Goal: Task Accomplishment & Management: Use online tool/utility

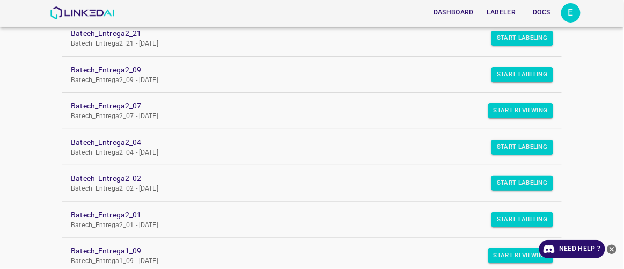
scroll to position [244, 0]
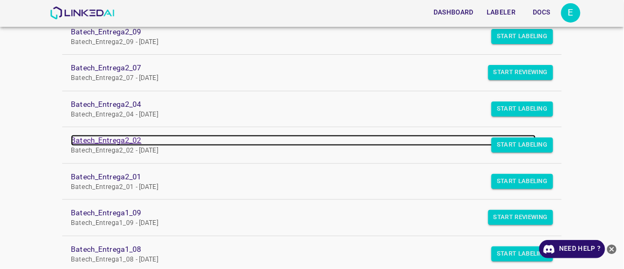
click at [121, 137] on link "Batech_Entrega2_02" at bounding box center [303, 140] width 465 height 11
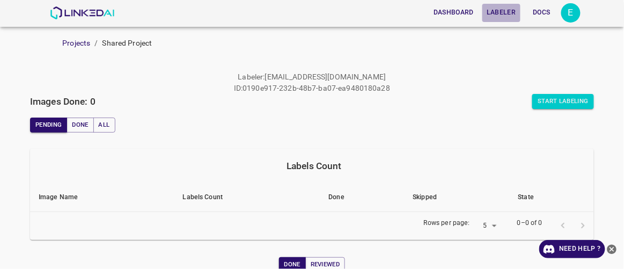
click at [497, 11] on button "Labeler" at bounding box center [501, 13] width 38 height 18
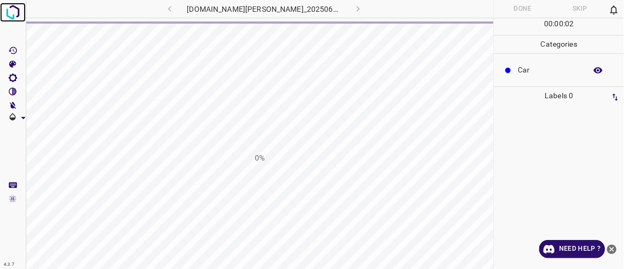
click at [17, 10] on img at bounding box center [12, 12] width 19 height 19
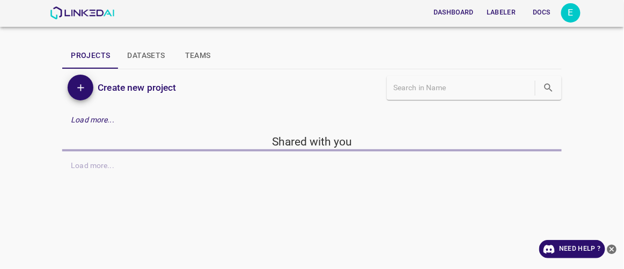
click at [499, 8] on button "Labeler" at bounding box center [501, 13] width 38 height 18
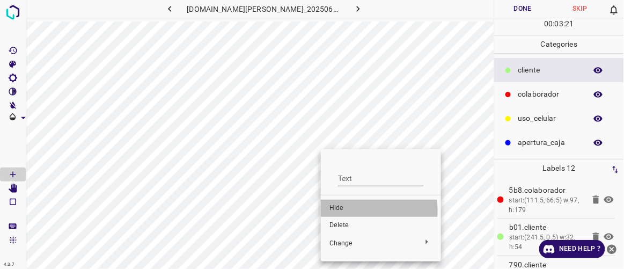
click at [353, 210] on span "Hide" at bounding box center [381, 208] width 103 height 10
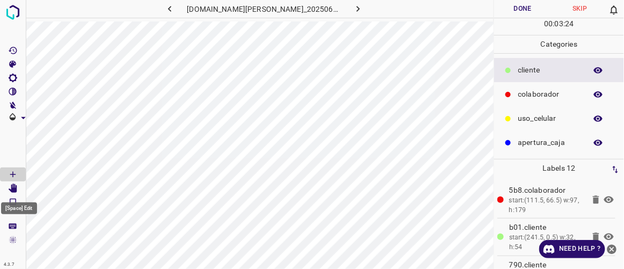
click at [18, 186] on Edit"] "[Space] Edit" at bounding box center [13, 188] width 26 height 14
click at [175, 12] on icon "button" at bounding box center [169, 8] width 11 height 11
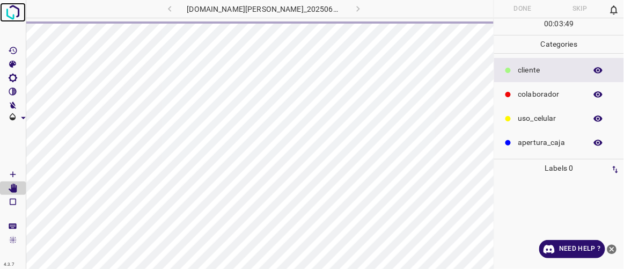
click at [19, 8] on img at bounding box center [12, 12] width 19 height 19
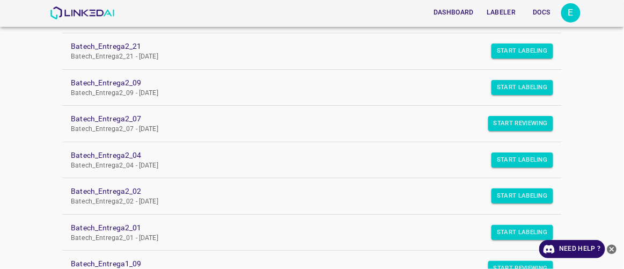
scroll to position [244, 0]
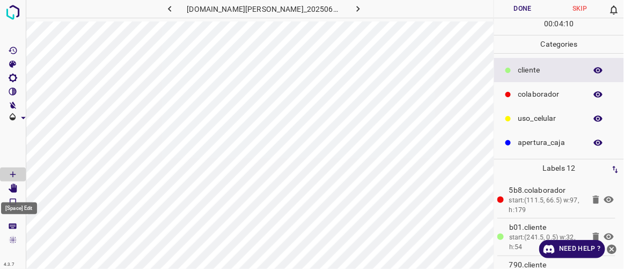
click at [11, 188] on icon "[Space] Edit" at bounding box center [13, 189] width 9 height 10
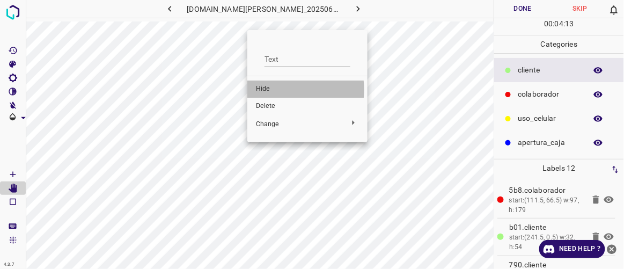
click at [277, 90] on span "Hide" at bounding box center [307, 89] width 103 height 10
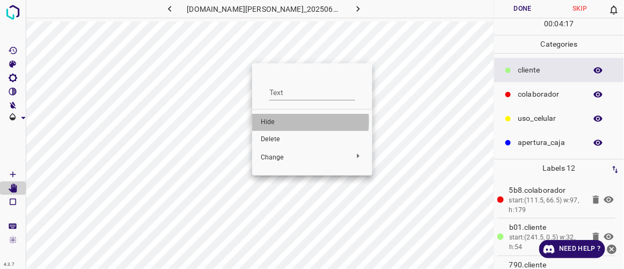
click at [282, 121] on span "Hide" at bounding box center [312, 123] width 103 height 10
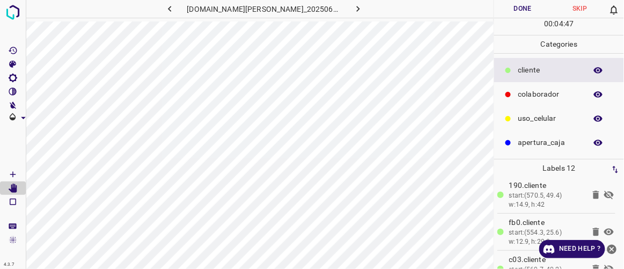
scroll to position [269, 0]
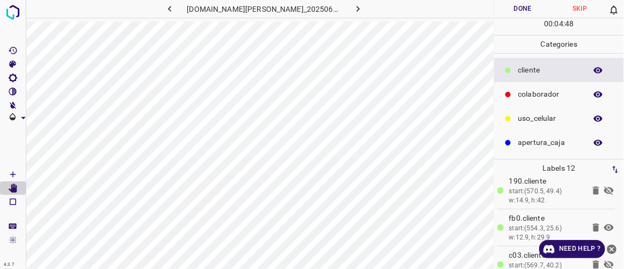
click at [604, 188] on icon at bounding box center [609, 190] width 10 height 9
click at [603, 261] on icon at bounding box center [609, 264] width 13 height 13
click at [353, 12] on icon "button" at bounding box center [358, 8] width 11 height 11
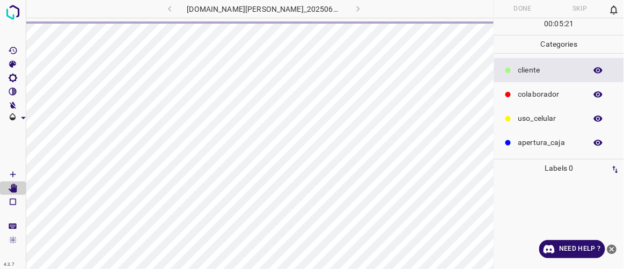
scroll to position [0, 0]
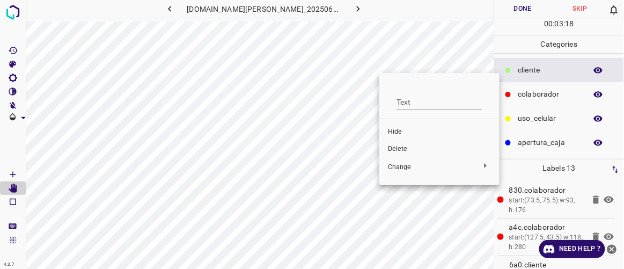
click at [387, 62] on div at bounding box center [312, 134] width 624 height 269
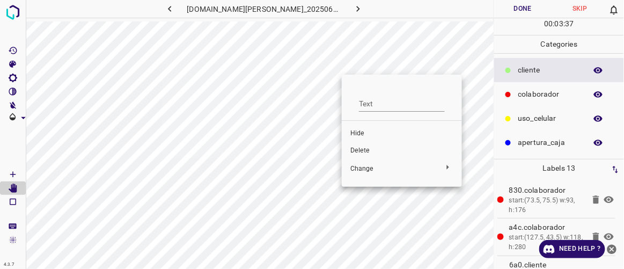
click at [372, 131] on span "Hide" at bounding box center [401, 134] width 103 height 10
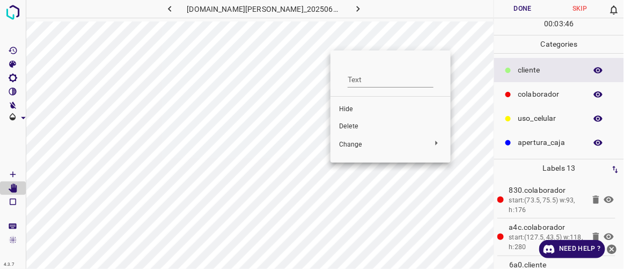
click at [351, 111] on span "Hide" at bounding box center [390, 110] width 103 height 10
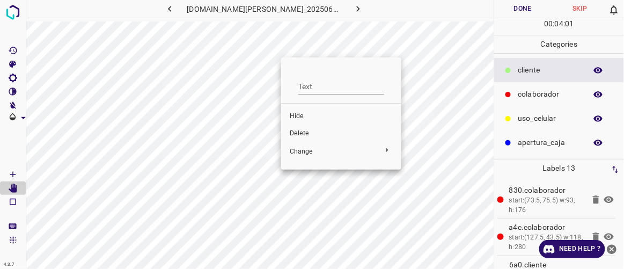
click at [281, 47] on div at bounding box center [312, 134] width 624 height 269
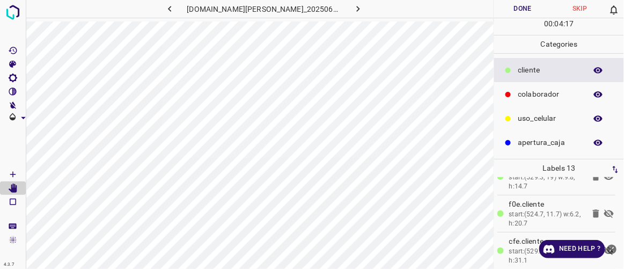
scroll to position [287, 0]
click at [604, 206] on icon at bounding box center [609, 209] width 10 height 9
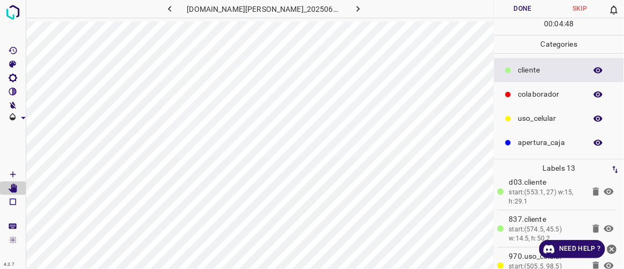
scroll to position [394, 0]
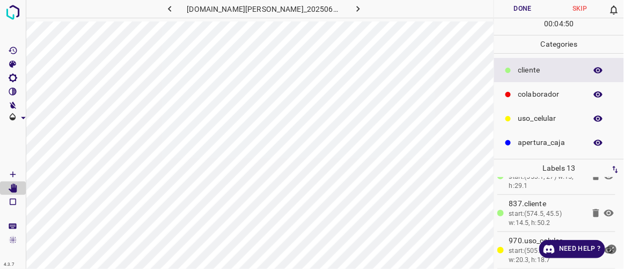
click at [613, 251] on icon "close-help" at bounding box center [612, 249] width 10 height 10
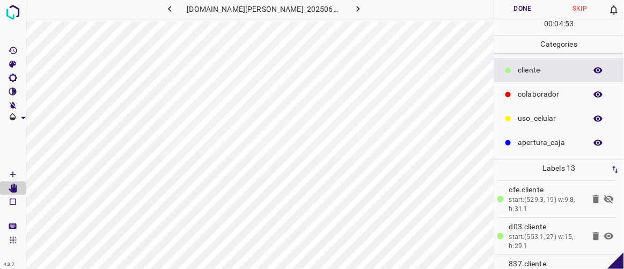
scroll to position [317, 0]
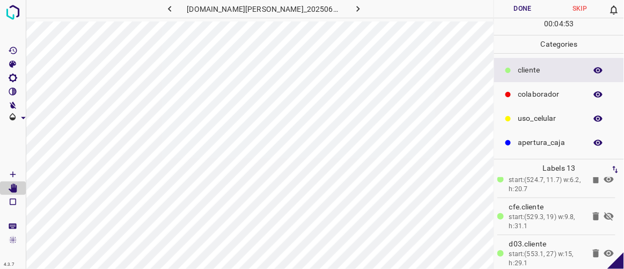
drag, startPoint x: 618, startPoint y: 252, endPoint x: 615, endPoint y: 240, distance: 12.1
click at [615, 240] on div "4.3.7 doggis-leon.ddns.net_20250613_111336_000002430.jpg Done Skip 0 00 : 04 : …" at bounding box center [312, 134] width 624 height 269
click at [603, 210] on icon at bounding box center [609, 216] width 13 height 13
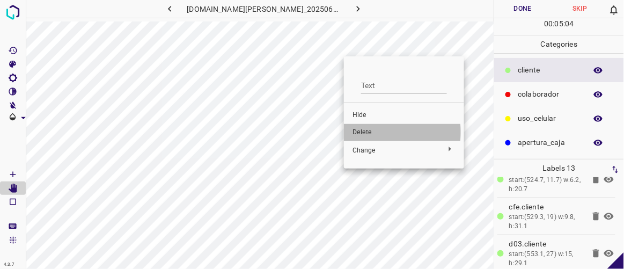
click at [357, 132] on span "Delete" at bounding box center [404, 133] width 103 height 10
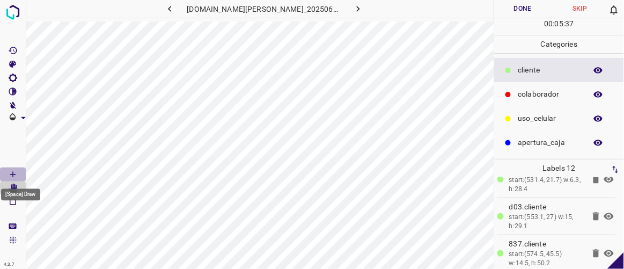
click at [15, 172] on icon "[Space] Draw" at bounding box center [13, 175] width 10 height 10
click at [16, 187] on icon "[Space] Edit" at bounding box center [13, 189] width 9 height 10
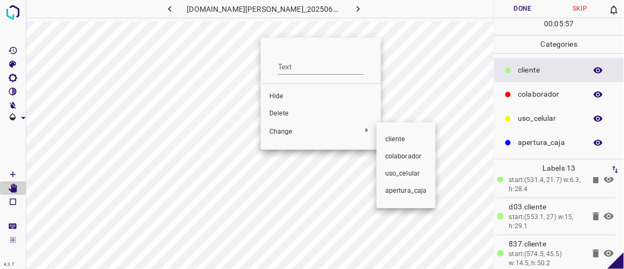
click at [284, 97] on div at bounding box center [312, 134] width 624 height 269
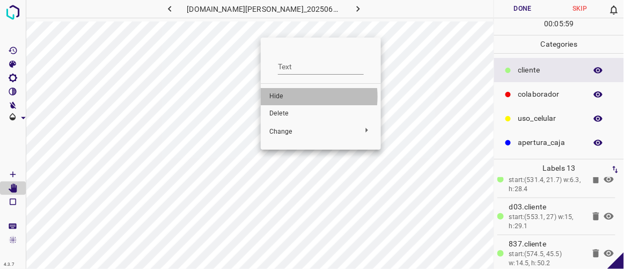
click at [294, 97] on span "Hide" at bounding box center [320, 97] width 103 height 10
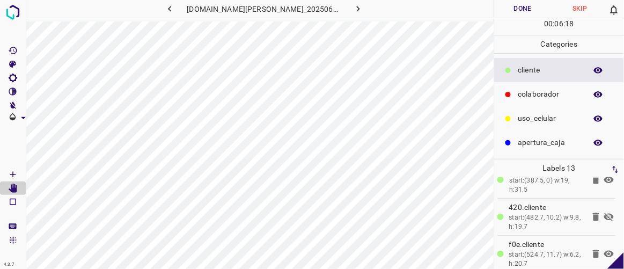
scroll to position [200, 0]
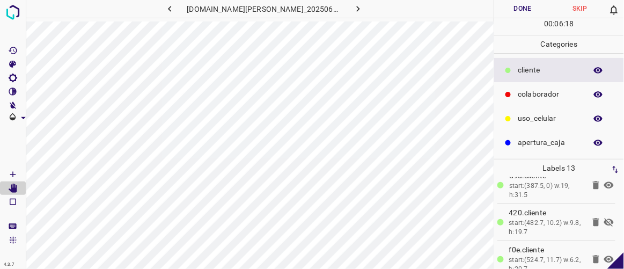
click at [603, 219] on icon at bounding box center [609, 222] width 13 height 13
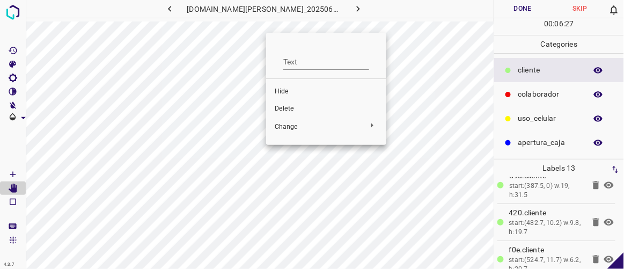
click at [267, 32] on div at bounding box center [312, 134] width 624 height 269
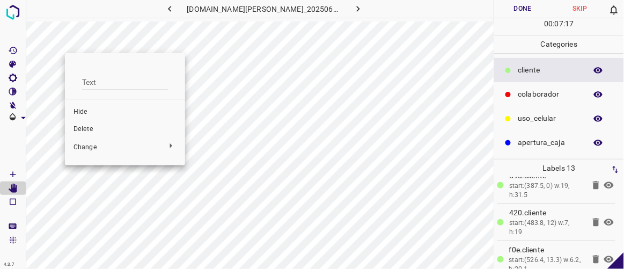
click at [90, 115] on span "Hide" at bounding box center [125, 112] width 103 height 10
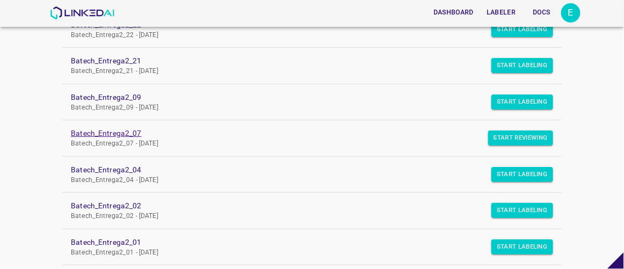
scroll to position [195, 0]
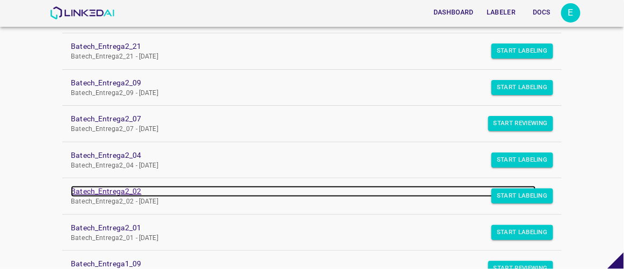
click at [134, 187] on link "Batech_Entrega2_02" at bounding box center [303, 191] width 465 height 11
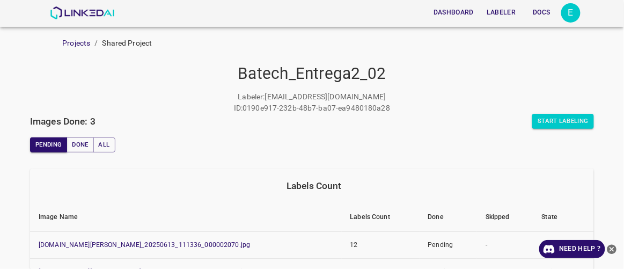
click at [507, 9] on button "Labeler" at bounding box center [501, 13] width 38 height 18
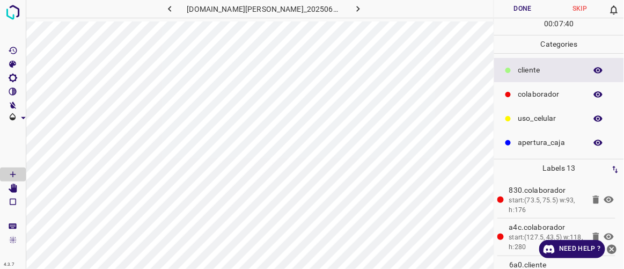
click at [353, 11] on icon "button" at bounding box center [358, 8] width 11 height 11
click at [16, 186] on icon "[Space] Edit" at bounding box center [13, 189] width 9 height 10
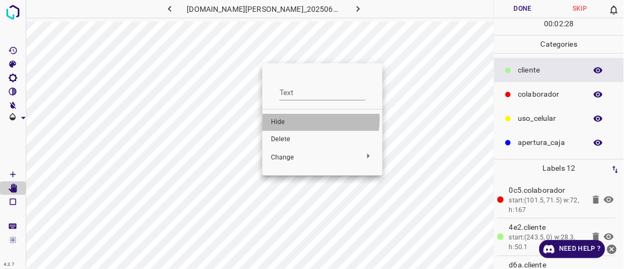
click at [294, 119] on span "Hide" at bounding box center [322, 123] width 103 height 10
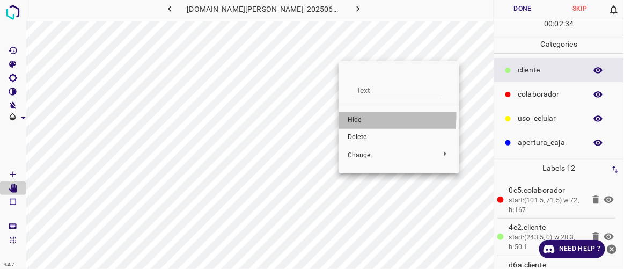
click at [357, 116] on span "Hide" at bounding box center [399, 120] width 103 height 10
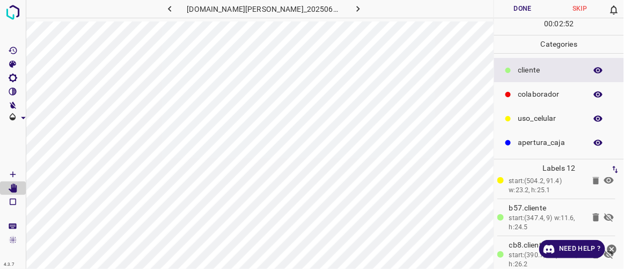
scroll to position [141, 0]
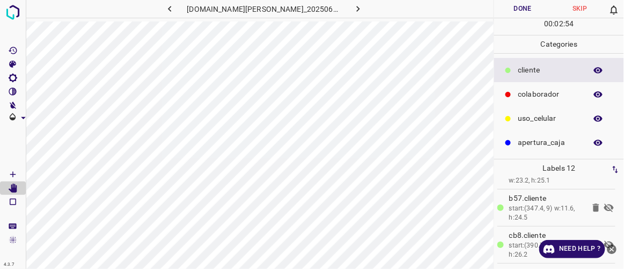
click at [603, 206] on icon at bounding box center [609, 207] width 13 height 13
click at [604, 206] on icon at bounding box center [609, 207] width 10 height 7
click at [603, 210] on icon at bounding box center [609, 207] width 13 height 13
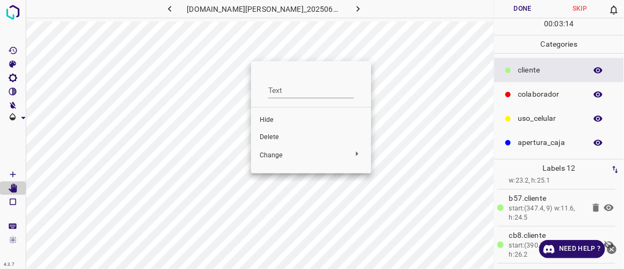
click at [265, 46] on div at bounding box center [312, 134] width 624 height 269
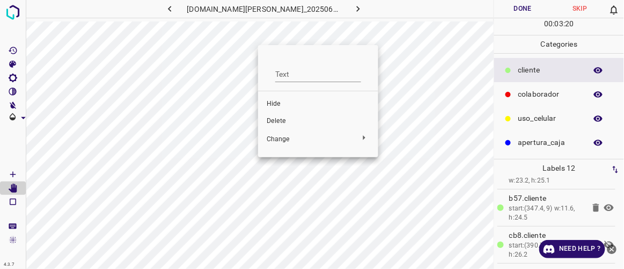
click at [268, 105] on span "Hide" at bounding box center [318, 104] width 103 height 10
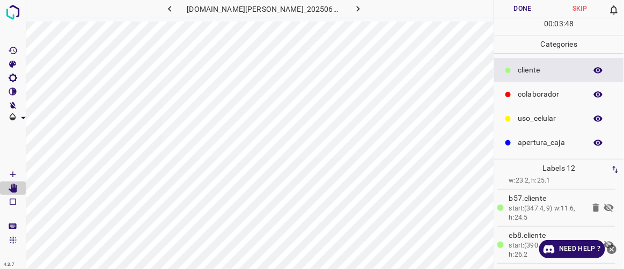
click at [175, 9] on icon "button" at bounding box center [169, 8] width 11 height 11
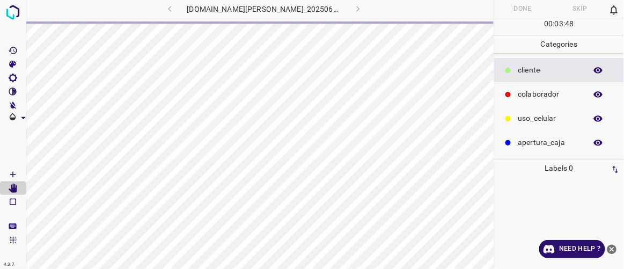
scroll to position [0, 0]
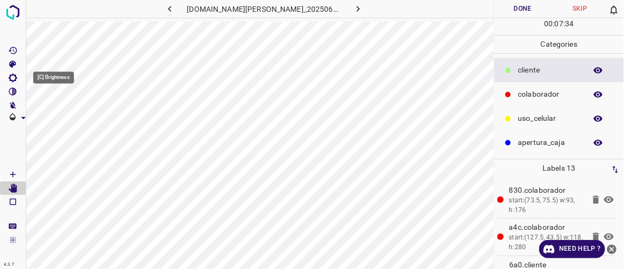
click at [17, 79] on icon "[C] Brightness" at bounding box center [13, 78] width 10 height 10
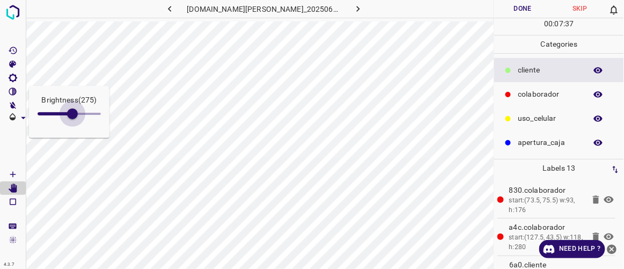
type input "292"
drag, startPoint x: 48, startPoint y: 111, endPoint x: 75, endPoint y: 135, distance: 36.1
click at [75, 135] on div "Brightness ( 292 )" at bounding box center [69, 112] width 80 height 52
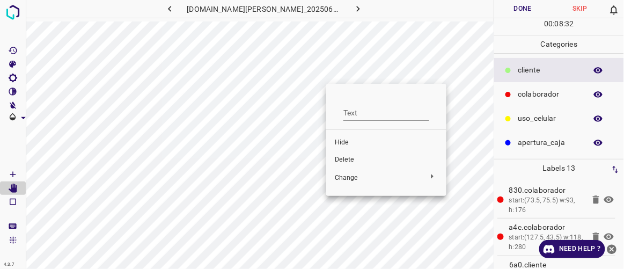
click at [314, 85] on div at bounding box center [312, 134] width 624 height 269
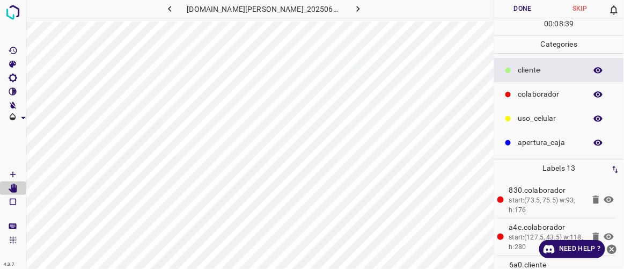
click at [353, 11] on icon "button" at bounding box center [358, 8] width 11 height 11
click at [175, 12] on icon "button" at bounding box center [169, 8] width 11 height 11
click at [353, 4] on icon "button" at bounding box center [358, 8] width 11 height 11
click at [175, 8] on icon "button" at bounding box center [169, 8] width 11 height 11
click at [353, 11] on icon "button" at bounding box center [358, 8] width 11 height 11
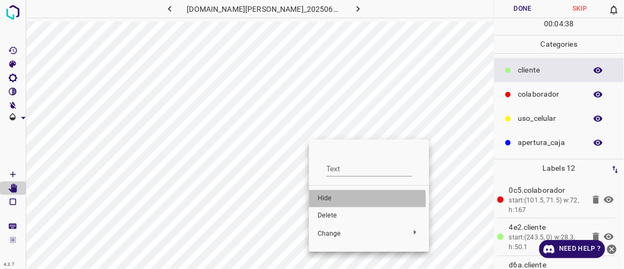
click at [320, 200] on span "Hide" at bounding box center [369, 199] width 103 height 10
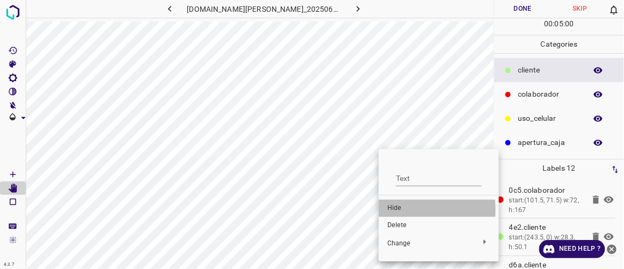
click at [392, 210] on span "Hide" at bounding box center [438, 208] width 103 height 10
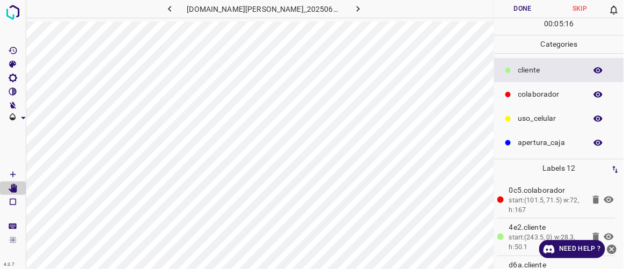
click at [175, 9] on icon "button" at bounding box center [169, 8] width 11 height 11
click at [353, 8] on icon "button" at bounding box center [358, 8] width 11 height 11
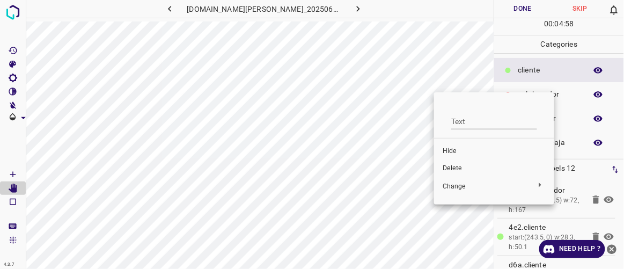
click at [443, 147] on span "Hide" at bounding box center [494, 152] width 103 height 10
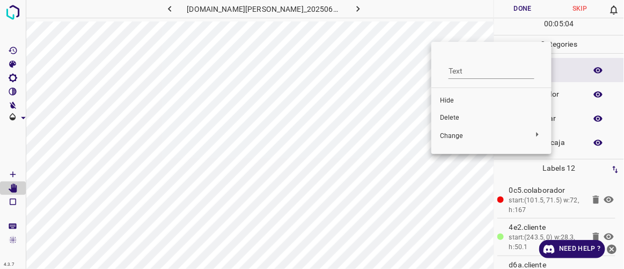
click at [445, 103] on span "Hide" at bounding box center [491, 101] width 103 height 10
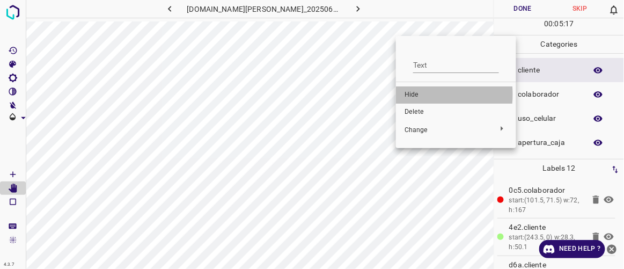
click at [415, 94] on span "Hide" at bounding box center [456, 95] width 103 height 10
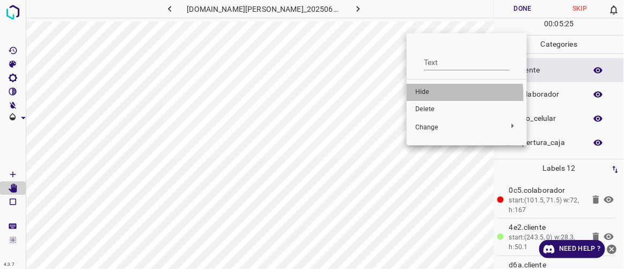
click at [421, 96] on span "Hide" at bounding box center [466, 92] width 103 height 10
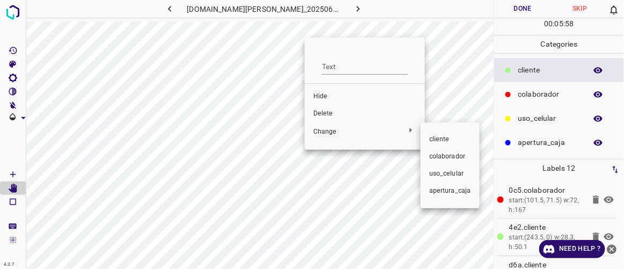
click at [321, 112] on div at bounding box center [312, 134] width 624 height 269
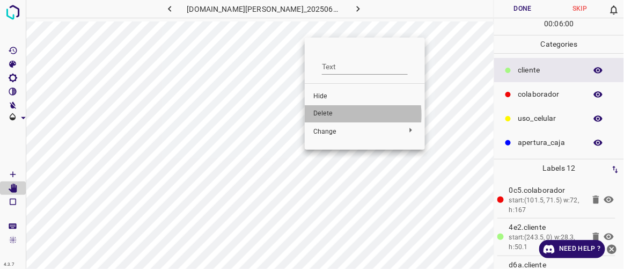
click at [328, 115] on span "Delete" at bounding box center [364, 114] width 103 height 10
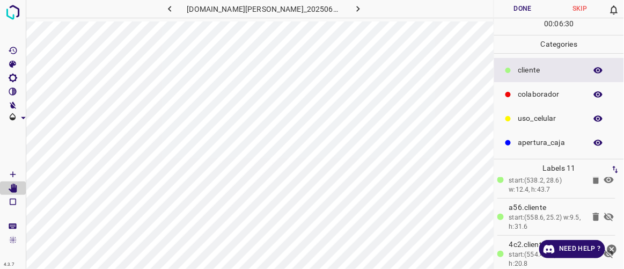
scroll to position [246, 0]
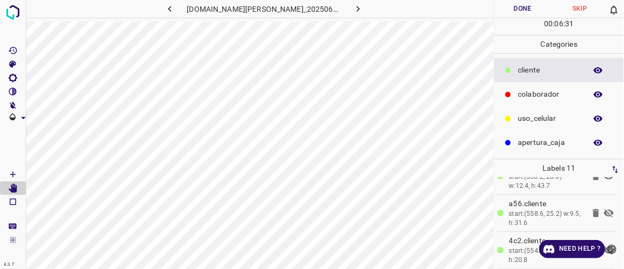
click at [603, 211] on icon at bounding box center [609, 213] width 13 height 13
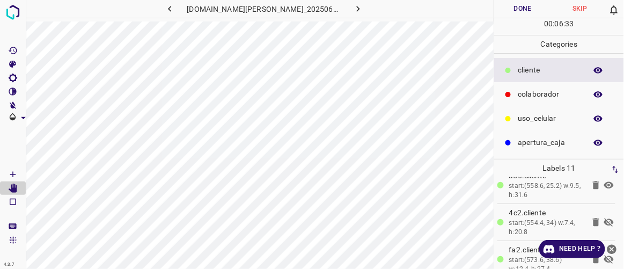
scroll to position [280, 0]
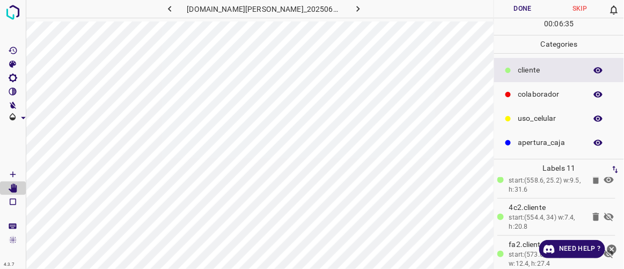
click at [603, 216] on icon at bounding box center [609, 216] width 13 height 13
click at [593, 214] on icon at bounding box center [596, 217] width 6 height 8
click at [603, 212] on icon at bounding box center [609, 216] width 13 height 13
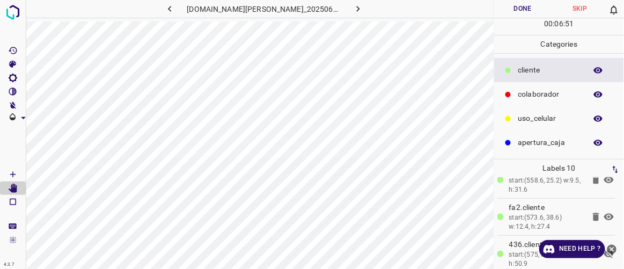
click at [593, 214] on icon at bounding box center [596, 217] width 6 height 8
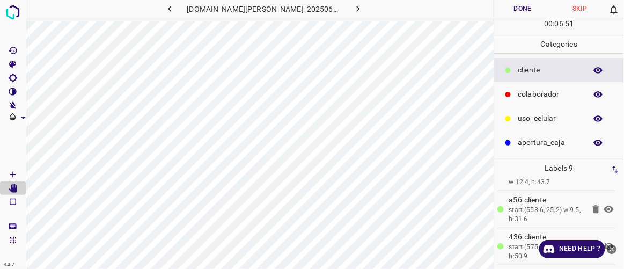
scroll to position [247, 0]
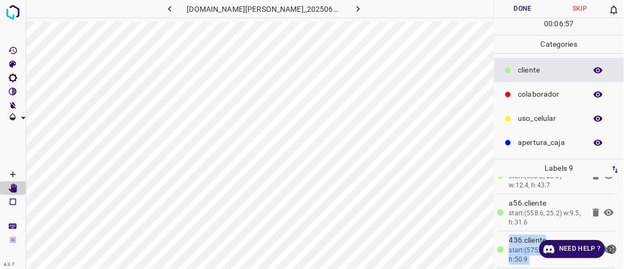
drag, startPoint x: 618, startPoint y: 256, endPoint x: 616, endPoint y: 265, distance: 9.5
click at [616, 265] on div "4.3.7 [DOMAIN_NAME][PERSON_NAME]_20250613_111336_000003240.jpg Done Skip 0 00 :…" at bounding box center [312, 134] width 624 height 269
click at [613, 248] on icon "close-help" at bounding box center [612, 249] width 10 height 10
click at [603, 244] on icon at bounding box center [609, 249] width 13 height 13
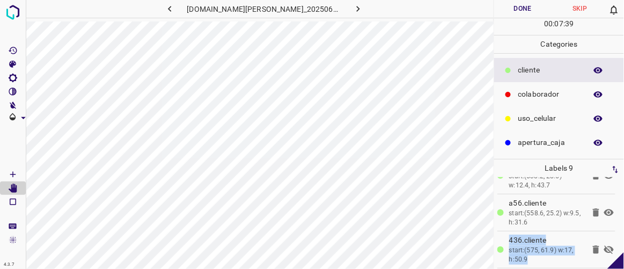
click at [604, 247] on icon at bounding box center [609, 249] width 10 height 9
click at [603, 250] on icon at bounding box center [609, 249] width 13 height 13
click at [597, 236] on li "436.​​cliente start:(575, 61.9) w:17, h:50.9" at bounding box center [556, 249] width 118 height 36
click at [603, 245] on icon at bounding box center [609, 249] width 13 height 13
click at [353, 9] on icon "button" at bounding box center [358, 8] width 11 height 11
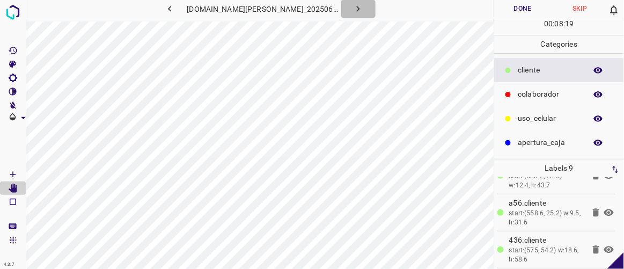
scroll to position [0, 0]
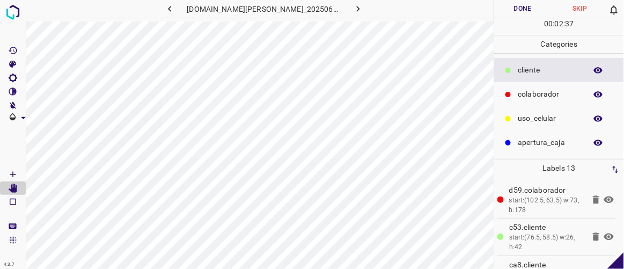
click at [175, 9] on icon "button" at bounding box center [169, 8] width 11 height 11
click at [353, 10] on icon "button" at bounding box center [358, 8] width 11 height 11
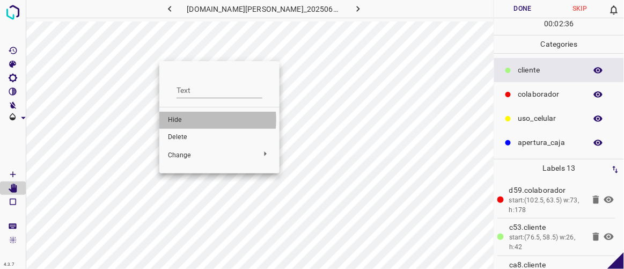
click at [181, 120] on span "Hide" at bounding box center [219, 120] width 103 height 10
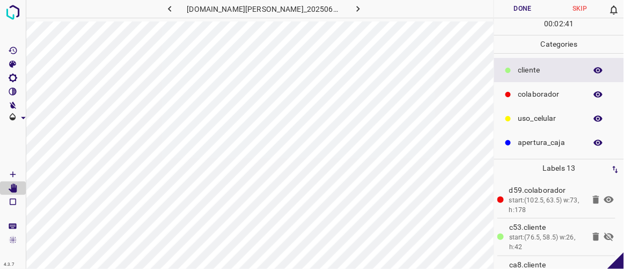
click at [593, 233] on icon at bounding box center [596, 237] width 6 height 8
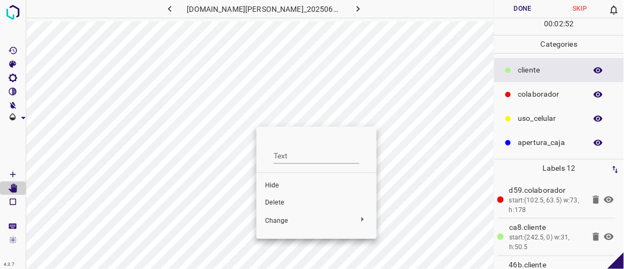
click at [250, 113] on div at bounding box center [312, 134] width 624 height 269
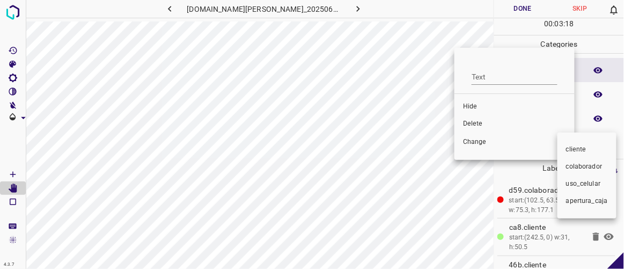
click at [474, 109] on div at bounding box center [312, 134] width 624 height 269
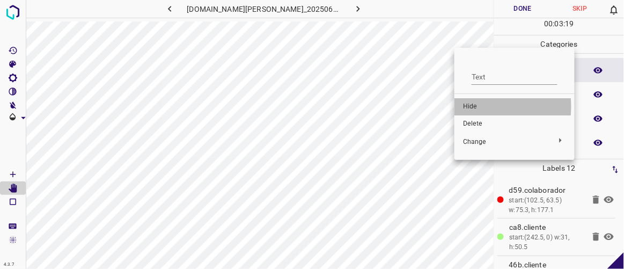
click at [476, 107] on span "Hide" at bounding box center [514, 107] width 103 height 10
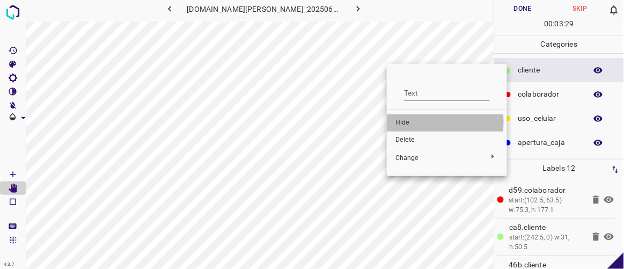
click at [407, 122] on span "Hide" at bounding box center [447, 123] width 103 height 10
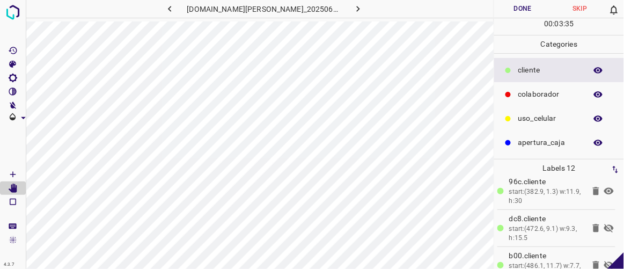
scroll to position [177, 0]
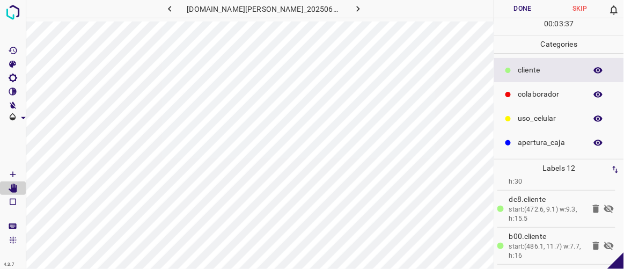
click at [603, 205] on icon at bounding box center [609, 208] width 13 height 13
click at [604, 243] on icon at bounding box center [609, 245] width 10 height 9
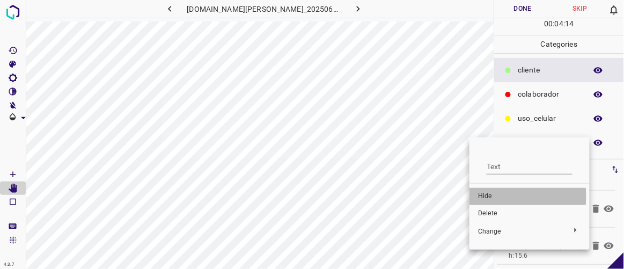
click at [482, 196] on span "Hide" at bounding box center [529, 197] width 103 height 10
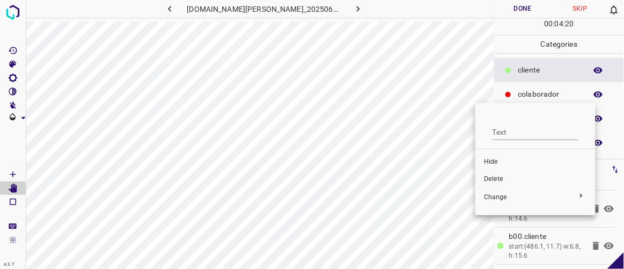
click at [488, 162] on span "Hide" at bounding box center [535, 162] width 103 height 10
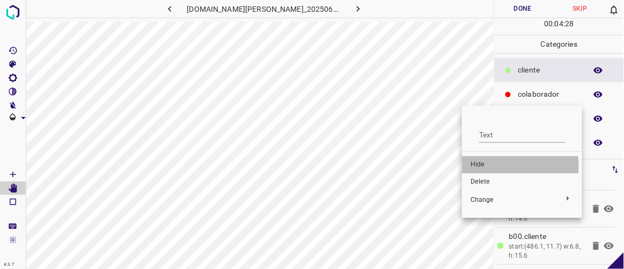
click at [482, 166] on span "Hide" at bounding box center [522, 165] width 103 height 10
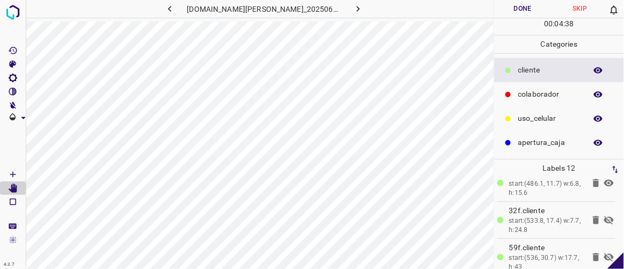
scroll to position [258, 0]
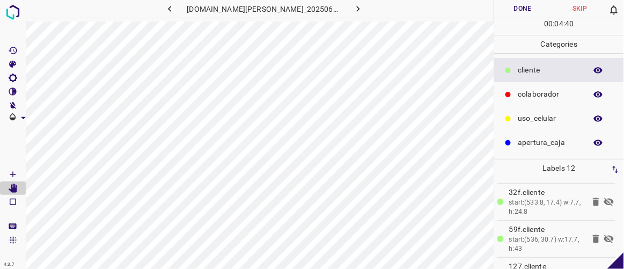
click at [604, 201] on icon at bounding box center [609, 201] width 10 height 9
click at [590, 196] on icon at bounding box center [596, 201] width 13 height 13
click at [604, 198] on icon at bounding box center [609, 201] width 10 height 9
click at [604, 198] on icon at bounding box center [609, 201] width 10 height 7
click at [604, 198] on icon at bounding box center [609, 201] width 10 height 9
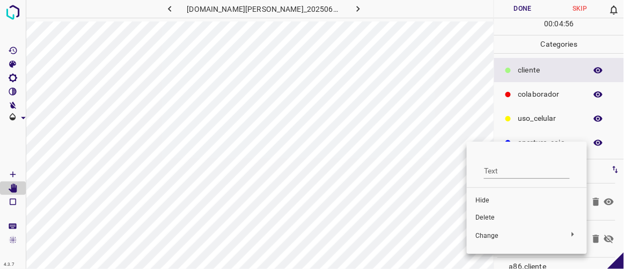
drag, startPoint x: 462, startPoint y: 137, endPoint x: 467, endPoint y: 141, distance: 6.1
click at [467, 141] on div at bounding box center [312, 134] width 624 height 269
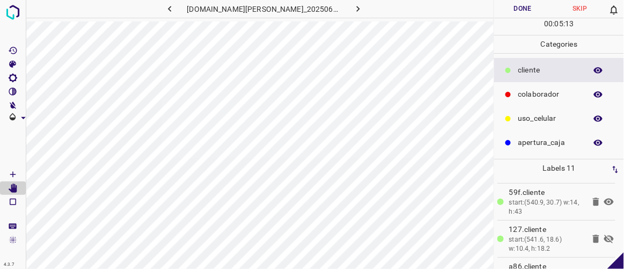
click at [604, 236] on icon at bounding box center [609, 239] width 10 height 9
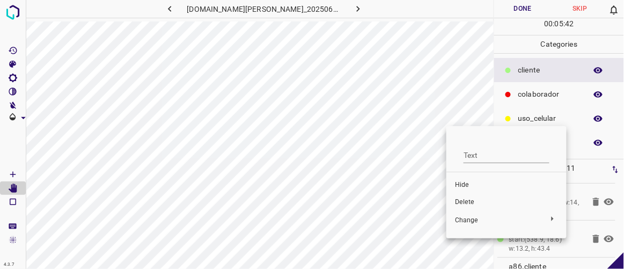
click at [464, 203] on span "Delete" at bounding box center [506, 202] width 103 height 10
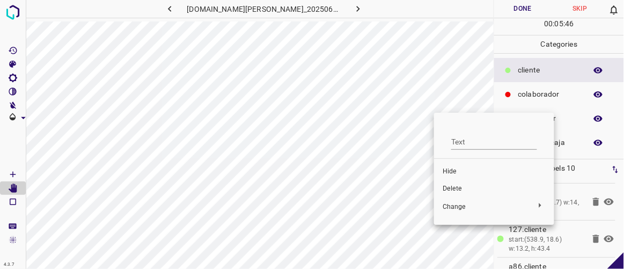
click at [456, 184] on span "Delete" at bounding box center [494, 189] width 103 height 10
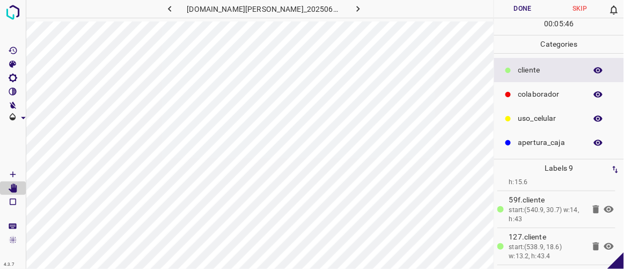
scroll to position [247, 0]
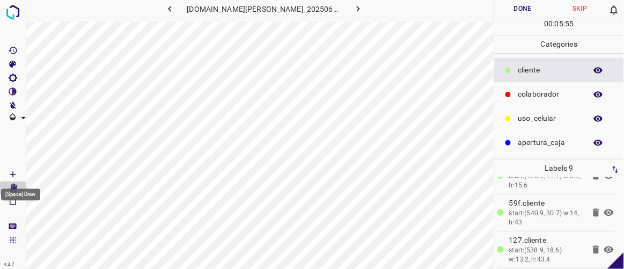
click at [15, 172] on icon "[Space] Draw" at bounding box center [13, 175] width 10 height 10
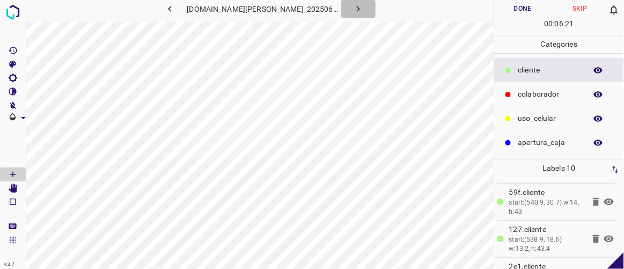
click at [353, 4] on icon "button" at bounding box center [358, 8] width 11 height 11
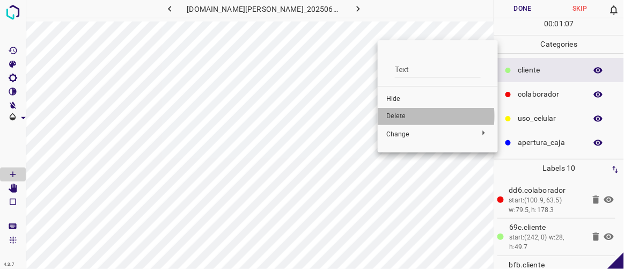
click at [397, 116] on span "Delete" at bounding box center [437, 117] width 103 height 10
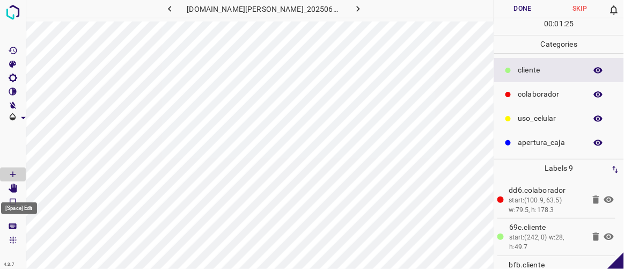
click at [12, 189] on icon "[Space] Edit" at bounding box center [13, 189] width 9 height 10
click at [16, 171] on icon "[Space] Draw" at bounding box center [13, 175] width 10 height 10
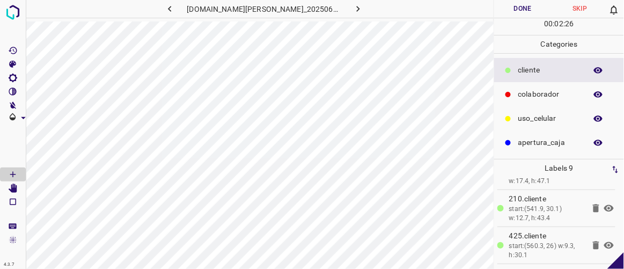
scroll to position [247, 0]
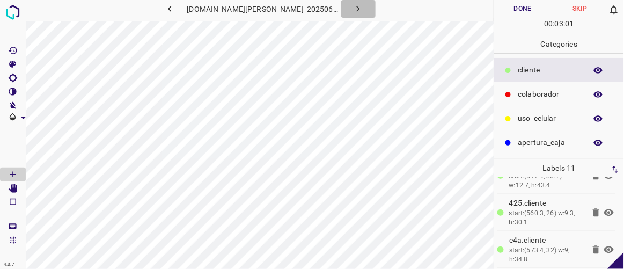
click at [353, 10] on icon "button" at bounding box center [358, 8] width 11 height 11
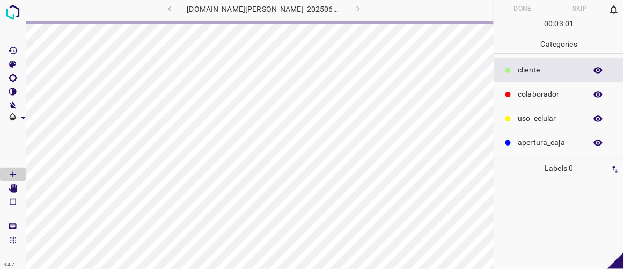
scroll to position [0, 0]
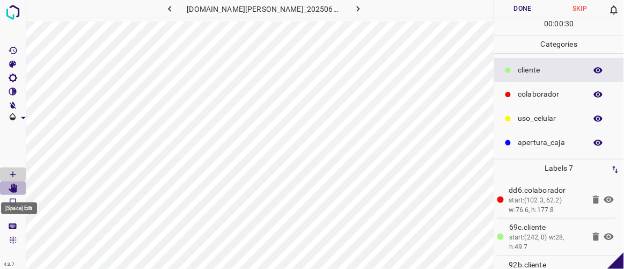
click at [15, 189] on icon "[Space] Edit" at bounding box center [13, 189] width 9 height 10
click at [16, 175] on icon "[Space] Draw" at bounding box center [13, 175] width 10 height 10
click at [353, 7] on icon "button" at bounding box center [358, 8] width 11 height 11
click at [16, 186] on icon "[Space] Edit" at bounding box center [13, 189] width 9 height 10
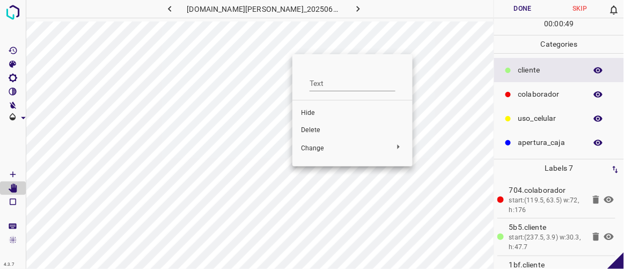
click at [311, 130] on span "Delete" at bounding box center [352, 131] width 103 height 10
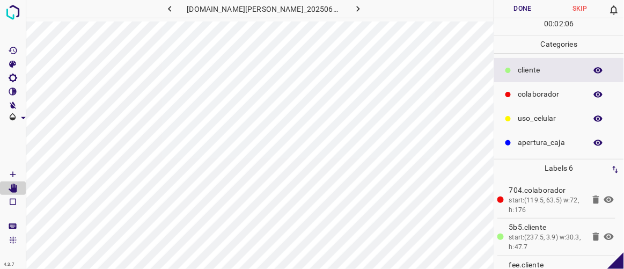
click at [353, 11] on icon "button" at bounding box center [358, 8] width 11 height 11
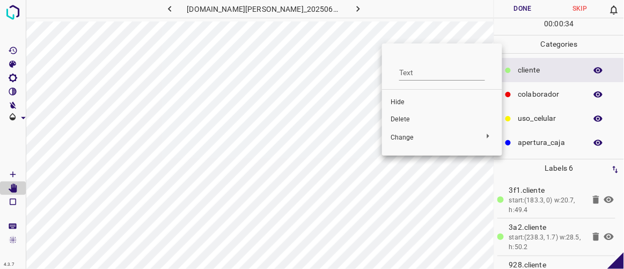
click at [401, 118] on span "Delete" at bounding box center [442, 120] width 103 height 10
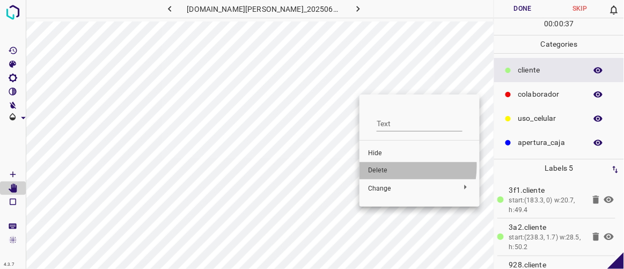
click at [383, 166] on span "Delete" at bounding box center [419, 171] width 103 height 10
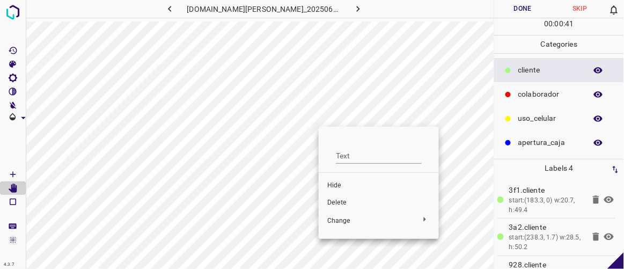
click at [338, 202] on span "Delete" at bounding box center [378, 203] width 103 height 10
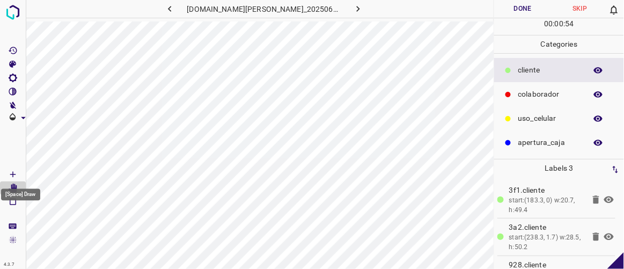
click at [12, 173] on icon "[Space] Draw" at bounding box center [12, 174] width 5 height 5
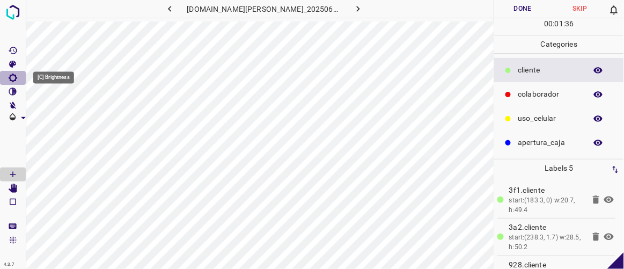
click at [12, 77] on icon "[C] Brightness" at bounding box center [13, 78] width 10 height 10
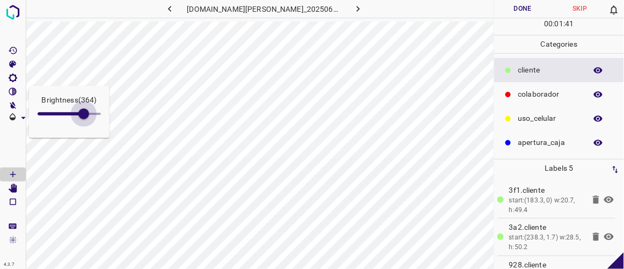
type input "390"
click at [87, 165] on div "Brightness ( 364 ) 4.3.7 [DOMAIN_NAME][PERSON_NAME]_20250613_111336_000006600.j…" at bounding box center [312, 134] width 624 height 269
click at [354, 10] on button "button" at bounding box center [358, 9] width 34 height 18
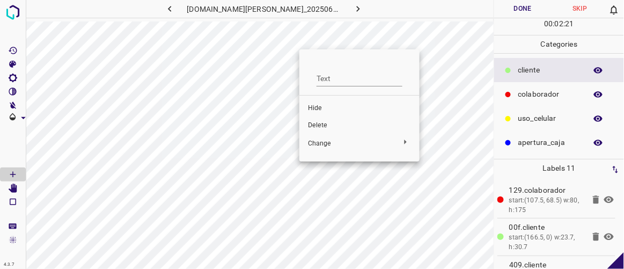
click at [318, 122] on span "Delete" at bounding box center [359, 126] width 103 height 10
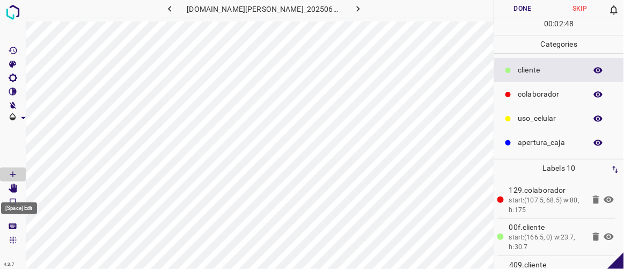
click at [12, 189] on icon "[Space] Edit" at bounding box center [13, 189] width 9 height 10
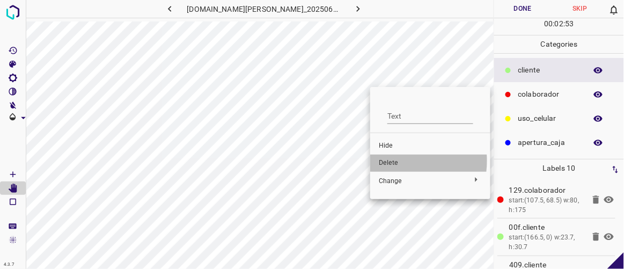
click at [395, 160] on span "Delete" at bounding box center [430, 163] width 103 height 10
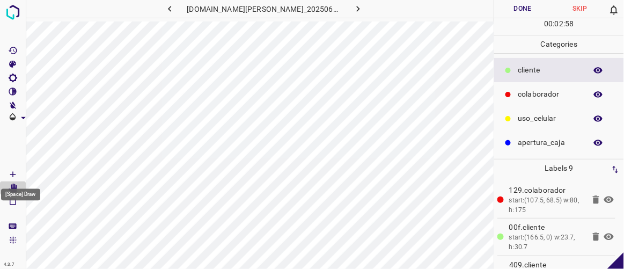
click at [14, 171] on icon "[Space] Draw" at bounding box center [13, 175] width 10 height 10
click at [175, 9] on icon "button" at bounding box center [169, 8] width 11 height 11
click at [352, 8] on button "button" at bounding box center [358, 9] width 34 height 18
click at [352, 3] on button "button" at bounding box center [358, 9] width 34 height 18
click at [15, 188] on icon "[Space] Edit" at bounding box center [13, 189] width 9 height 10
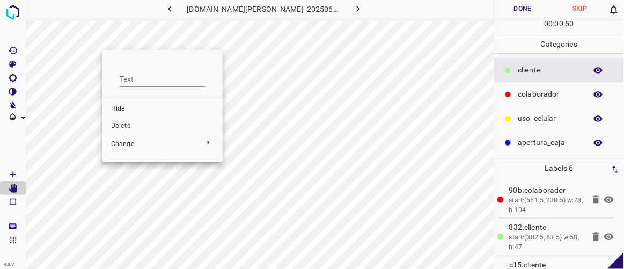
click at [129, 127] on span "Delete" at bounding box center [162, 126] width 103 height 10
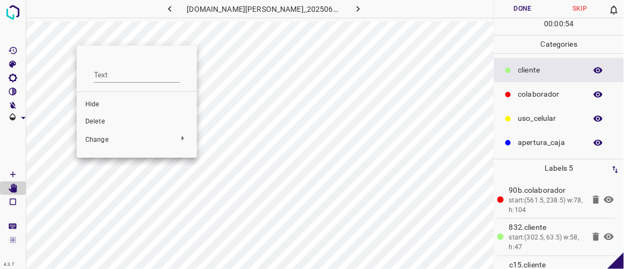
click at [106, 118] on span "Delete" at bounding box center [136, 122] width 103 height 10
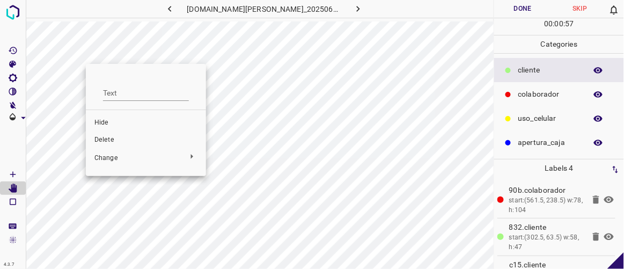
click at [111, 136] on span "Delete" at bounding box center [145, 140] width 103 height 10
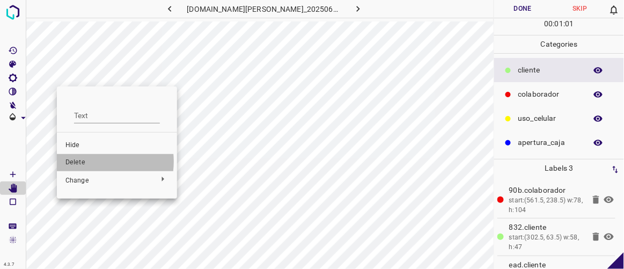
click at [87, 162] on span "Delete" at bounding box center [116, 163] width 103 height 10
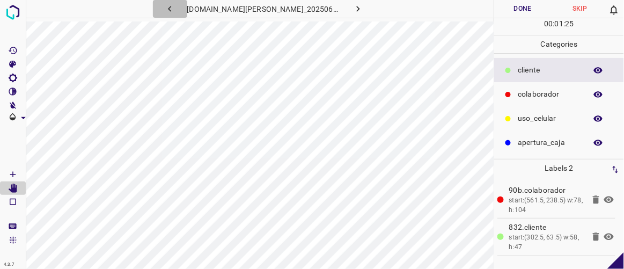
click at [171, 8] on icon "button" at bounding box center [169, 9] width 3 height 6
click at [353, 7] on icon "button" at bounding box center [358, 8] width 11 height 11
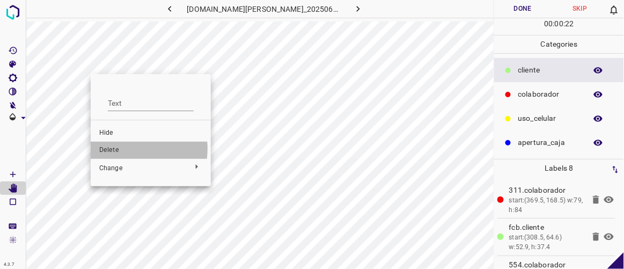
click at [118, 149] on span "Delete" at bounding box center [150, 150] width 103 height 10
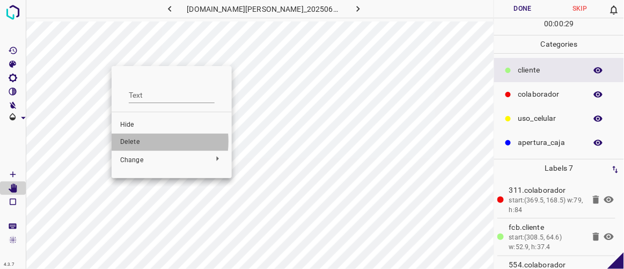
click at [136, 141] on span "Delete" at bounding box center [171, 142] width 103 height 10
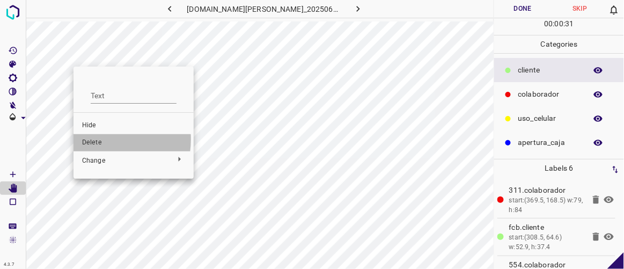
click at [97, 139] on span "Delete" at bounding box center [133, 143] width 103 height 10
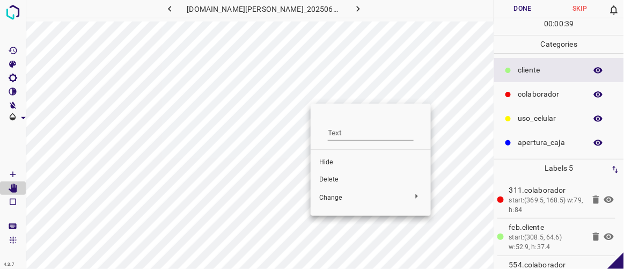
click at [326, 177] on span "Delete" at bounding box center [370, 180] width 103 height 10
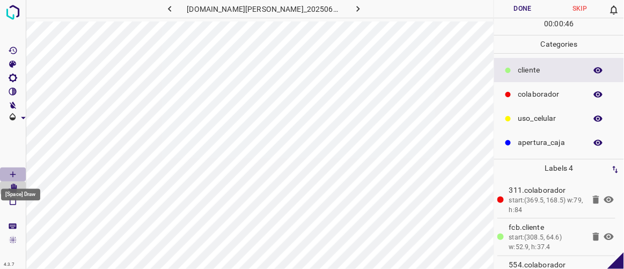
click at [14, 171] on icon "[Space] Draw" at bounding box center [13, 175] width 10 height 10
click at [15, 186] on icon "[Space] Edit" at bounding box center [13, 189] width 9 height 10
click at [353, 4] on icon "button" at bounding box center [358, 8] width 11 height 11
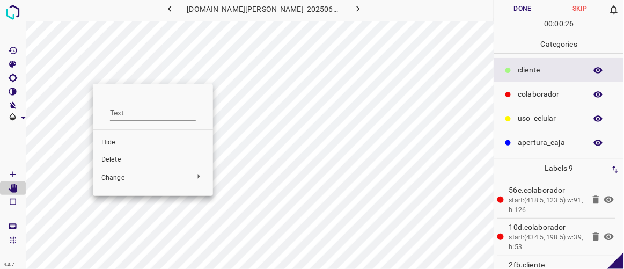
click at [115, 160] on span "Delete" at bounding box center [152, 160] width 103 height 10
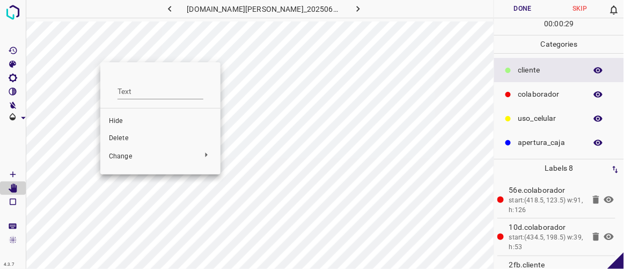
click at [117, 137] on span "Delete" at bounding box center [160, 139] width 103 height 10
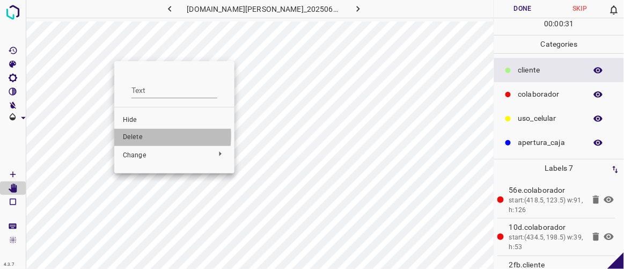
click at [134, 136] on span "Delete" at bounding box center [174, 138] width 103 height 10
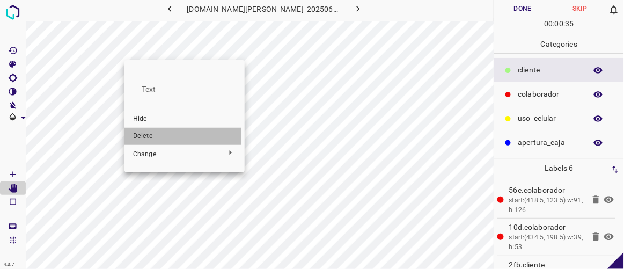
click at [145, 136] on span "Delete" at bounding box center [184, 136] width 103 height 10
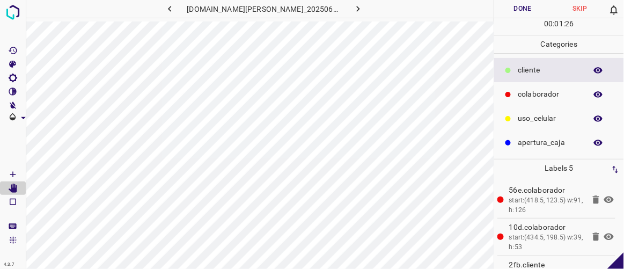
click at [353, 9] on icon "button" at bounding box center [358, 8] width 11 height 11
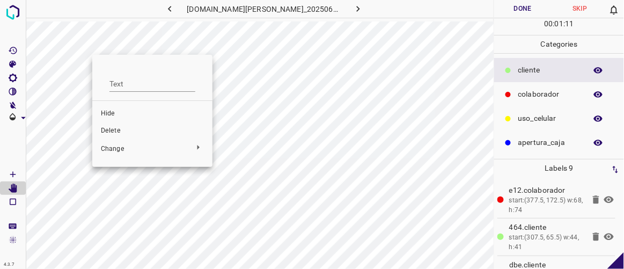
click at [109, 131] on span "Delete" at bounding box center [152, 131] width 103 height 10
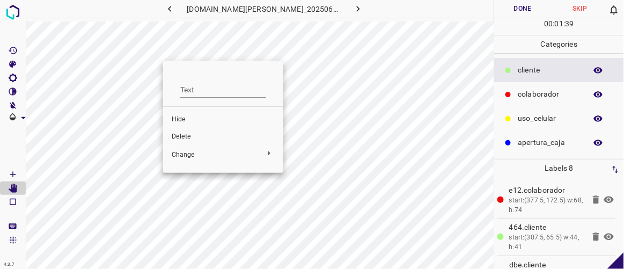
click at [174, 119] on span "Hide" at bounding box center [223, 120] width 103 height 10
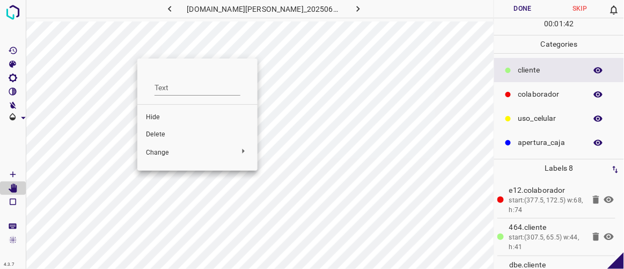
click at [152, 118] on span "Hide" at bounding box center [197, 118] width 103 height 10
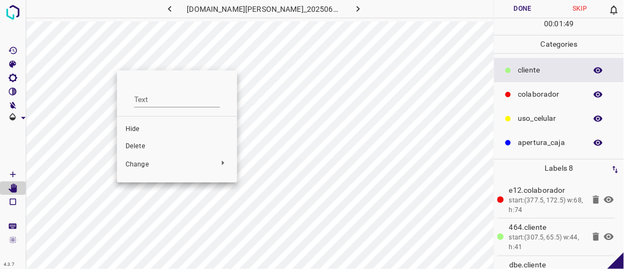
click at [130, 127] on span "Hide" at bounding box center [177, 130] width 103 height 10
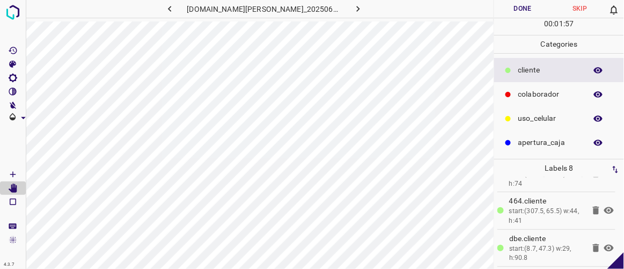
scroll to position [195, 0]
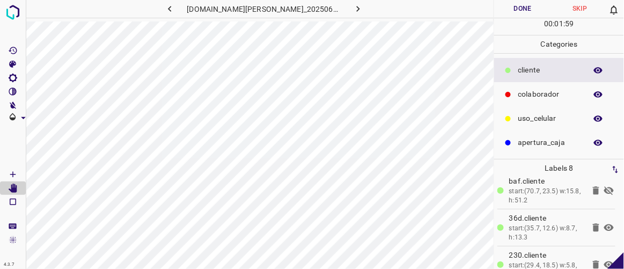
click at [604, 186] on icon at bounding box center [609, 190] width 10 height 9
click at [353, 7] on icon "button" at bounding box center [358, 8] width 11 height 11
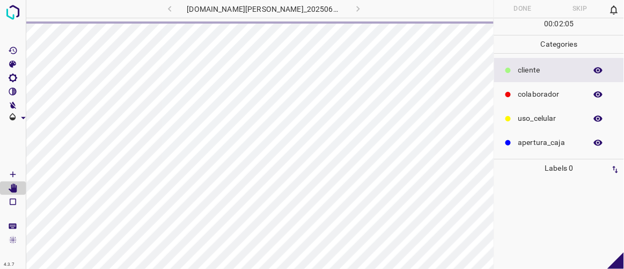
scroll to position [0, 0]
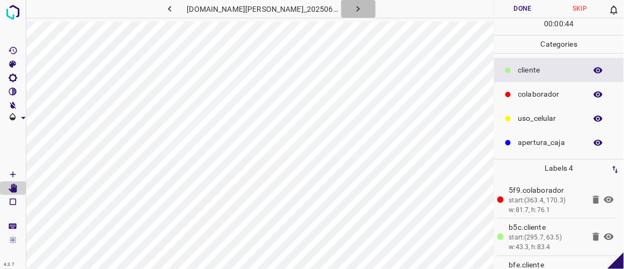
click at [353, 9] on icon "button" at bounding box center [358, 8] width 11 height 11
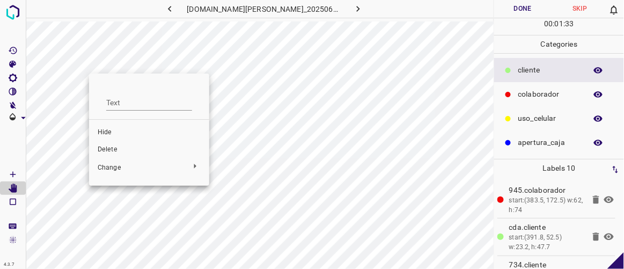
click at [109, 149] on span "Delete" at bounding box center [149, 150] width 103 height 10
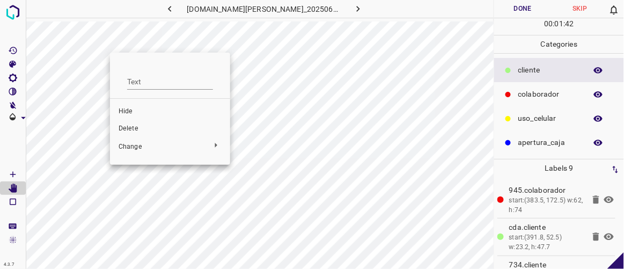
click at [129, 126] on span "Delete" at bounding box center [170, 129] width 103 height 10
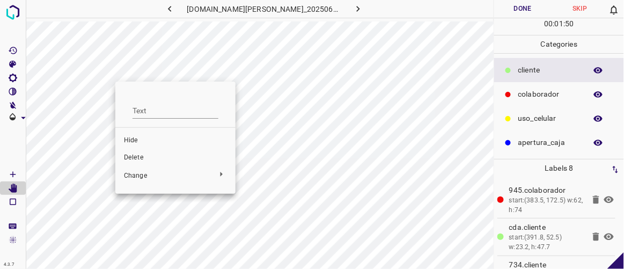
click at [137, 155] on span "Delete" at bounding box center [175, 158] width 103 height 10
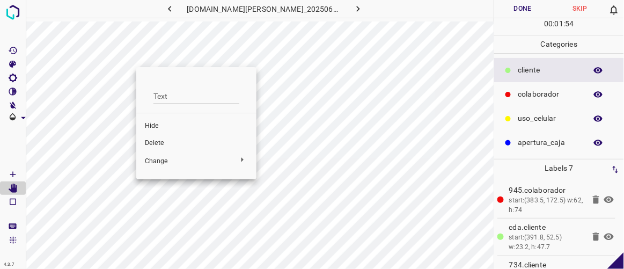
click at [155, 141] on span "Delete" at bounding box center [196, 143] width 103 height 10
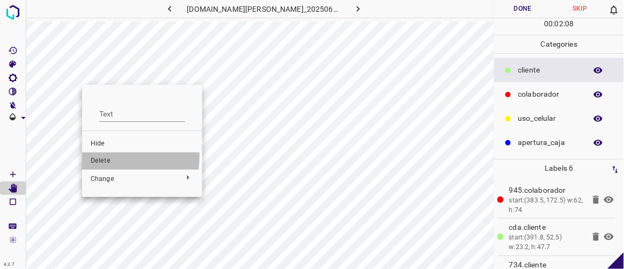
click at [104, 156] on span "Delete" at bounding box center [142, 161] width 103 height 10
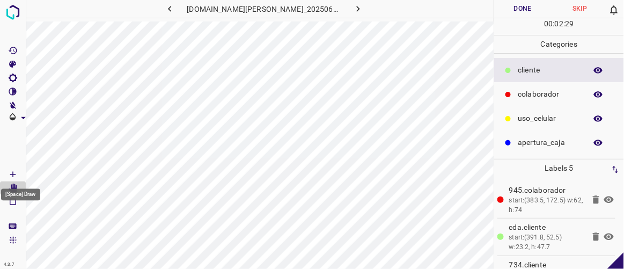
click at [19, 170] on Draw"] "[Space] Draw" at bounding box center [13, 174] width 26 height 14
click at [16, 187] on icon "[Space] Edit" at bounding box center [13, 189] width 9 height 10
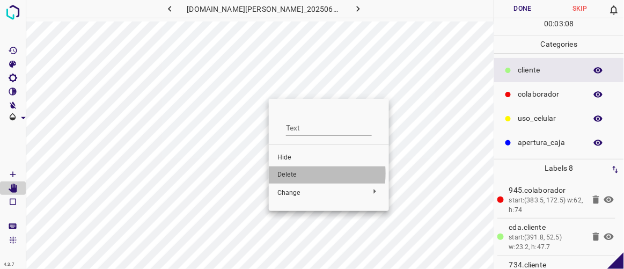
click at [287, 173] on span "Delete" at bounding box center [328, 175] width 103 height 10
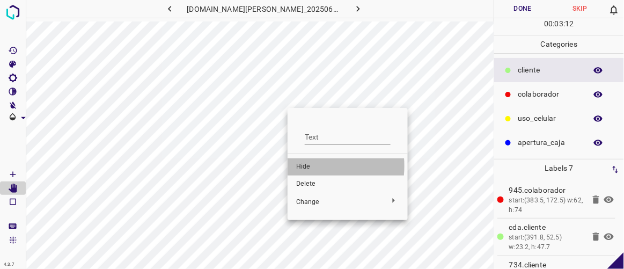
click at [301, 166] on span "Hide" at bounding box center [347, 167] width 103 height 10
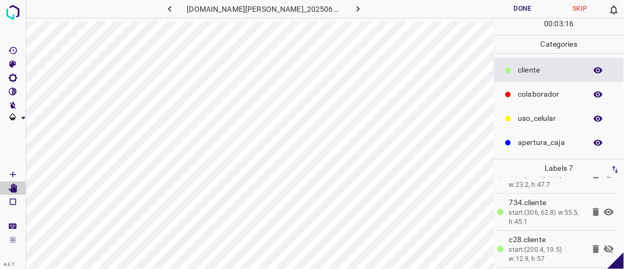
scroll to position [107, 0]
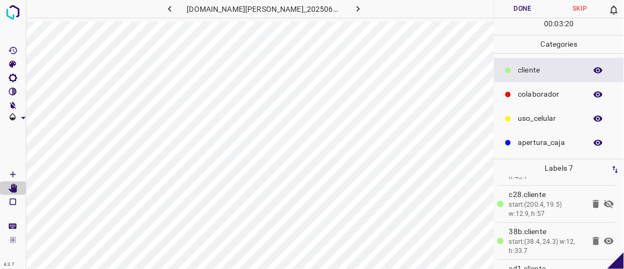
click at [603, 202] on icon at bounding box center [609, 203] width 13 height 13
click at [19, 174] on Draw"] "[Space] Draw" at bounding box center [13, 174] width 26 height 14
click at [16, 187] on icon "[Space] Edit" at bounding box center [13, 189] width 9 height 10
click at [185, 14] on button "button" at bounding box center [170, 9] width 34 height 18
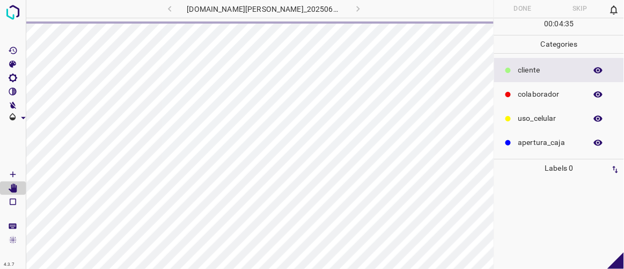
scroll to position [0, 0]
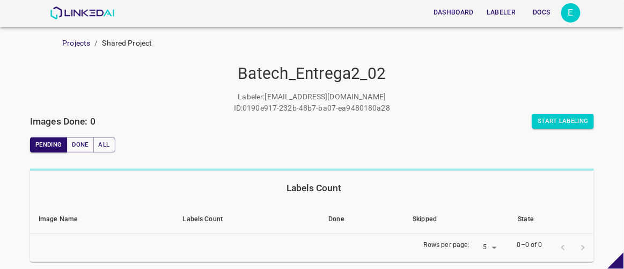
click at [503, 13] on button "Labeler" at bounding box center [501, 13] width 38 height 18
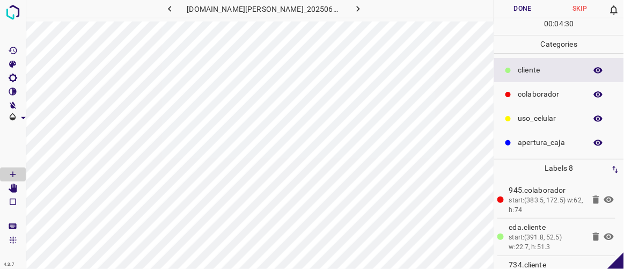
click at [353, 12] on icon "button" at bounding box center [358, 8] width 11 height 11
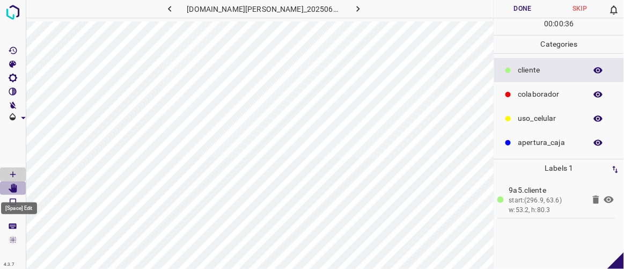
click at [14, 185] on icon "[Space] Edit" at bounding box center [13, 189] width 9 height 10
click at [353, 7] on icon "button" at bounding box center [358, 8] width 11 height 11
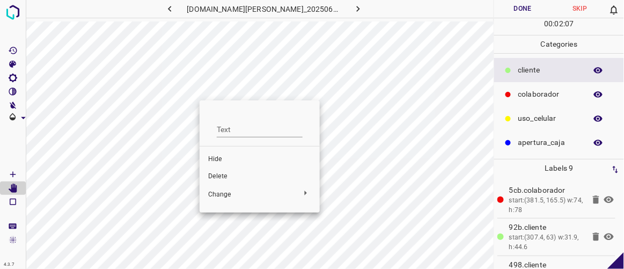
click at [222, 159] on span "Hide" at bounding box center [259, 160] width 103 height 10
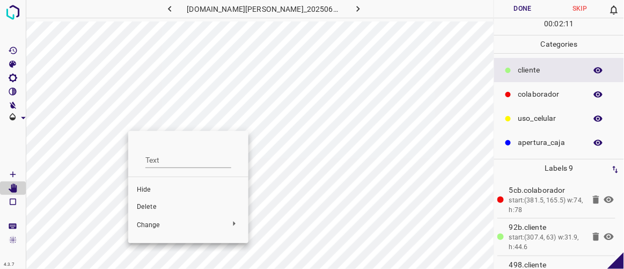
click at [148, 186] on span "Hide" at bounding box center [188, 190] width 103 height 10
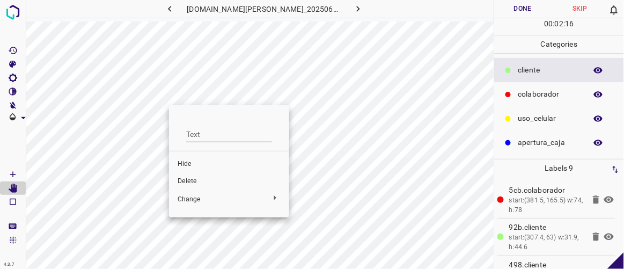
click at [191, 179] on span "Delete" at bounding box center [229, 182] width 103 height 10
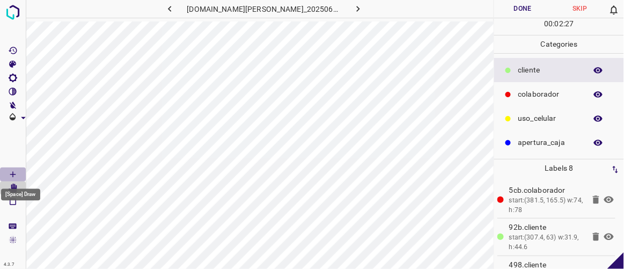
click at [13, 171] on icon "[Space] Draw" at bounding box center [13, 175] width 10 height 10
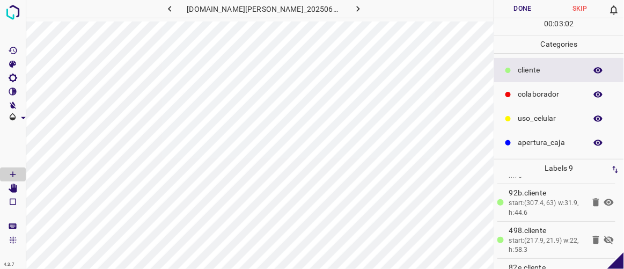
scroll to position [46, 0]
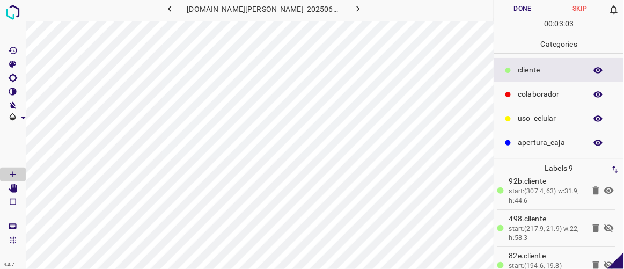
click at [603, 226] on icon at bounding box center [609, 228] width 13 height 13
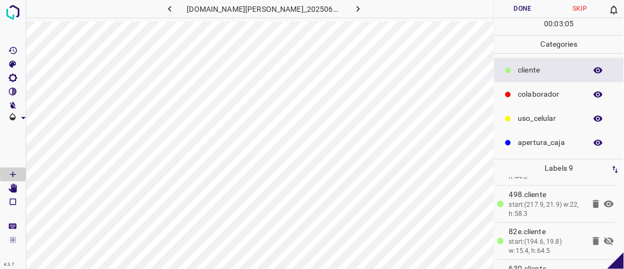
scroll to position [80, 0]
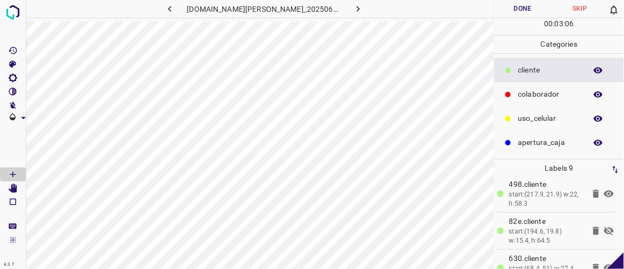
click at [603, 227] on icon at bounding box center [609, 230] width 13 height 13
click at [175, 10] on icon "button" at bounding box center [169, 8] width 11 height 11
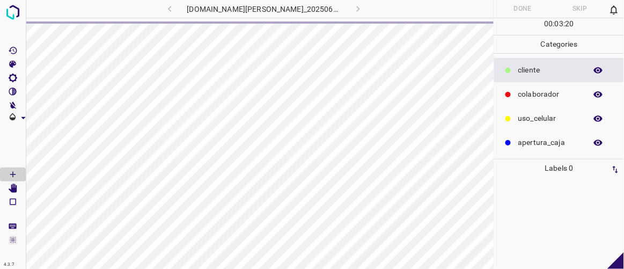
scroll to position [0, 0]
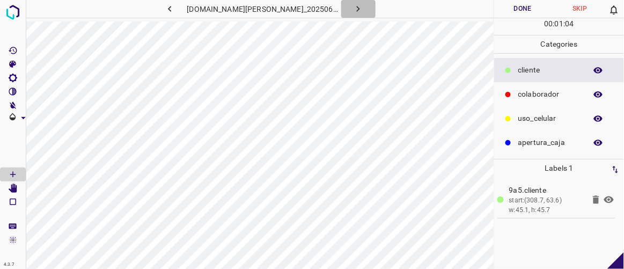
click at [346, 17] on button "button" at bounding box center [358, 9] width 34 height 18
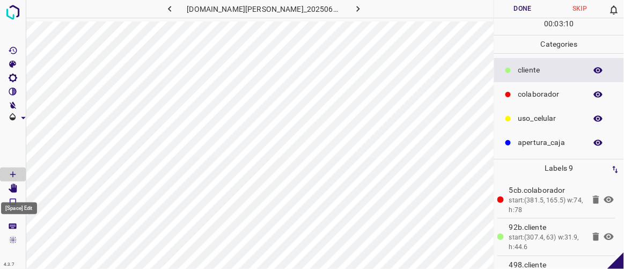
click at [16, 188] on icon "[Space] Edit" at bounding box center [13, 189] width 9 height 10
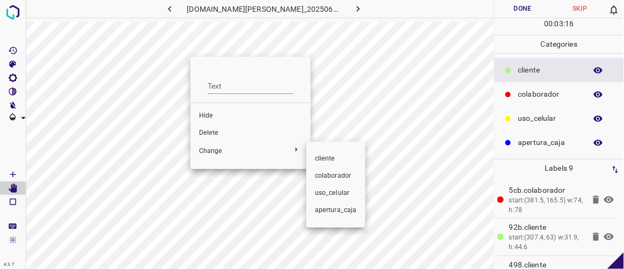
click at [218, 131] on div at bounding box center [312, 134] width 624 height 269
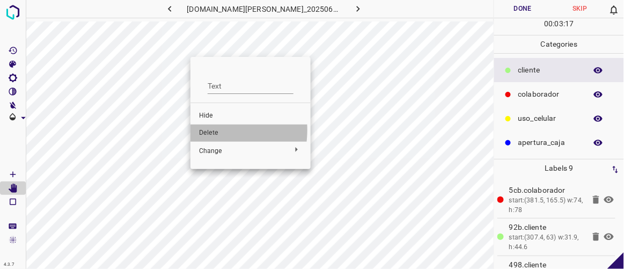
click at [201, 130] on span "Delete" at bounding box center [250, 133] width 103 height 10
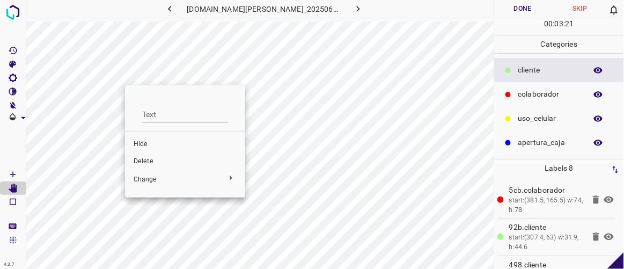
click at [141, 158] on span "Delete" at bounding box center [185, 162] width 103 height 10
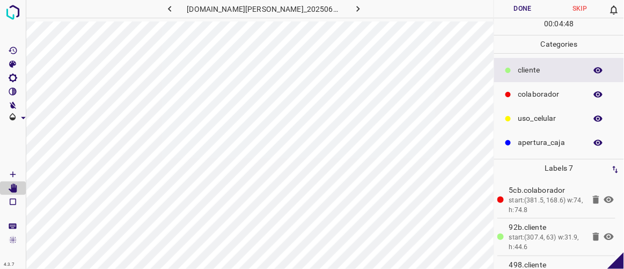
click at [353, 10] on icon "button" at bounding box center [358, 8] width 11 height 11
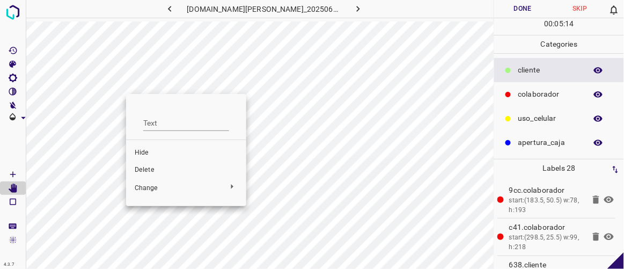
click at [144, 174] on span "Delete" at bounding box center [186, 170] width 103 height 10
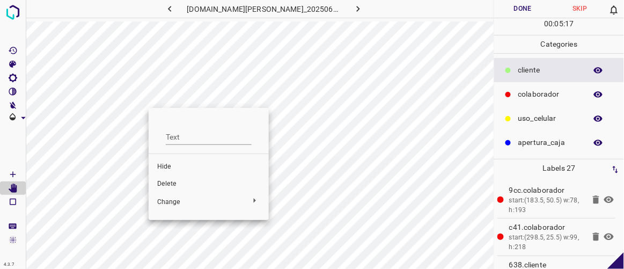
click at [173, 182] on span "Delete" at bounding box center [208, 184] width 103 height 10
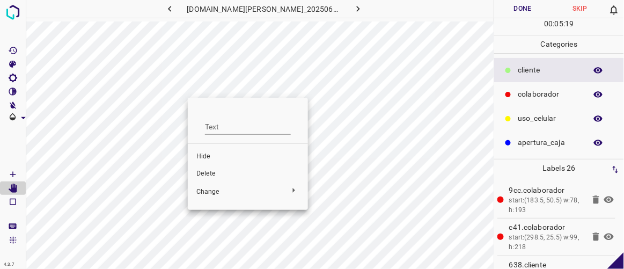
click at [209, 172] on span "Delete" at bounding box center [247, 174] width 103 height 10
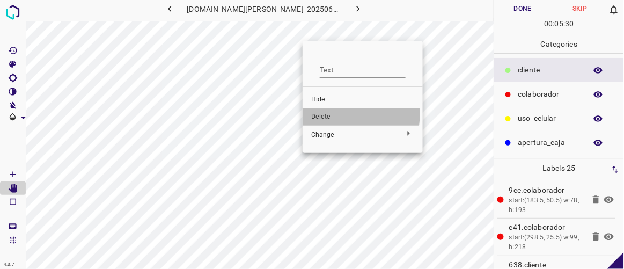
click at [328, 113] on span "Delete" at bounding box center [362, 117] width 103 height 10
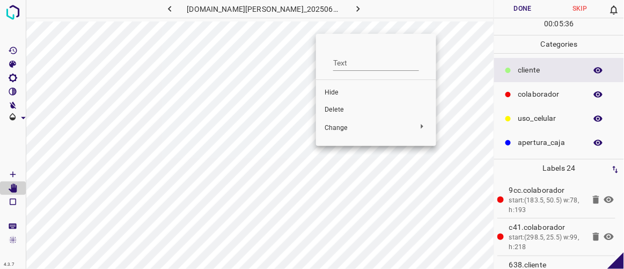
click at [343, 109] on span "Delete" at bounding box center [376, 110] width 103 height 10
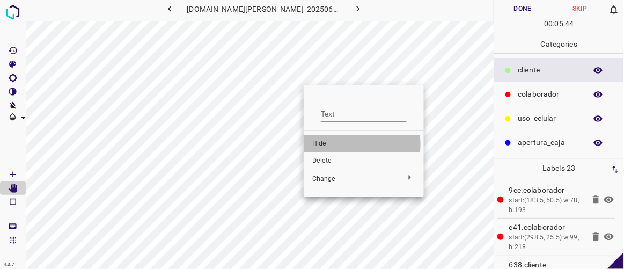
click at [333, 144] on span "Hide" at bounding box center [363, 144] width 103 height 10
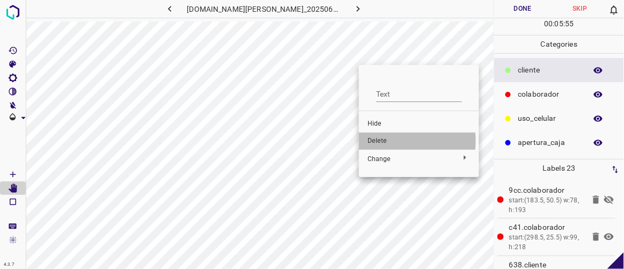
click at [385, 141] on span "Delete" at bounding box center [419, 141] width 103 height 10
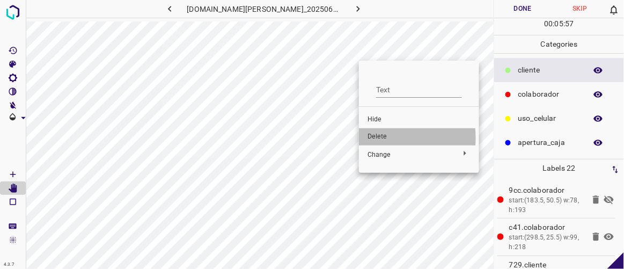
click at [382, 139] on span "Delete" at bounding box center [419, 137] width 103 height 10
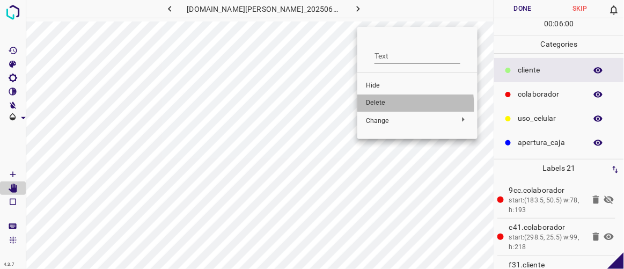
click at [382, 106] on span "Delete" at bounding box center [417, 103] width 103 height 10
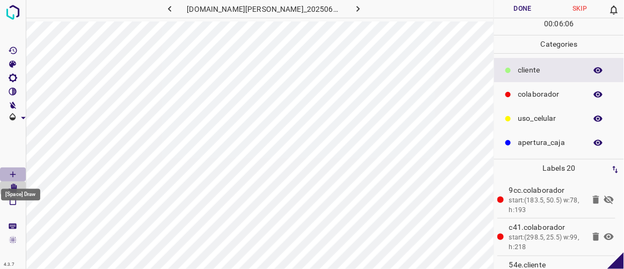
click at [20, 172] on Draw"] "[Space] Draw" at bounding box center [13, 174] width 26 height 14
click at [303, 18] on div "[DOMAIN_NAME][PERSON_NAME]_20250613_114336_000000330.jpg" at bounding box center [260, 10] width 468 height 21
click at [302, 19] on div "[DOMAIN_NAME][PERSON_NAME]_20250613_114336_000000330.jpg" at bounding box center [260, 10] width 468 height 21
click at [14, 188] on icon "[Space] Edit" at bounding box center [13, 189] width 9 height 10
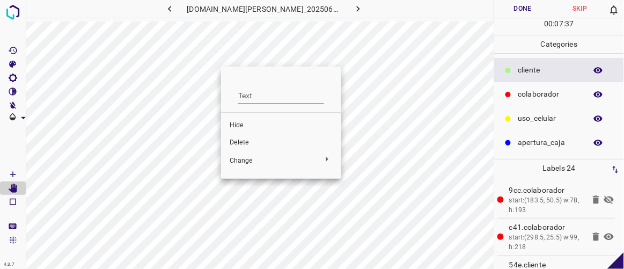
click at [245, 126] on span "Hide" at bounding box center [281, 126] width 103 height 10
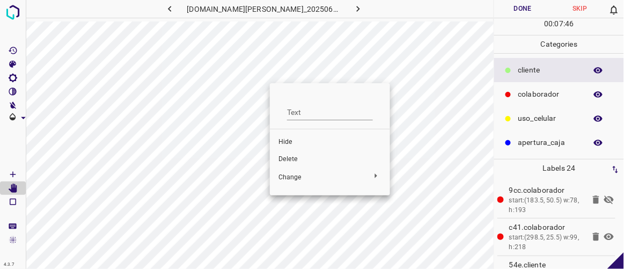
click at [289, 158] on span "Delete" at bounding box center [330, 160] width 103 height 10
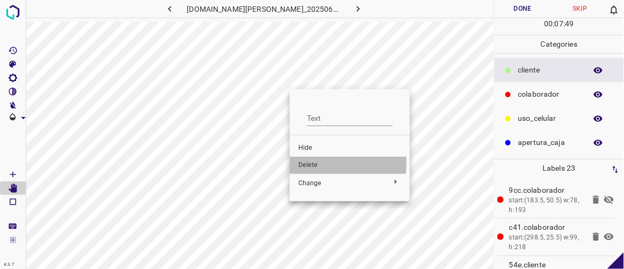
click at [306, 163] on span "Delete" at bounding box center [349, 165] width 103 height 10
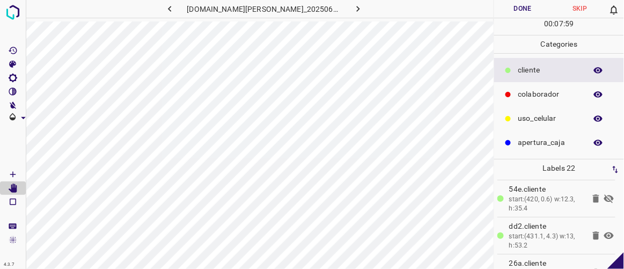
scroll to position [79, 0]
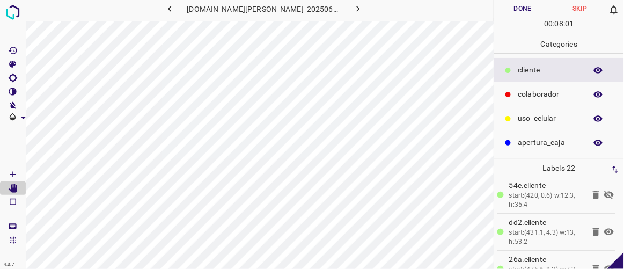
click at [603, 194] on icon at bounding box center [609, 194] width 13 height 13
click at [603, 191] on icon at bounding box center [609, 194] width 13 height 13
click at [604, 191] on icon at bounding box center [609, 194] width 10 height 7
click at [593, 192] on icon at bounding box center [596, 195] width 6 height 8
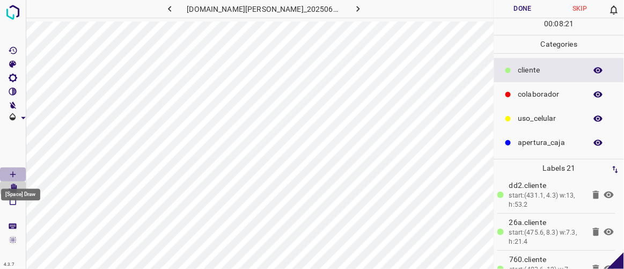
click at [14, 172] on icon "[Space] Draw" at bounding box center [13, 175] width 10 height 10
click at [18, 186] on Edit"] "[Space] Edit" at bounding box center [13, 188] width 26 height 14
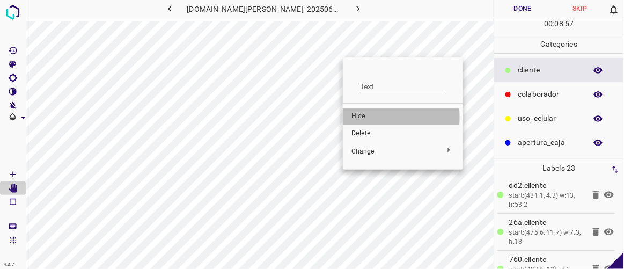
click at [364, 117] on span "Hide" at bounding box center [403, 117] width 103 height 10
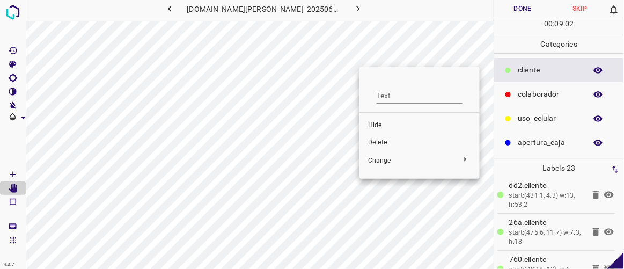
click at [375, 125] on span "Hide" at bounding box center [419, 126] width 103 height 10
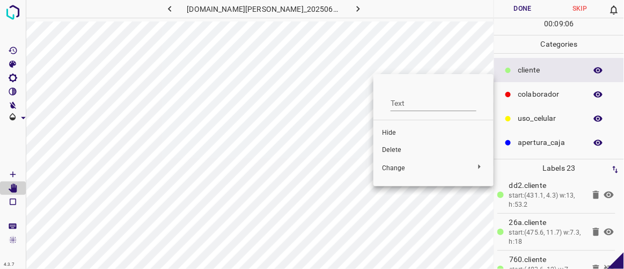
click at [390, 148] on span "Delete" at bounding box center [433, 150] width 103 height 10
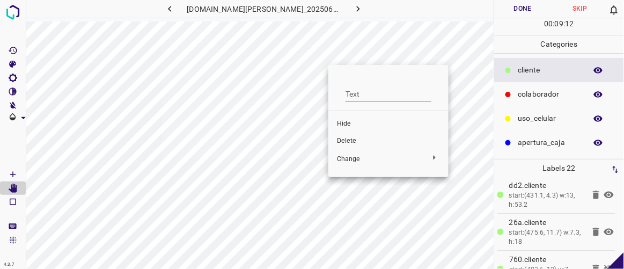
click at [343, 141] on span "Delete" at bounding box center [388, 141] width 103 height 10
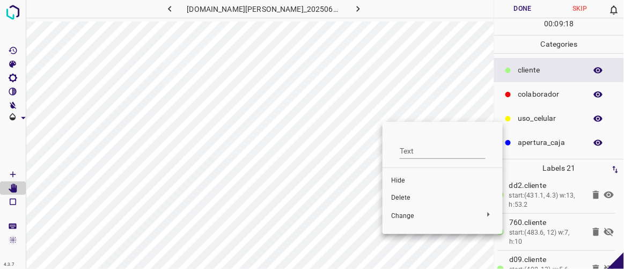
click at [401, 182] on span "Hide" at bounding box center [442, 181] width 103 height 10
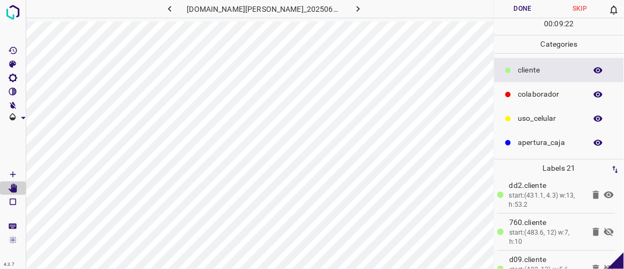
click at [604, 229] on icon at bounding box center [609, 232] width 10 height 9
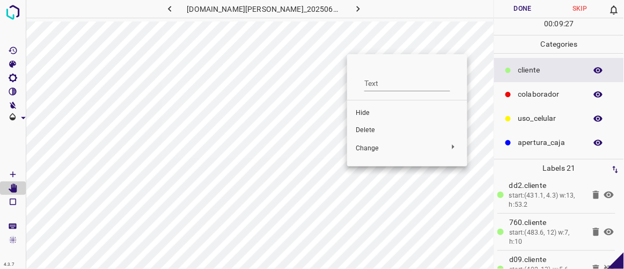
click at [364, 129] on span "Delete" at bounding box center [407, 131] width 103 height 10
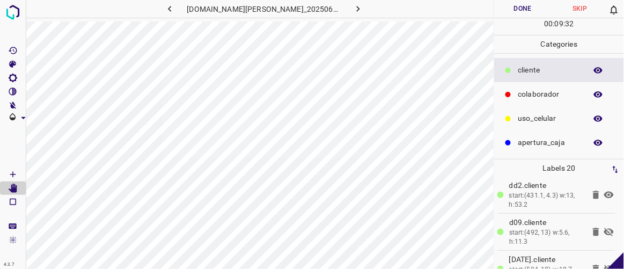
click at [604, 231] on icon at bounding box center [609, 232] width 10 height 9
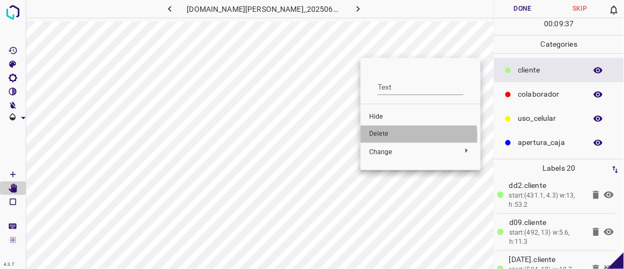
click at [387, 136] on span "Delete" at bounding box center [420, 134] width 103 height 10
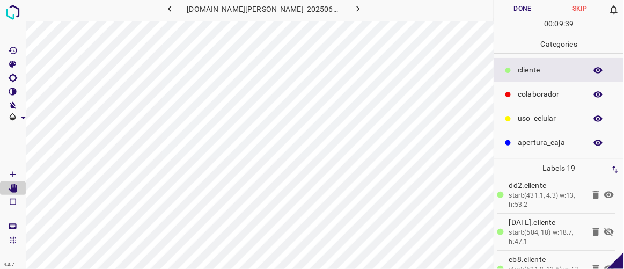
click at [604, 228] on icon at bounding box center [609, 232] width 10 height 9
click at [603, 231] on icon at bounding box center [609, 231] width 13 height 13
click at [604, 265] on icon at bounding box center [609, 268] width 10 height 7
click at [590, 262] on icon at bounding box center [596, 268] width 13 height 13
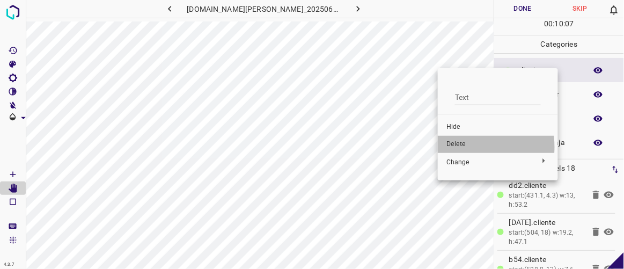
click at [459, 147] on span "Delete" at bounding box center [497, 145] width 103 height 10
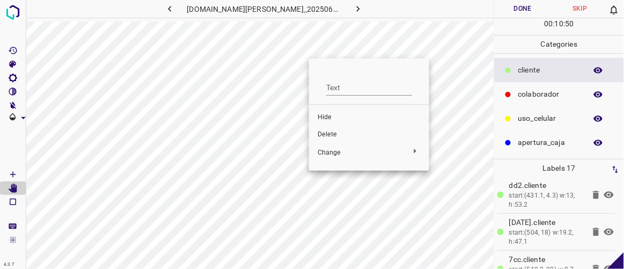
click at [336, 116] on span "Hide" at bounding box center [369, 118] width 103 height 10
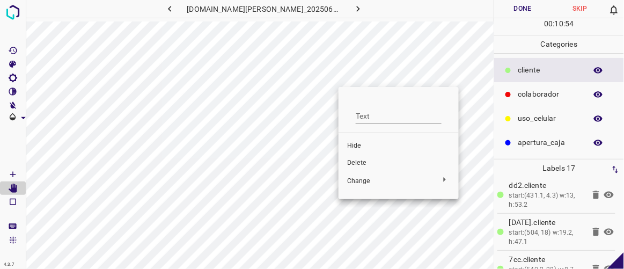
click at [361, 145] on span "Hide" at bounding box center [398, 146] width 103 height 10
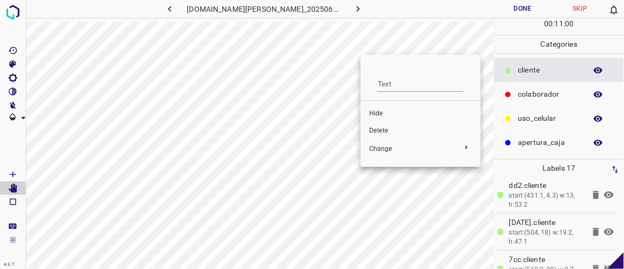
click at [380, 112] on span "Hide" at bounding box center [420, 114] width 103 height 10
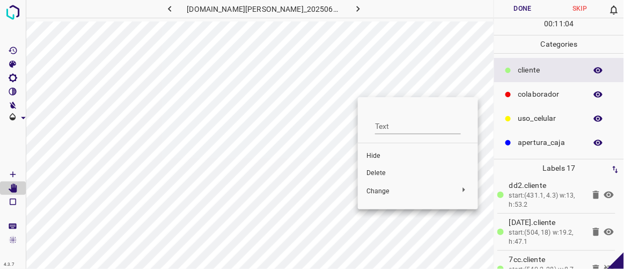
click at [376, 159] on span "Hide" at bounding box center [418, 156] width 103 height 10
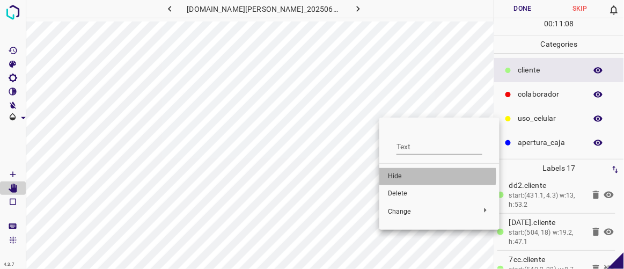
click at [398, 176] on span "Hide" at bounding box center [439, 177] width 103 height 10
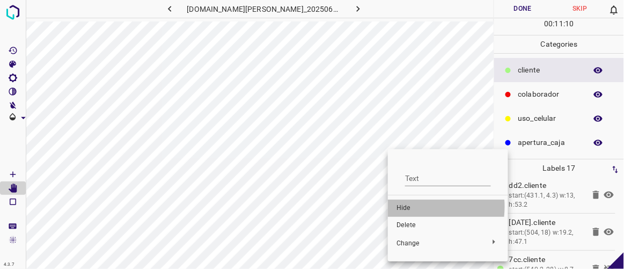
click at [406, 207] on span "Hide" at bounding box center [448, 208] width 103 height 10
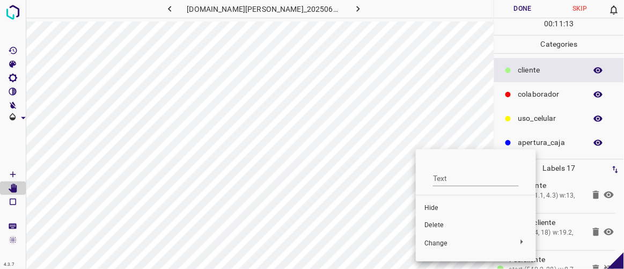
click at [429, 207] on span "Hide" at bounding box center [475, 208] width 103 height 10
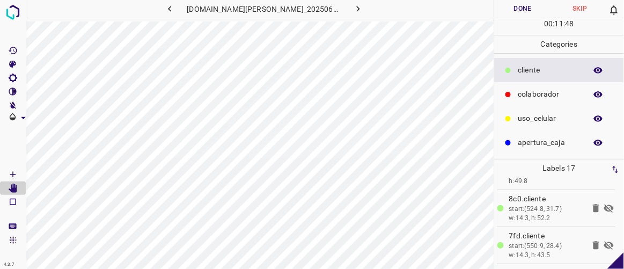
scroll to position [128, 0]
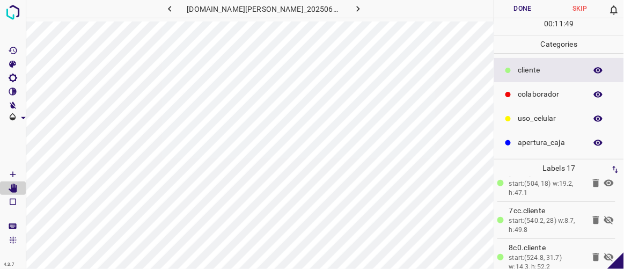
click at [604, 217] on icon at bounding box center [609, 220] width 10 height 9
click at [604, 217] on icon at bounding box center [609, 219] width 10 height 7
click at [593, 218] on icon at bounding box center [596, 220] width 6 height 8
click at [604, 219] on icon at bounding box center [609, 220] width 10 height 9
click at [604, 219] on icon at bounding box center [609, 219] width 10 height 7
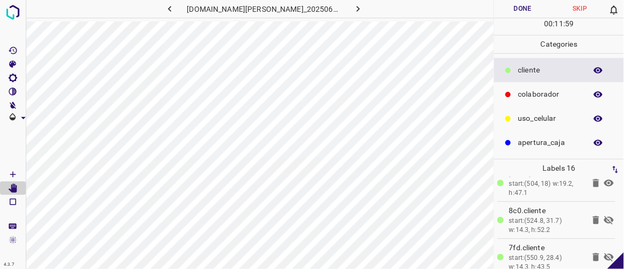
click at [603, 219] on icon at bounding box center [609, 220] width 13 height 13
click at [593, 217] on icon at bounding box center [596, 220] width 6 height 8
click at [603, 218] on icon at bounding box center [609, 220] width 13 height 13
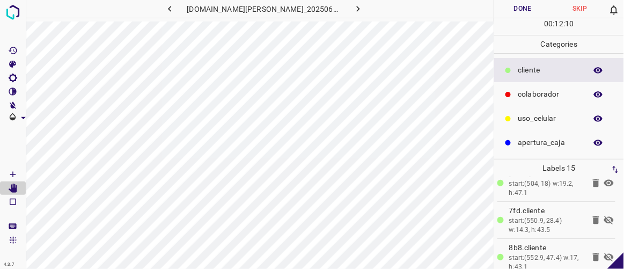
click at [603, 218] on icon at bounding box center [609, 220] width 13 height 13
click at [603, 254] on icon at bounding box center [609, 257] width 13 height 13
click at [603, 253] on icon at bounding box center [609, 257] width 13 height 13
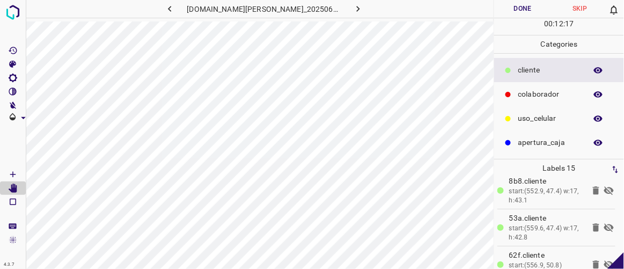
scroll to position [214, 0]
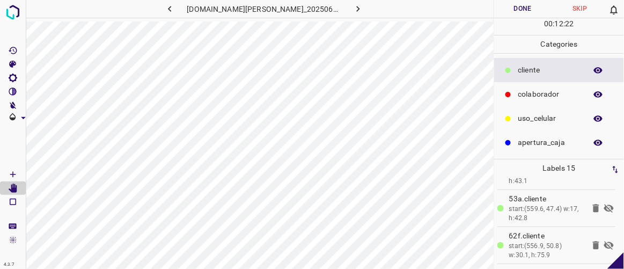
click at [603, 203] on icon at bounding box center [609, 208] width 13 height 13
click at [593, 208] on icon at bounding box center [596, 208] width 6 height 8
click at [603, 206] on icon at bounding box center [609, 208] width 13 height 13
click at [604, 206] on icon at bounding box center [609, 207] width 10 height 7
click at [603, 206] on icon at bounding box center [609, 208] width 13 height 13
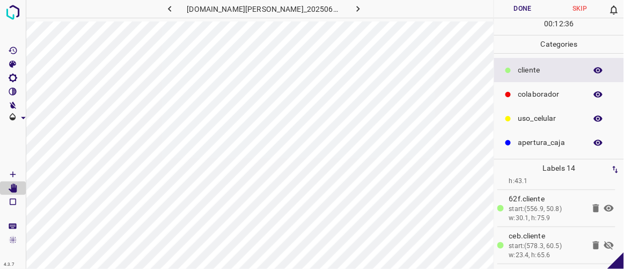
click at [604, 206] on icon at bounding box center [609, 207] width 10 height 7
click at [603, 243] on icon at bounding box center [609, 245] width 13 height 13
click at [603, 206] on icon at bounding box center [609, 208] width 13 height 13
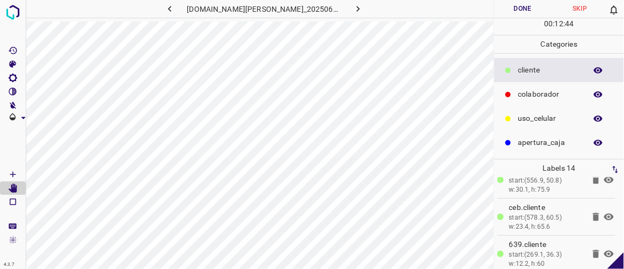
scroll to position [263, 0]
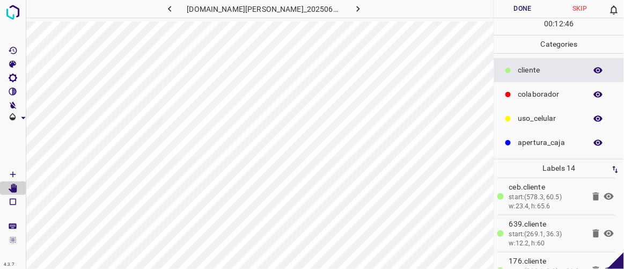
click at [604, 230] on icon at bounding box center [609, 233] width 10 height 7
click at [604, 229] on icon at bounding box center [609, 233] width 10 height 9
click at [604, 230] on icon at bounding box center [609, 233] width 10 height 7
click at [604, 229] on icon at bounding box center [609, 233] width 10 height 9
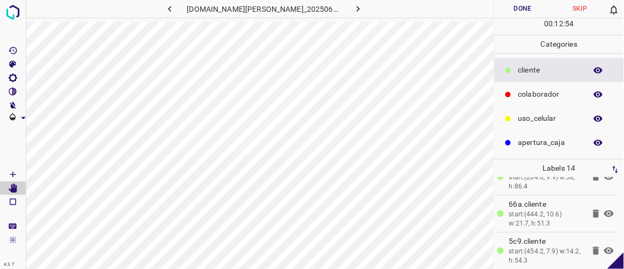
scroll to position [431, 0]
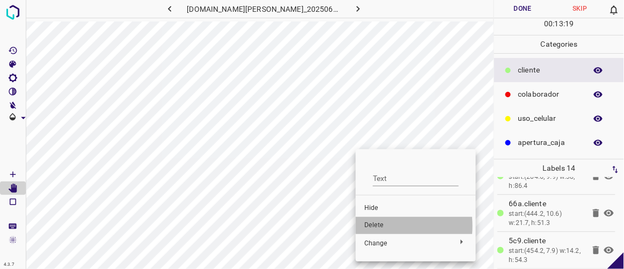
click at [371, 226] on span "Delete" at bounding box center [415, 226] width 103 height 10
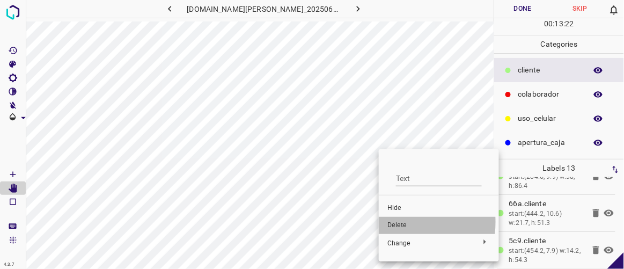
click at [390, 222] on span "Delete" at bounding box center [438, 226] width 103 height 10
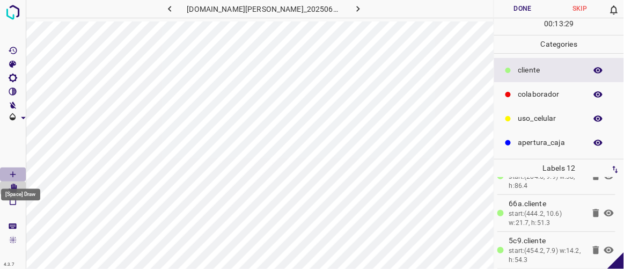
click at [10, 172] on icon "[Space] Draw" at bounding box center [13, 175] width 10 height 10
click at [353, 9] on icon "button" at bounding box center [358, 8] width 11 height 11
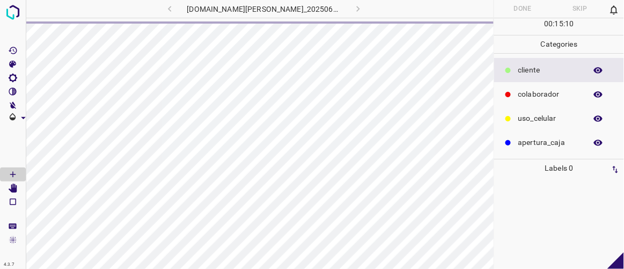
scroll to position [0, 0]
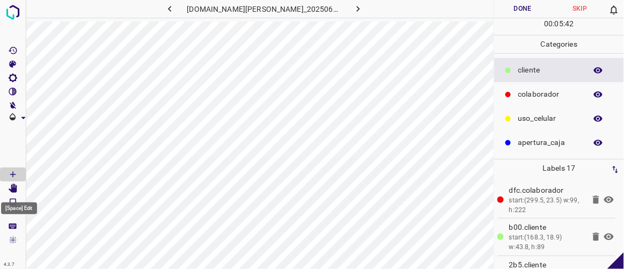
click at [13, 191] on icon "[Space] Edit" at bounding box center [13, 189] width 9 height 10
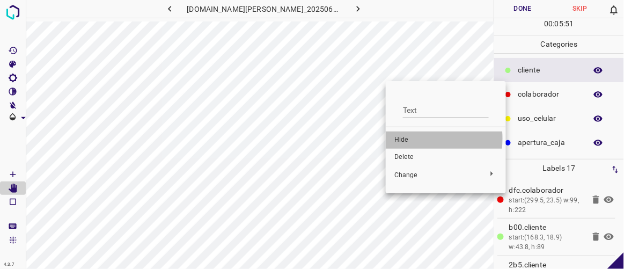
click at [399, 138] on span "Hide" at bounding box center [445, 140] width 103 height 10
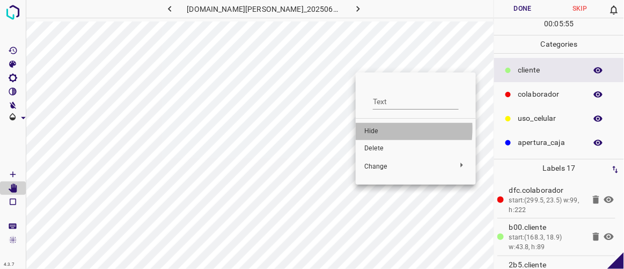
click at [371, 128] on span "Hide" at bounding box center [415, 132] width 103 height 10
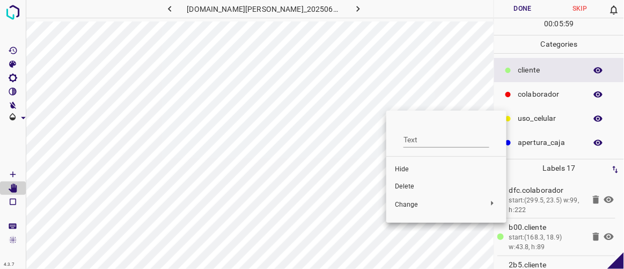
click at [404, 171] on span "Hide" at bounding box center [446, 170] width 103 height 10
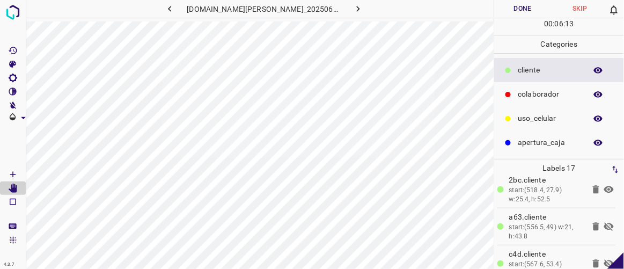
scroll to position [491, 0]
click at [604, 186] on icon at bounding box center [609, 190] width 10 height 9
click at [603, 223] on icon at bounding box center [609, 227] width 13 height 13
click at [603, 260] on icon at bounding box center [609, 264] width 13 height 13
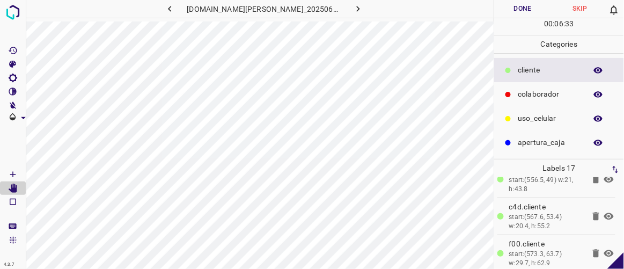
scroll to position [483, 0]
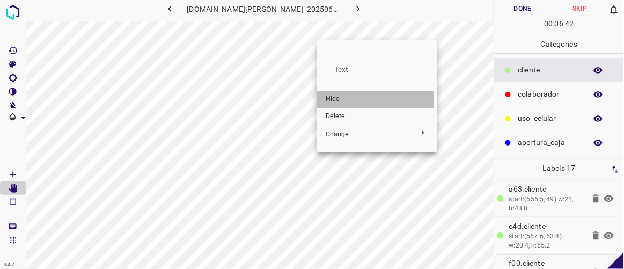
click at [340, 102] on span "Hide" at bounding box center [377, 99] width 103 height 10
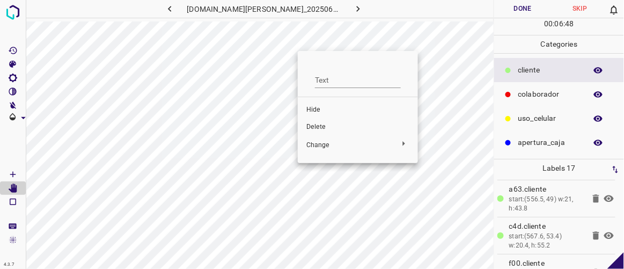
click at [316, 108] on span "Hide" at bounding box center [357, 110] width 103 height 10
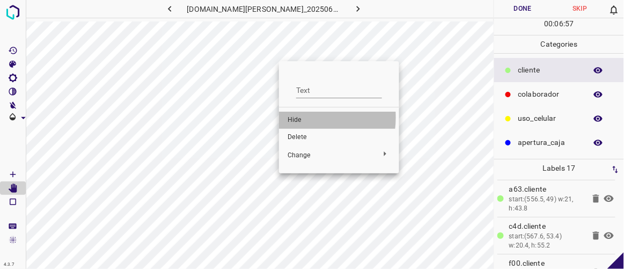
click at [298, 117] on span "Hide" at bounding box center [339, 120] width 103 height 10
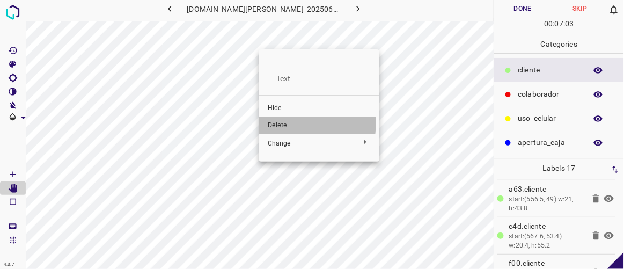
click at [279, 123] on span "Delete" at bounding box center [319, 126] width 103 height 10
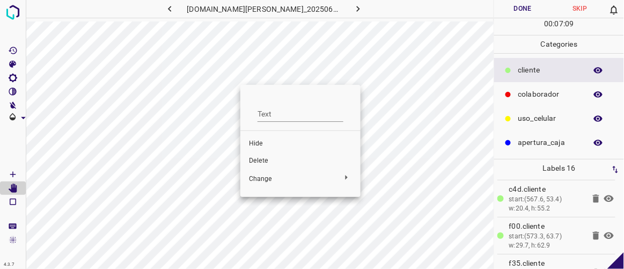
click at [261, 143] on span "Hide" at bounding box center [300, 144] width 103 height 10
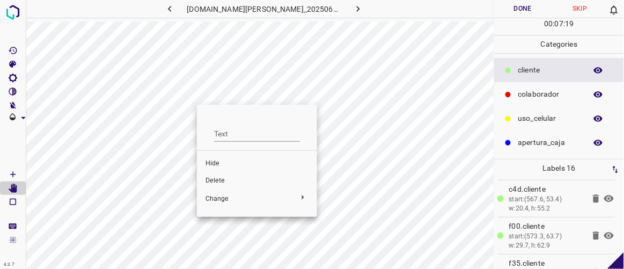
click at [216, 162] on span "Hide" at bounding box center [257, 164] width 103 height 10
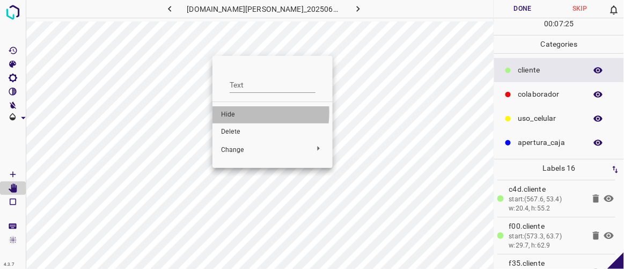
click at [233, 112] on span "Hide" at bounding box center [272, 115] width 103 height 10
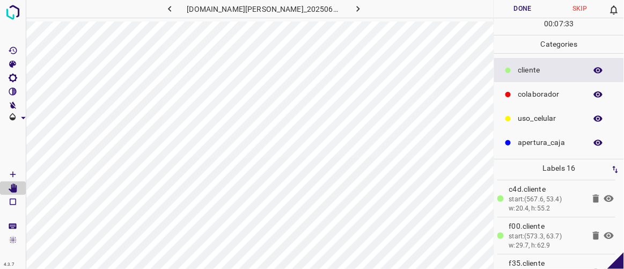
scroll to position [505, 0]
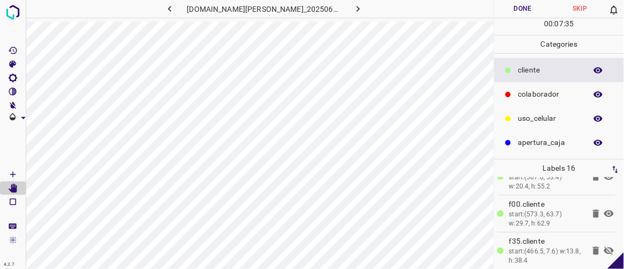
click at [603, 244] on icon at bounding box center [609, 250] width 13 height 13
click at [604, 247] on icon at bounding box center [609, 250] width 10 height 7
click at [604, 246] on icon at bounding box center [609, 250] width 10 height 9
click at [618, 259] on icon at bounding box center [615, 260] width 17 height 17
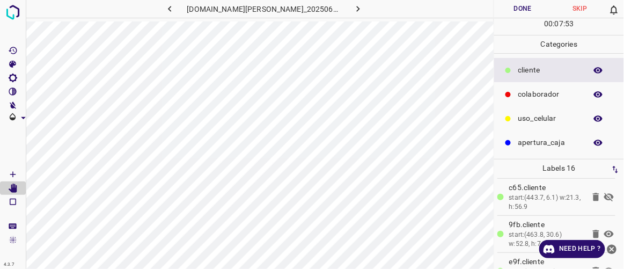
scroll to position [290, 0]
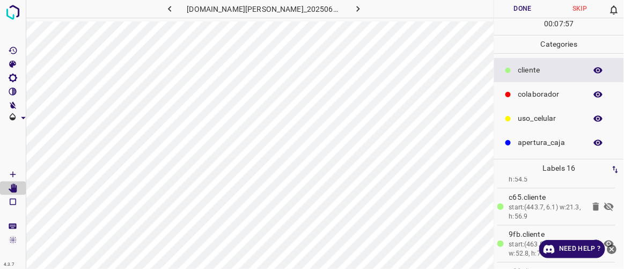
click at [603, 204] on icon at bounding box center [609, 206] width 13 height 13
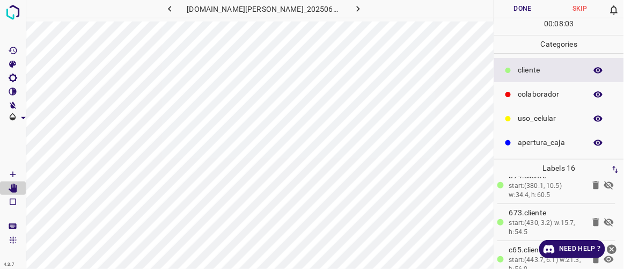
scroll to position [236, 0]
click at [604, 219] on icon at bounding box center [609, 223] width 10 height 9
click at [603, 182] on icon at bounding box center [609, 186] width 13 height 13
click at [604, 183] on icon at bounding box center [609, 186] width 10 height 7
click at [603, 182] on icon at bounding box center [609, 186] width 13 height 13
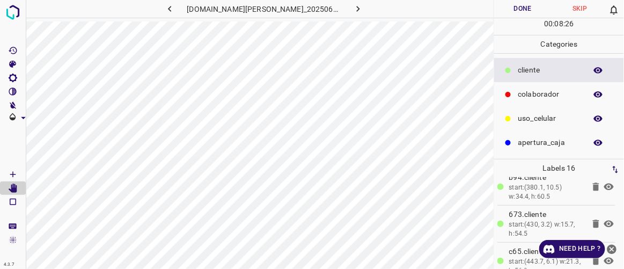
click at [603, 182] on icon at bounding box center [609, 186] width 13 height 13
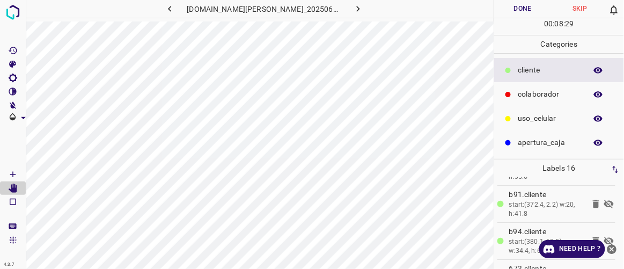
scroll to position [180, 0]
click at [603, 199] on icon at bounding box center [609, 205] width 13 height 13
click at [593, 203] on icon at bounding box center [596, 205] width 6 height 8
click at [603, 201] on icon at bounding box center [609, 205] width 13 height 13
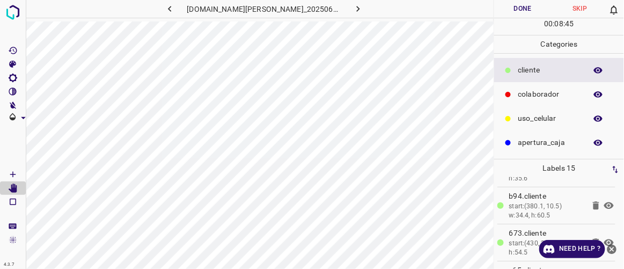
click at [603, 201] on icon at bounding box center [609, 205] width 13 height 13
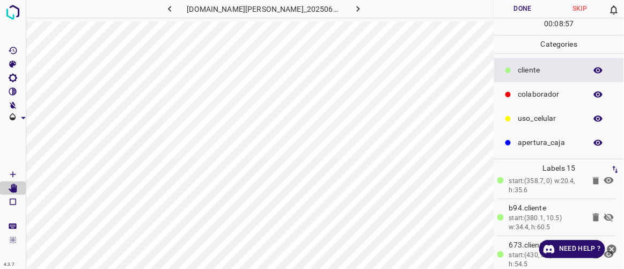
scroll to position [178, 0]
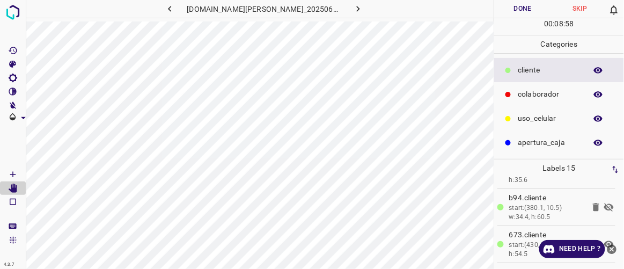
click at [603, 204] on icon at bounding box center [609, 207] width 13 height 13
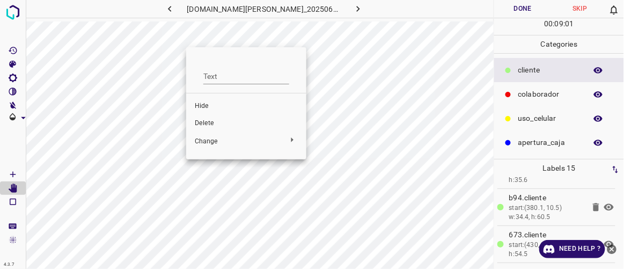
click at [202, 123] on span "Delete" at bounding box center [246, 124] width 103 height 10
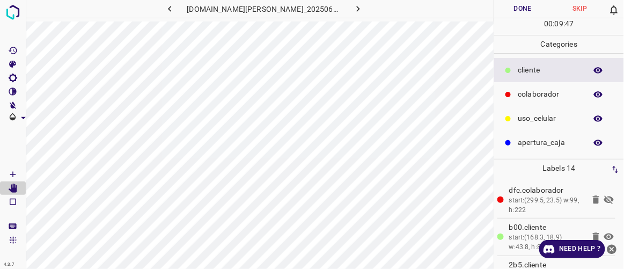
scroll to position [0, 0]
click at [604, 200] on icon at bounding box center [609, 200] width 10 height 9
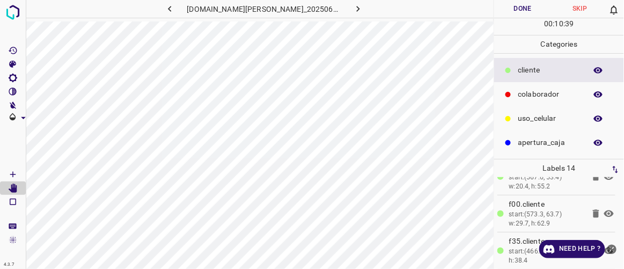
scroll to position [431, 0]
click at [354, 5] on button "button" at bounding box center [358, 9] width 34 height 18
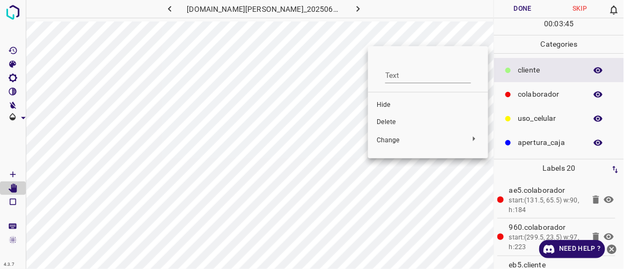
click at [391, 123] on span "Delete" at bounding box center [428, 123] width 103 height 10
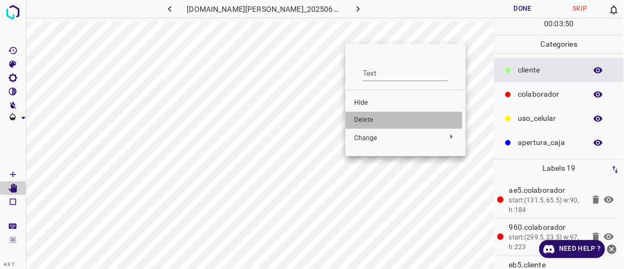
click at [375, 119] on span "Delete" at bounding box center [405, 120] width 103 height 10
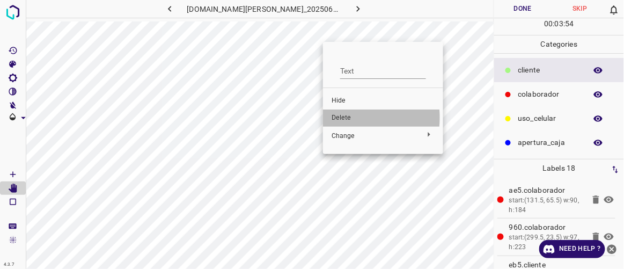
click at [346, 118] on span "Delete" at bounding box center [383, 118] width 103 height 10
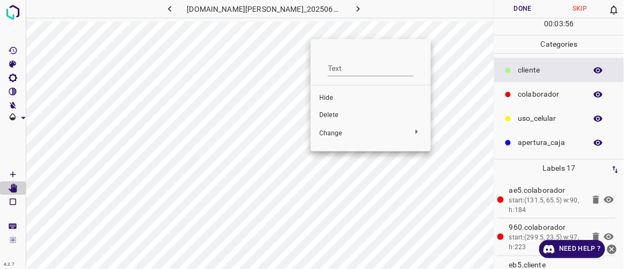
click at [339, 114] on span "Delete" at bounding box center [370, 116] width 103 height 10
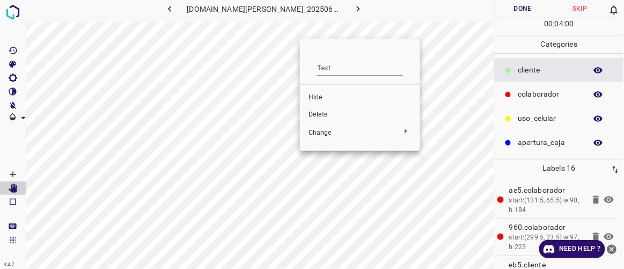
click at [325, 112] on span "Delete" at bounding box center [360, 115] width 103 height 10
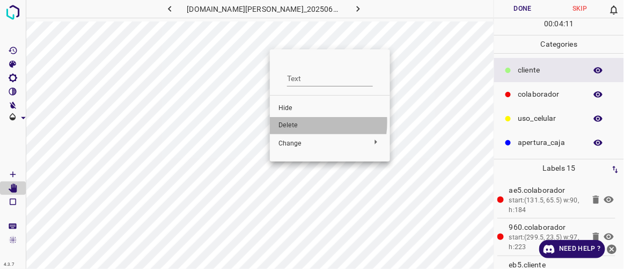
click at [294, 122] on span "Delete" at bounding box center [330, 126] width 103 height 10
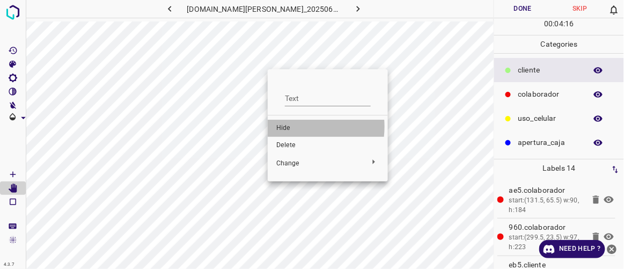
click at [289, 127] on span "Hide" at bounding box center [327, 128] width 103 height 10
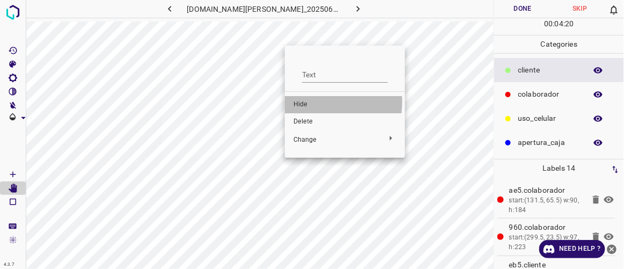
click at [308, 101] on span "Hide" at bounding box center [345, 105] width 103 height 10
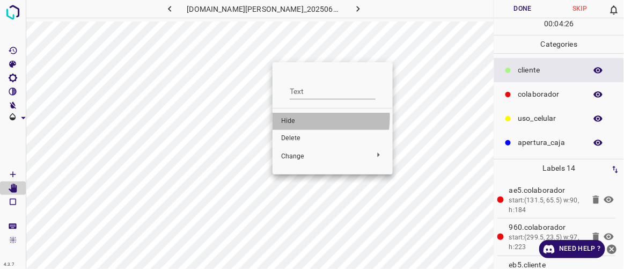
click at [289, 116] on span "Hide" at bounding box center [332, 121] width 103 height 10
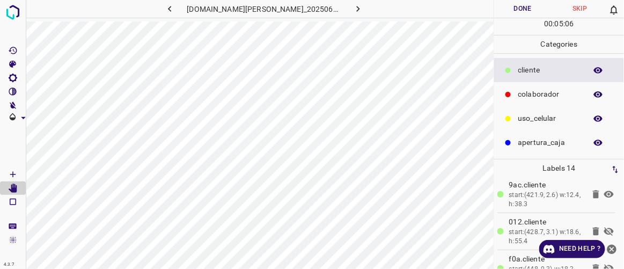
scroll to position [136, 0]
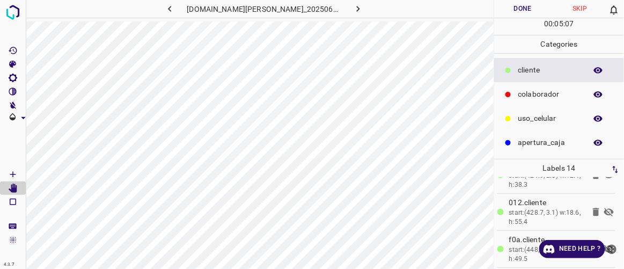
click at [604, 211] on icon at bounding box center [609, 212] width 13 height 13
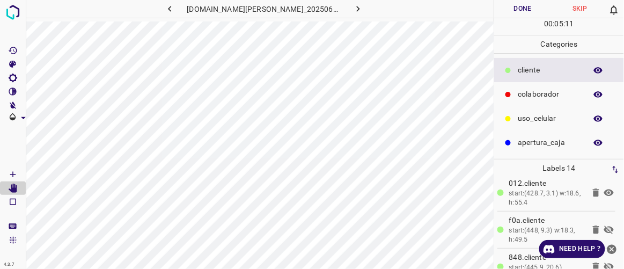
click at [604, 226] on icon at bounding box center [609, 229] width 10 height 9
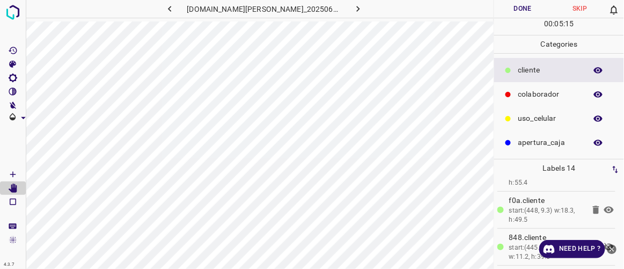
click at [604, 244] on div "Need Help ?" at bounding box center [578, 249] width 79 height 18
click at [611, 247] on icon "close-help" at bounding box center [611, 249] width 11 height 11
click at [603, 244] on icon at bounding box center [609, 246] width 13 height 13
click at [353, 7] on icon "button" at bounding box center [358, 8] width 11 height 11
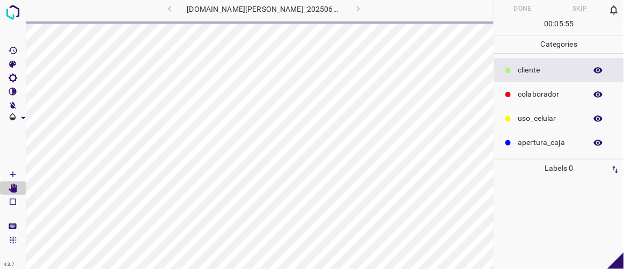
scroll to position [0, 0]
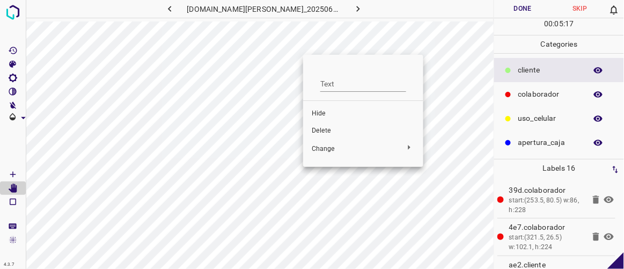
click at [326, 115] on span "Hide" at bounding box center [363, 114] width 103 height 10
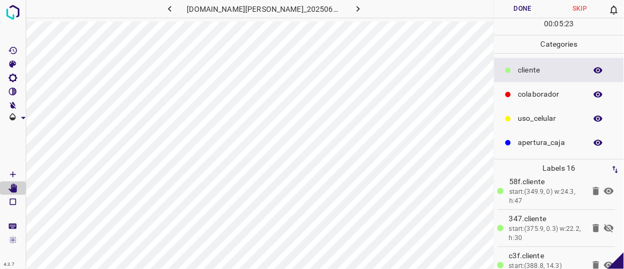
scroll to position [149, 0]
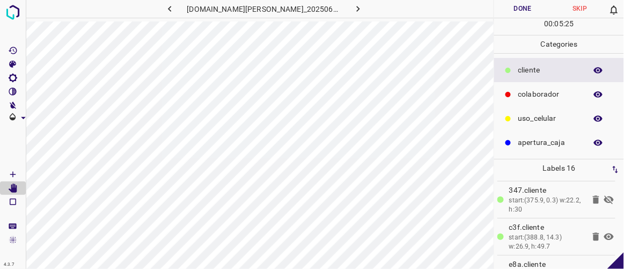
click at [593, 197] on icon at bounding box center [596, 199] width 6 height 8
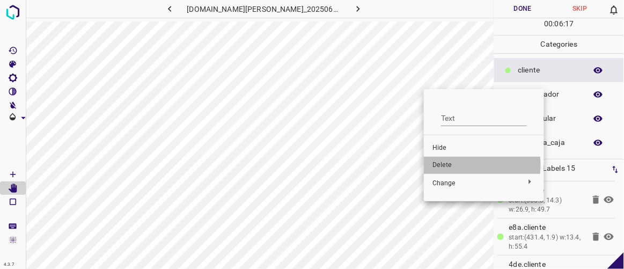
click at [445, 165] on span "Delete" at bounding box center [484, 165] width 103 height 10
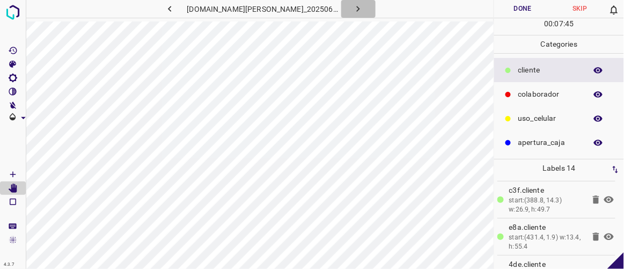
click at [353, 6] on icon "button" at bounding box center [358, 8] width 11 height 11
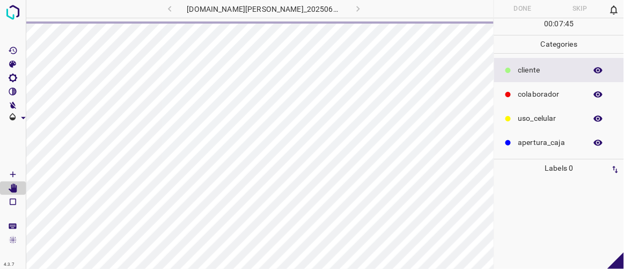
scroll to position [0, 0]
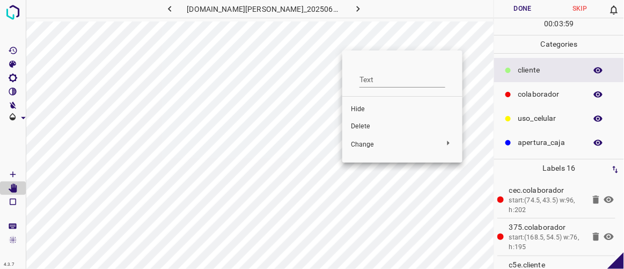
click at [367, 125] on span "Delete" at bounding box center [402, 127] width 103 height 10
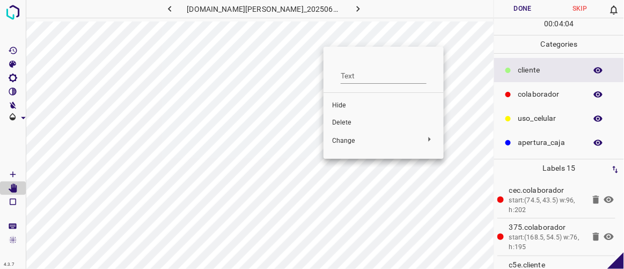
click at [341, 119] on span "Delete" at bounding box center [383, 123] width 103 height 10
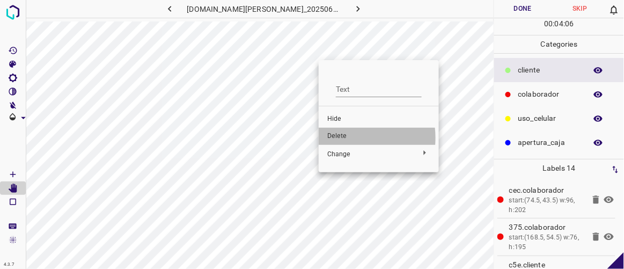
click at [338, 138] on span "Delete" at bounding box center [378, 136] width 103 height 10
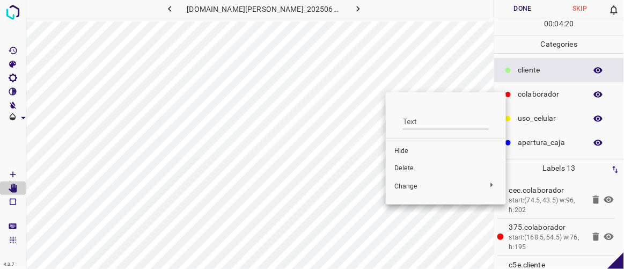
click at [409, 151] on span "Hide" at bounding box center [445, 152] width 103 height 10
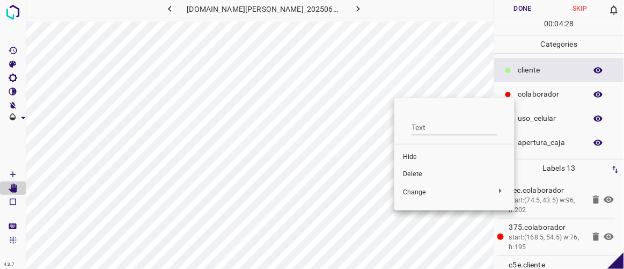
click at [414, 160] on span "Hide" at bounding box center [454, 157] width 103 height 10
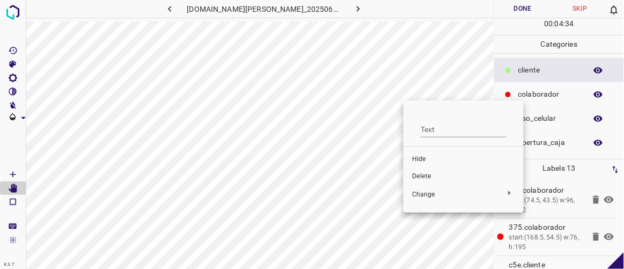
click at [418, 159] on span "Hide" at bounding box center [463, 160] width 103 height 10
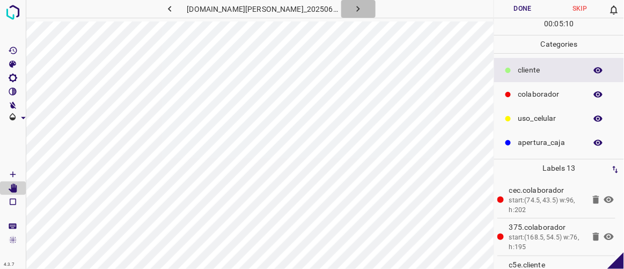
click at [353, 6] on icon "button" at bounding box center [358, 8] width 11 height 11
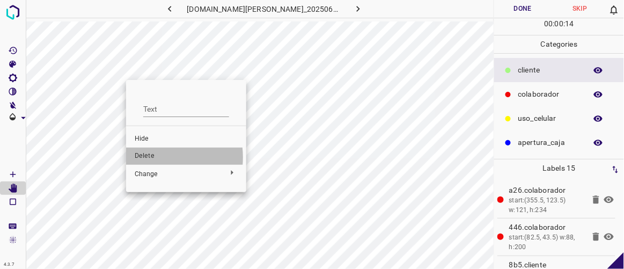
click at [148, 157] on span "Delete" at bounding box center [186, 156] width 103 height 10
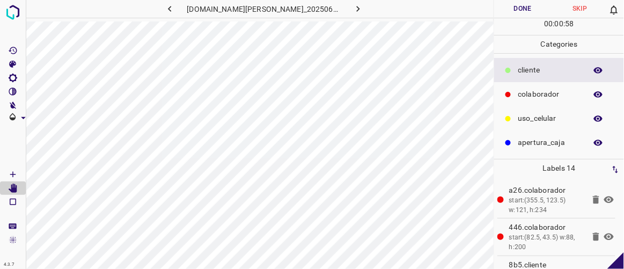
click at [353, 8] on icon "button" at bounding box center [358, 8] width 11 height 11
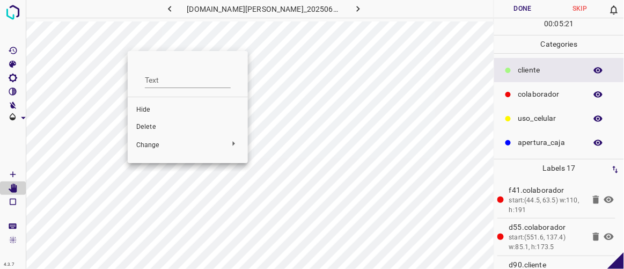
click at [148, 125] on span "Delete" at bounding box center [187, 127] width 103 height 10
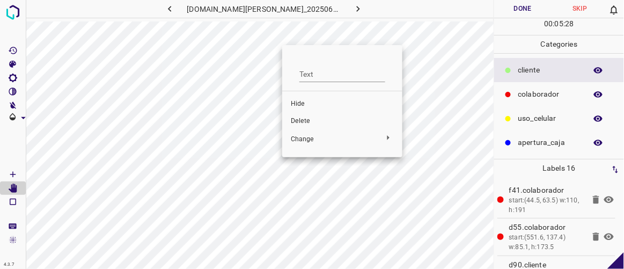
click at [300, 116] on span "Delete" at bounding box center [342, 121] width 103 height 10
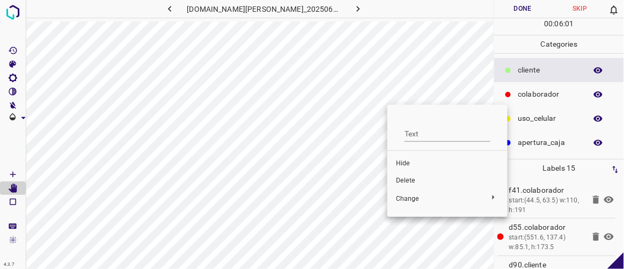
drag, startPoint x: 616, startPoint y: 188, endPoint x: 619, endPoint y: 213, distance: 24.8
click at [621, 216] on div at bounding box center [312, 134] width 624 height 269
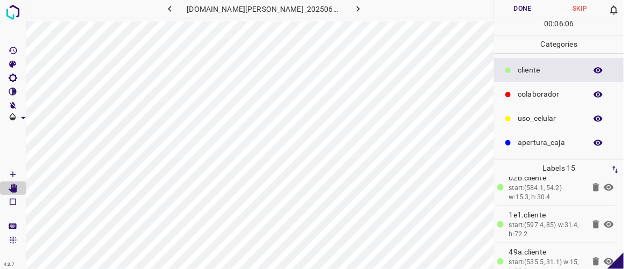
scroll to position [468, 0]
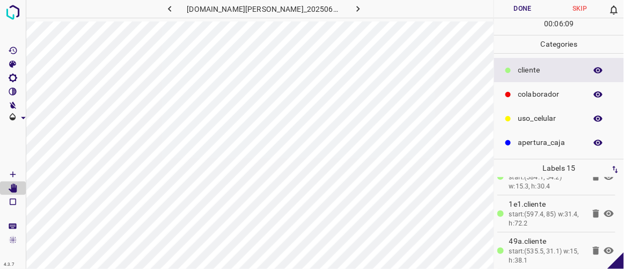
drag, startPoint x: 618, startPoint y: 254, endPoint x: 618, endPoint y: 231, distance: 22.5
click at [618, 231] on div "4.3.7 [DOMAIN_NAME][PERSON_NAME]_20250613_114336_000002130.jpg Done Skip 0 00 :…" at bounding box center [312, 134] width 624 height 269
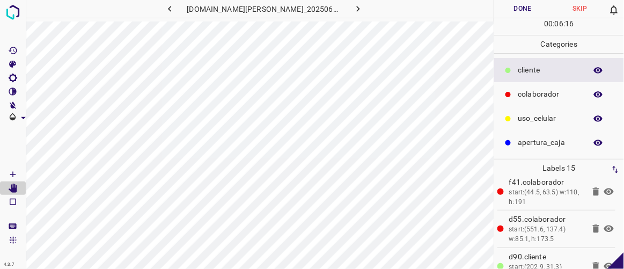
scroll to position [0, 0]
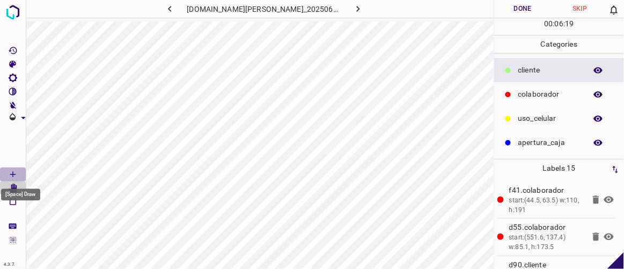
click at [17, 172] on icon "[Space] Draw" at bounding box center [13, 175] width 10 height 10
click at [17, 187] on icon "[Space] Edit" at bounding box center [13, 189] width 10 height 10
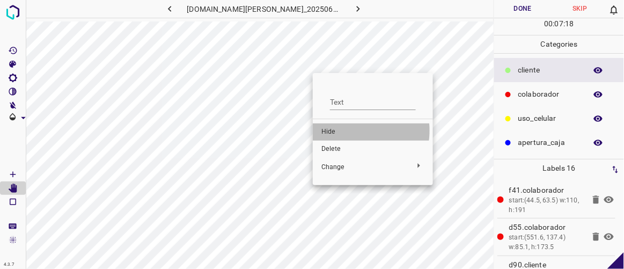
click at [349, 130] on span "Hide" at bounding box center [372, 132] width 103 height 10
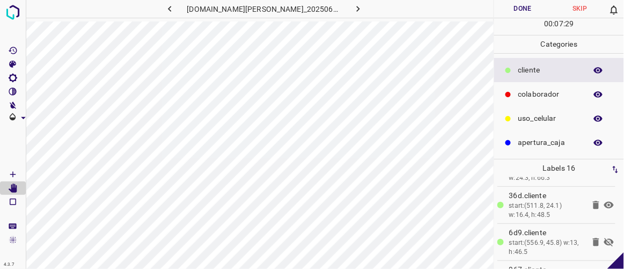
scroll to position [302, 0]
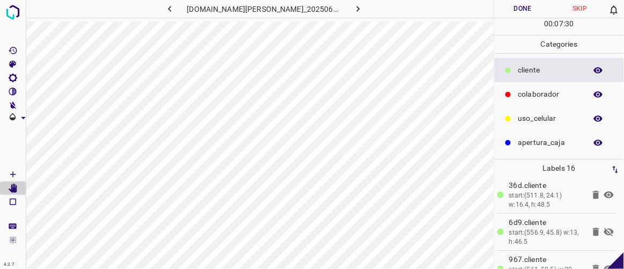
click at [593, 229] on icon at bounding box center [596, 232] width 6 height 8
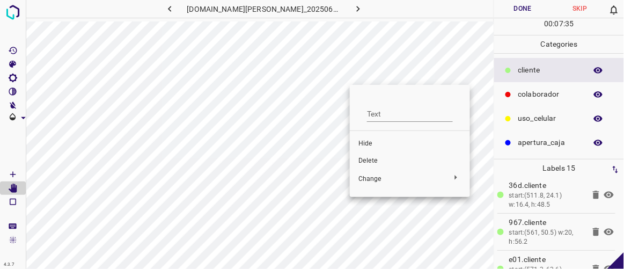
click at [372, 159] on span "Delete" at bounding box center [409, 161] width 103 height 10
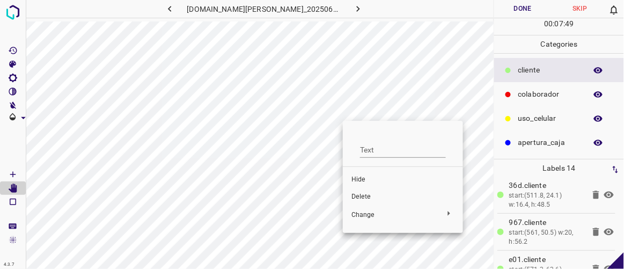
click at [341, 93] on div at bounding box center [312, 134] width 624 height 269
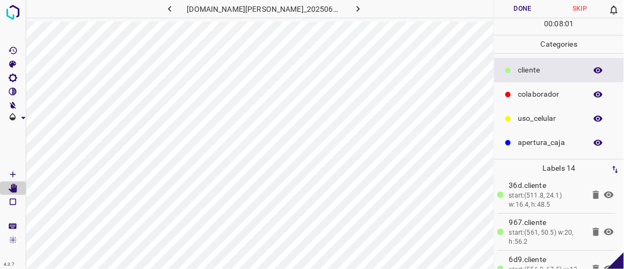
click at [175, 9] on icon "button" at bounding box center [169, 8] width 11 height 11
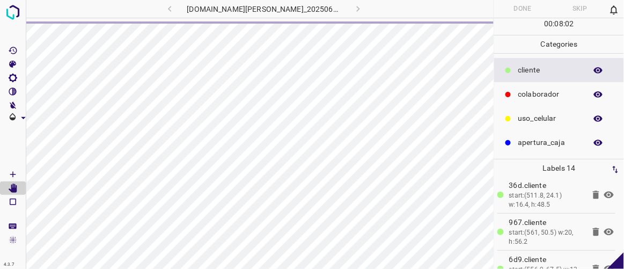
scroll to position [0, 0]
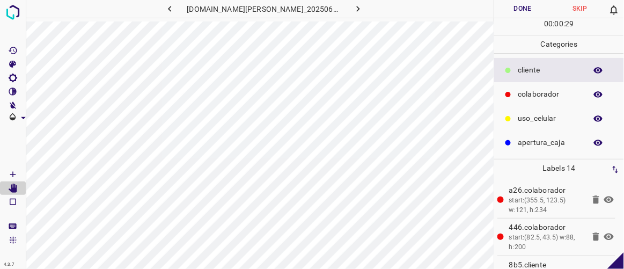
click at [353, 9] on icon "button" at bounding box center [358, 8] width 11 height 11
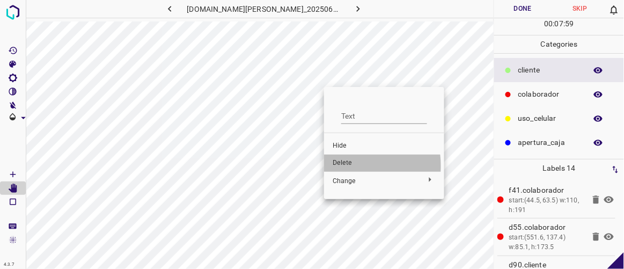
click at [342, 166] on span "Delete" at bounding box center [384, 163] width 103 height 10
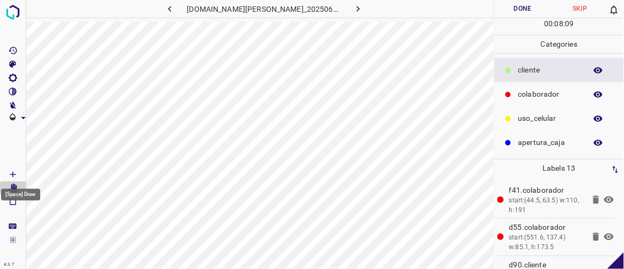
click at [21, 173] on Draw"] "[Space] Draw" at bounding box center [13, 174] width 26 height 14
click at [356, 9] on button "button" at bounding box center [358, 9] width 34 height 18
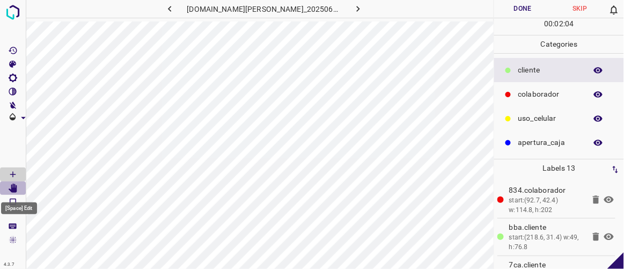
drag, startPoint x: 16, startPoint y: 190, endPoint x: 21, endPoint y: 187, distance: 6.0
click at [16, 190] on icon "[Space] Edit" at bounding box center [13, 189] width 9 height 10
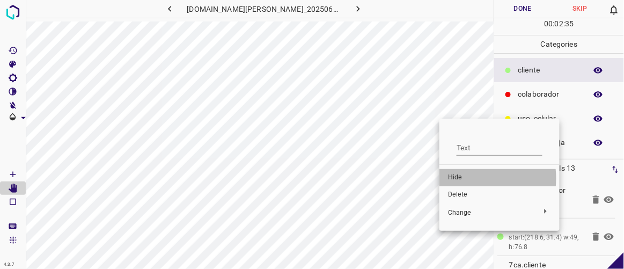
click at [461, 178] on span "Hide" at bounding box center [499, 178] width 103 height 10
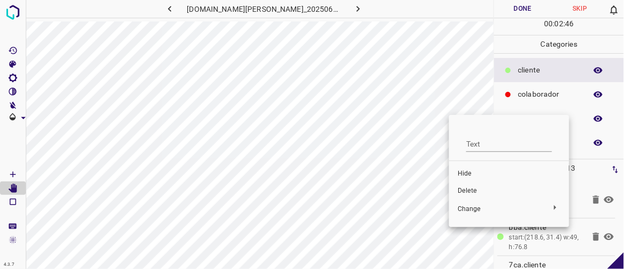
click at [450, 98] on div at bounding box center [312, 134] width 624 height 269
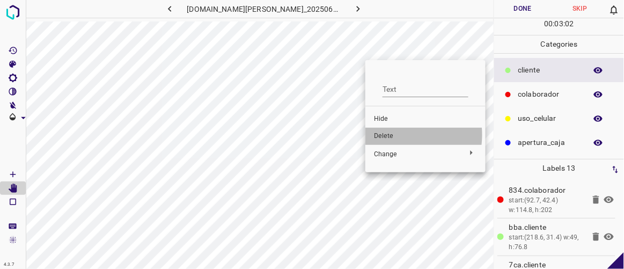
click at [391, 135] on span "Delete" at bounding box center [425, 136] width 103 height 10
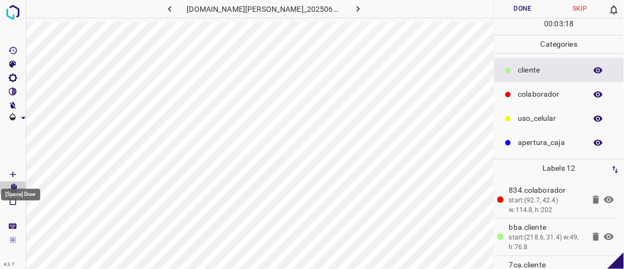
click at [17, 173] on icon "[Space] Draw" at bounding box center [13, 175] width 10 height 10
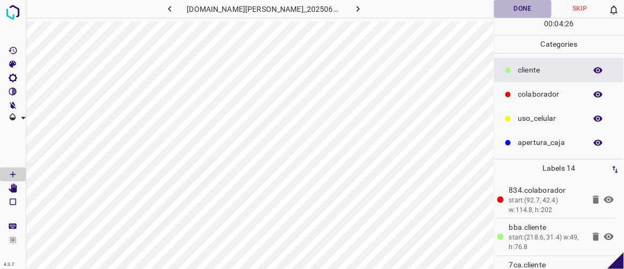
click at [506, 10] on button "Done" at bounding box center [522, 9] width 57 height 18
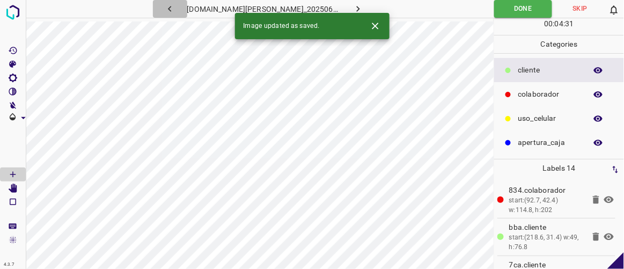
click at [175, 9] on icon "button" at bounding box center [169, 8] width 11 height 11
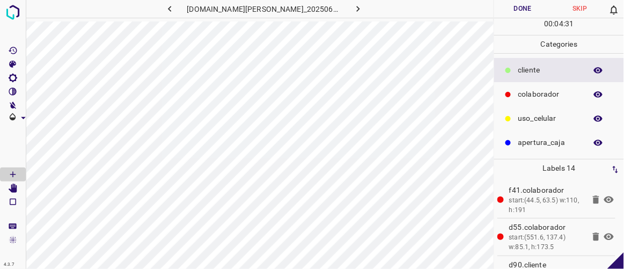
click at [516, 13] on button "Done" at bounding box center [522, 9] width 57 height 18
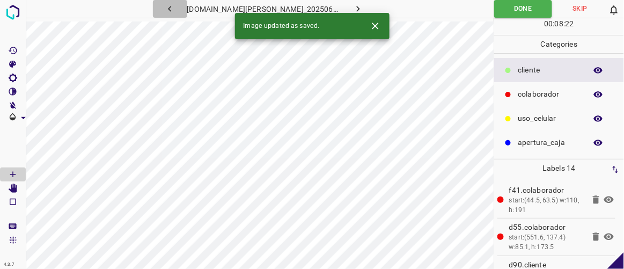
click at [171, 9] on icon "button" at bounding box center [169, 9] width 3 height 6
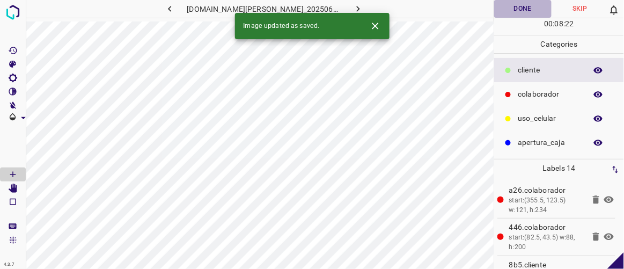
click at [521, 6] on button "Done" at bounding box center [522, 9] width 57 height 18
click at [175, 10] on icon "button" at bounding box center [169, 8] width 11 height 11
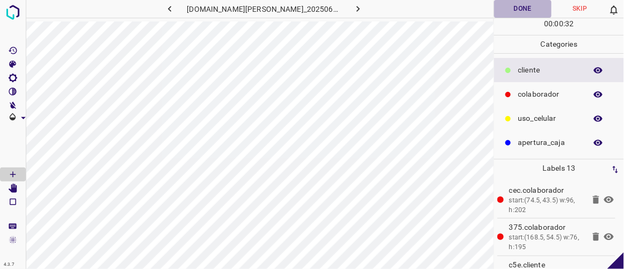
click at [524, 4] on button "Done" at bounding box center [522, 9] width 57 height 18
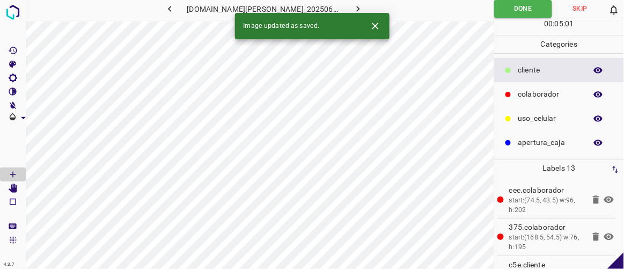
click at [175, 7] on icon "button" at bounding box center [169, 8] width 11 height 11
click at [518, 10] on button "Done" at bounding box center [522, 9] width 57 height 18
click at [175, 10] on icon "button" at bounding box center [169, 8] width 11 height 11
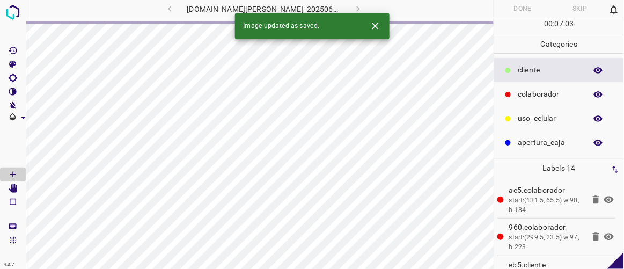
click at [516, 5] on div "Done Skip 0" at bounding box center [559, 9] width 130 height 18
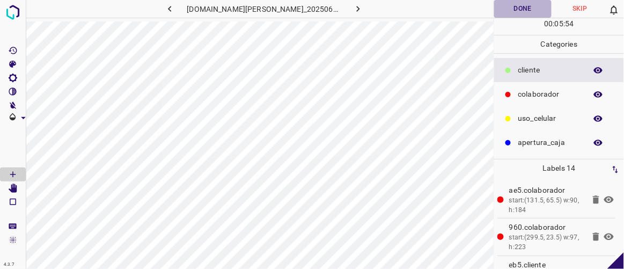
click at [514, 6] on button "Done" at bounding box center [522, 9] width 57 height 18
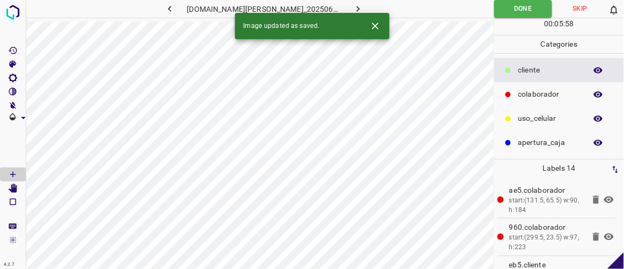
click at [175, 9] on icon "button" at bounding box center [169, 8] width 11 height 11
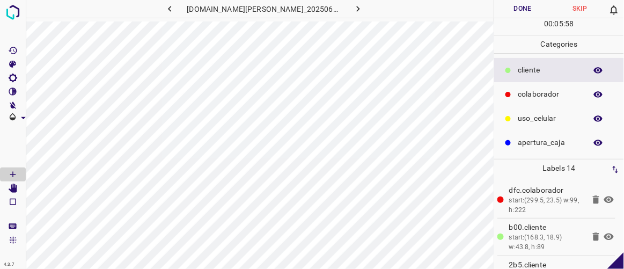
click at [529, 10] on button "Done" at bounding box center [522, 9] width 57 height 18
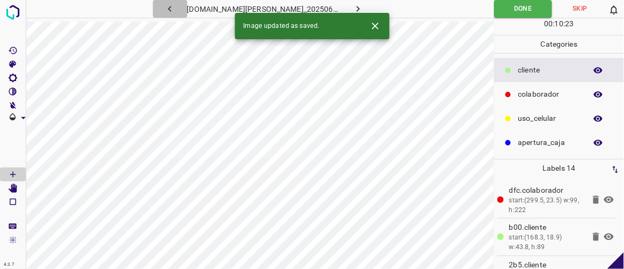
click at [175, 6] on icon "button" at bounding box center [169, 8] width 11 height 11
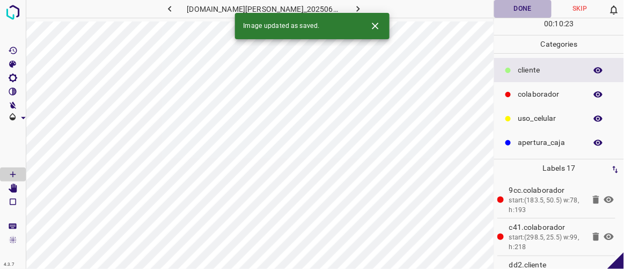
click at [522, 6] on button "Done" at bounding box center [522, 9] width 57 height 18
click at [171, 9] on icon "button" at bounding box center [169, 9] width 3 height 6
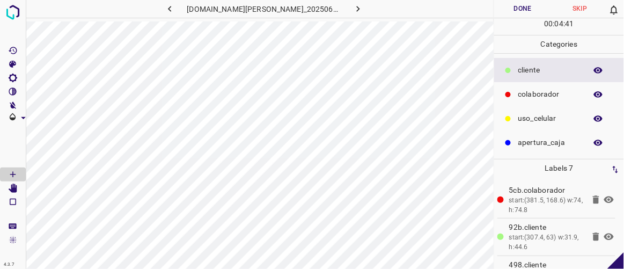
click at [507, 8] on button "Done" at bounding box center [522, 9] width 57 height 18
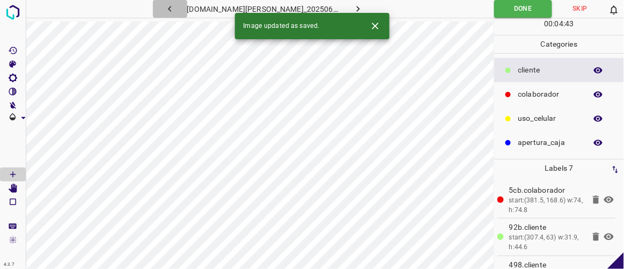
click at [187, 5] on button "button" at bounding box center [170, 9] width 34 height 18
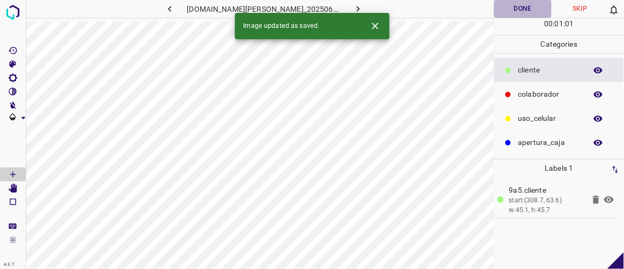
click at [517, 11] on button "Done" at bounding box center [522, 9] width 57 height 18
click at [171, 9] on icon "button" at bounding box center [169, 9] width 3 height 6
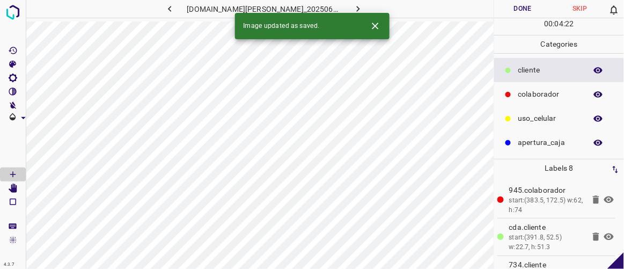
click at [528, 8] on button "Done" at bounding box center [522, 9] width 57 height 18
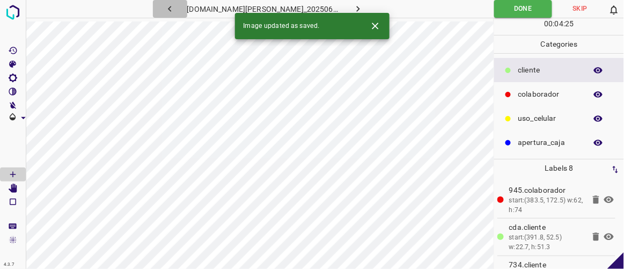
click at [175, 11] on icon "button" at bounding box center [169, 8] width 11 height 11
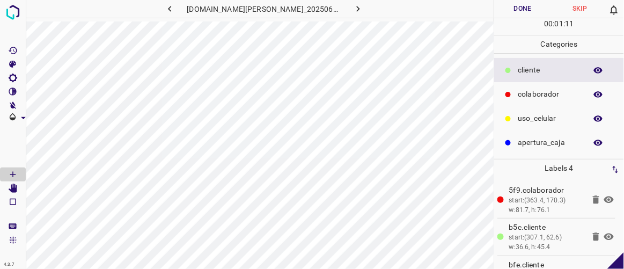
click at [522, 5] on button "Done" at bounding box center [522, 9] width 57 height 18
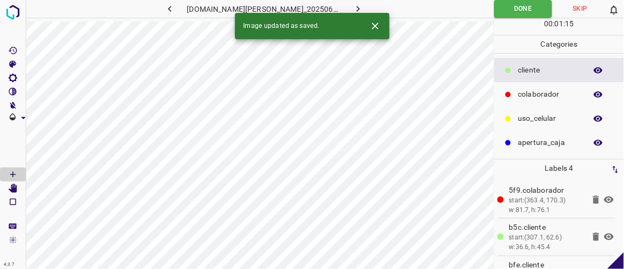
click at [187, 7] on button "button" at bounding box center [170, 9] width 34 height 18
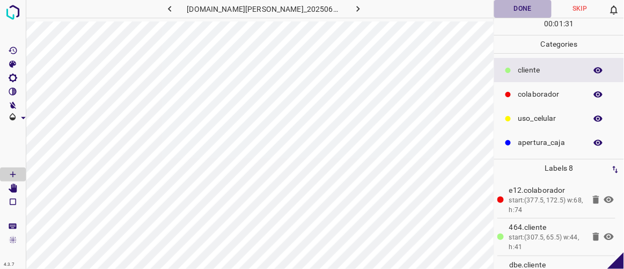
click at [531, 8] on button "Done" at bounding box center [522, 9] width 57 height 18
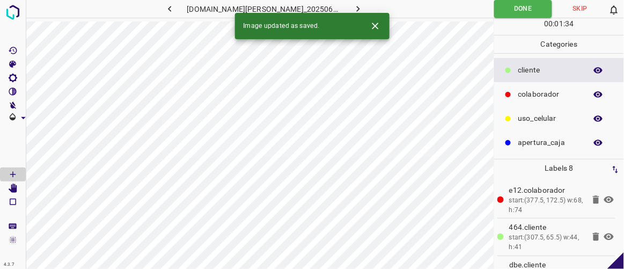
click at [175, 9] on icon "button" at bounding box center [169, 8] width 11 height 11
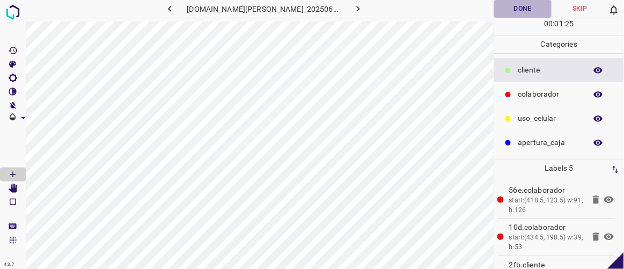
click at [531, 5] on button "Done" at bounding box center [522, 9] width 57 height 18
click at [175, 9] on icon "button" at bounding box center [169, 8] width 11 height 11
click at [528, 6] on button "Done" at bounding box center [522, 9] width 57 height 18
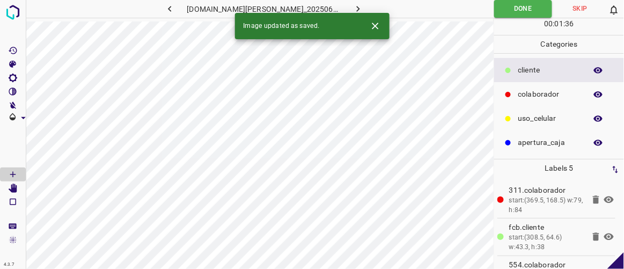
click at [175, 10] on icon "button" at bounding box center [169, 8] width 11 height 11
click at [519, 12] on button "Done" at bounding box center [522, 9] width 57 height 18
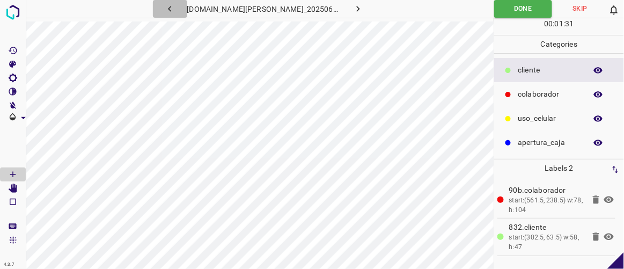
click at [175, 12] on icon "button" at bounding box center [169, 8] width 11 height 11
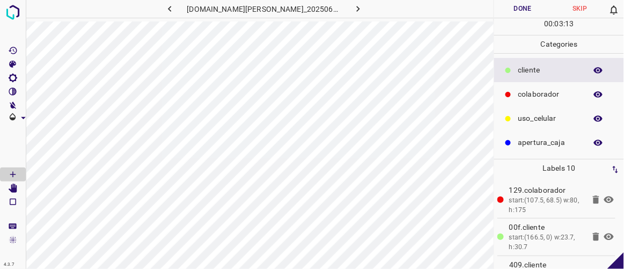
click at [523, 9] on button "Done" at bounding box center [522, 9] width 57 height 18
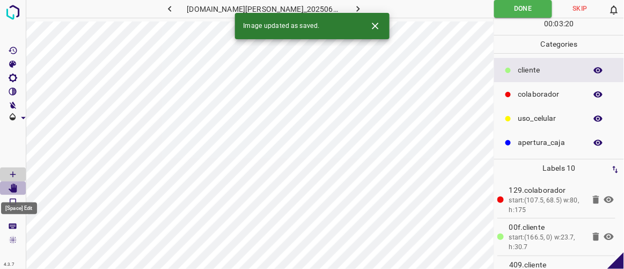
click at [13, 189] on icon "[Space] Edit" at bounding box center [13, 189] width 9 height 10
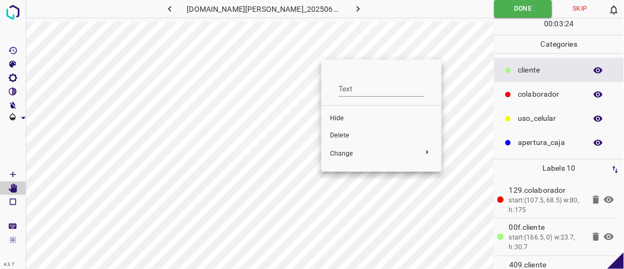
click at [344, 119] on span "Hide" at bounding box center [381, 119] width 103 height 10
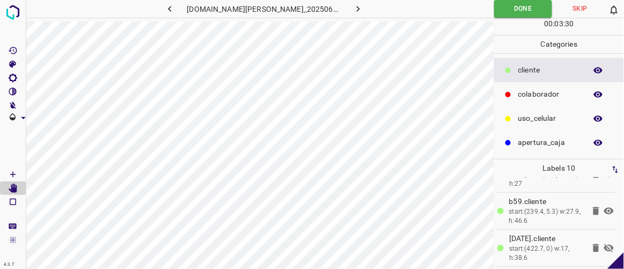
scroll to position [125, 0]
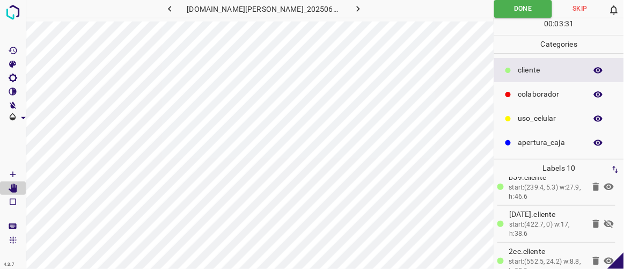
click at [604, 219] on icon at bounding box center [609, 223] width 10 height 9
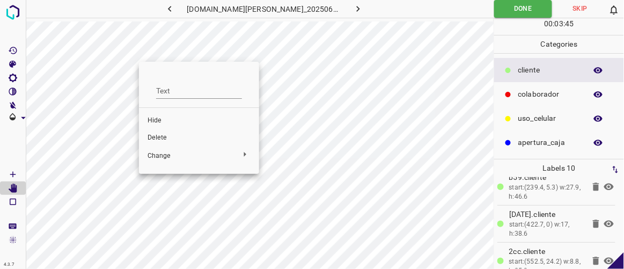
click at [163, 133] on span "Delete" at bounding box center [199, 138] width 103 height 10
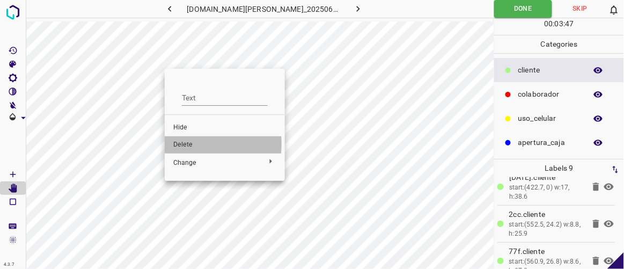
click at [183, 144] on span "Delete" at bounding box center [224, 145] width 103 height 10
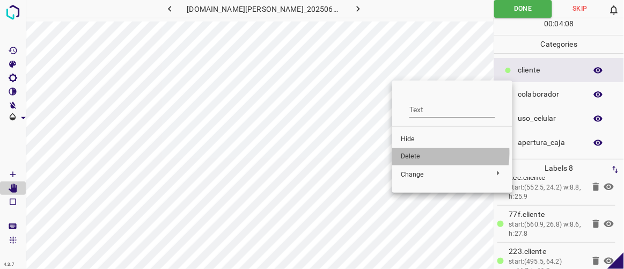
click at [419, 153] on span "Delete" at bounding box center [452, 157] width 103 height 10
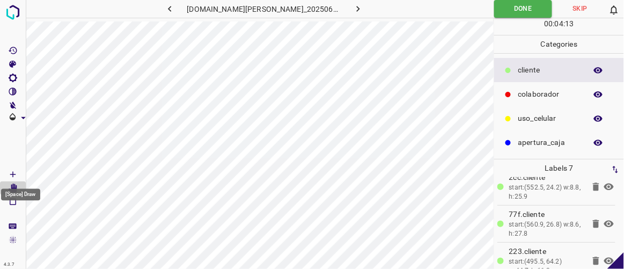
click at [19, 173] on Draw"] "[Space] Draw" at bounding box center [13, 174] width 26 height 14
click at [353, 10] on icon "button" at bounding box center [358, 8] width 11 height 11
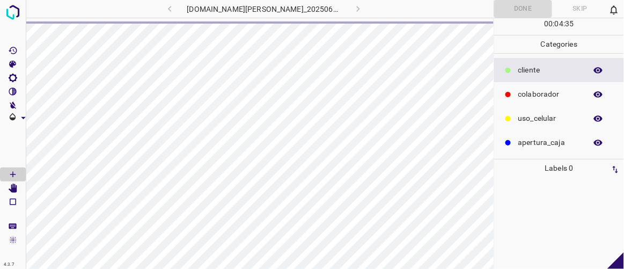
scroll to position [0, 0]
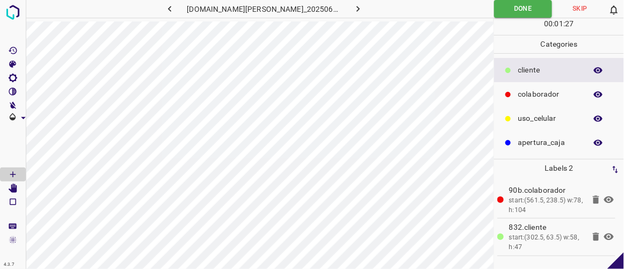
click at [175, 10] on icon "button" at bounding box center [169, 8] width 11 height 11
click at [171, 10] on icon "button" at bounding box center [169, 9] width 3 height 6
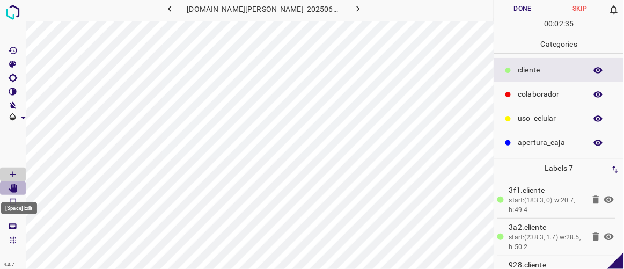
click at [18, 181] on Edit"] "[Space] Edit" at bounding box center [13, 188] width 26 height 14
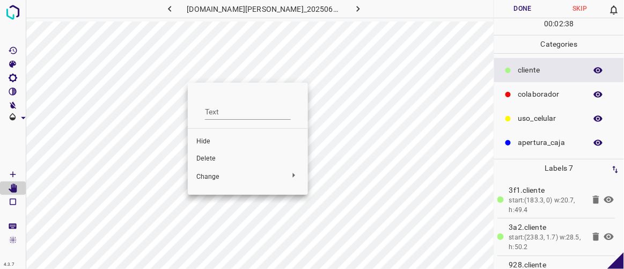
click at [206, 155] on span "Delete" at bounding box center [247, 159] width 103 height 10
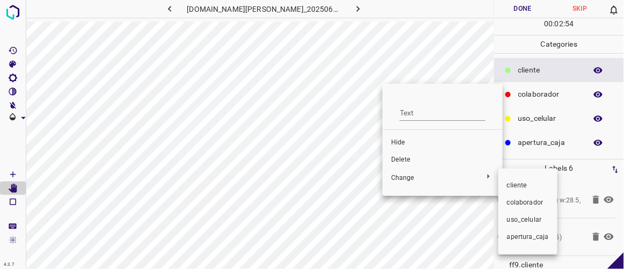
click at [405, 160] on div at bounding box center [312, 134] width 624 height 269
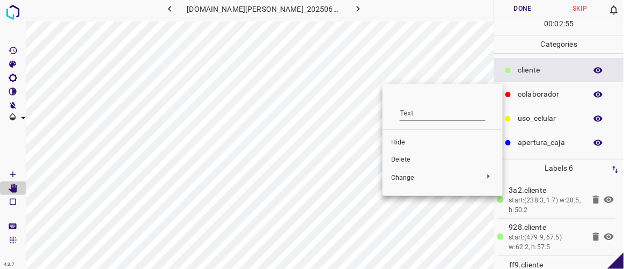
click at [406, 160] on span "Delete" at bounding box center [442, 160] width 103 height 10
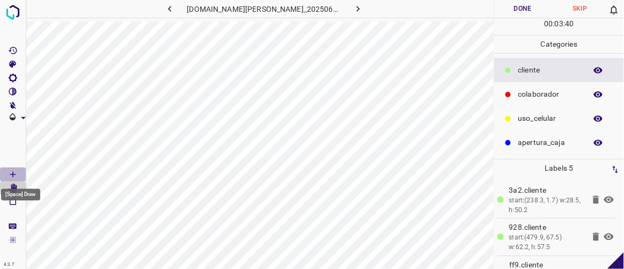
click at [19, 174] on Draw"] "[Space] Draw" at bounding box center [13, 174] width 26 height 14
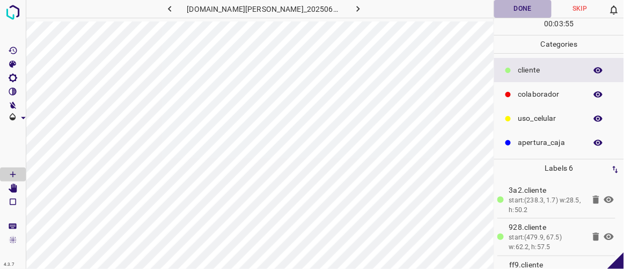
click at [525, 10] on button "Done" at bounding box center [522, 9] width 57 height 18
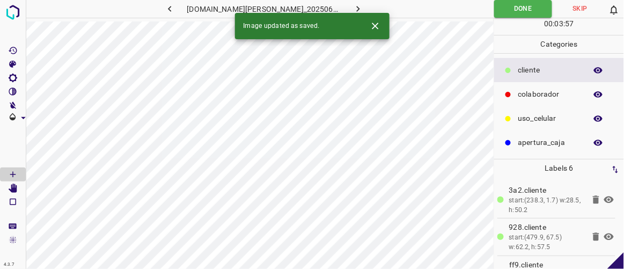
click at [171, 8] on icon "button" at bounding box center [169, 9] width 3 height 6
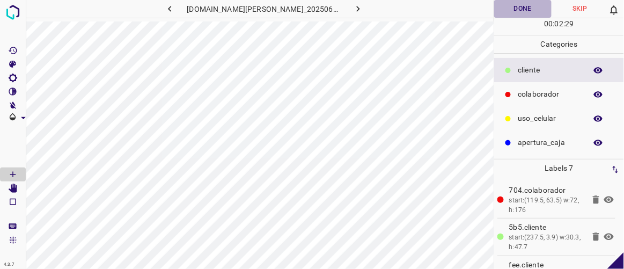
click at [514, 10] on button "Done" at bounding box center [522, 9] width 57 height 18
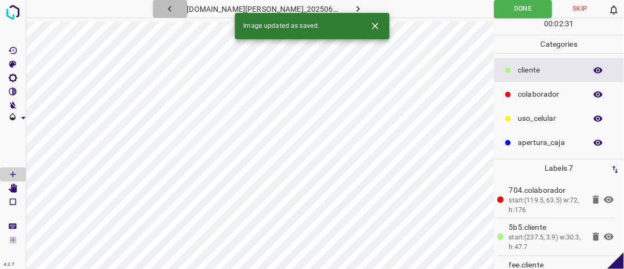
click at [175, 11] on icon "button" at bounding box center [169, 8] width 11 height 11
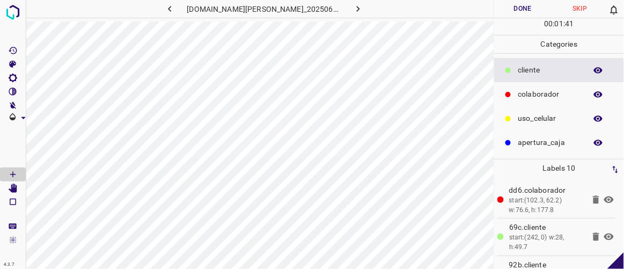
click at [523, 8] on button "Done" at bounding box center [522, 9] width 57 height 18
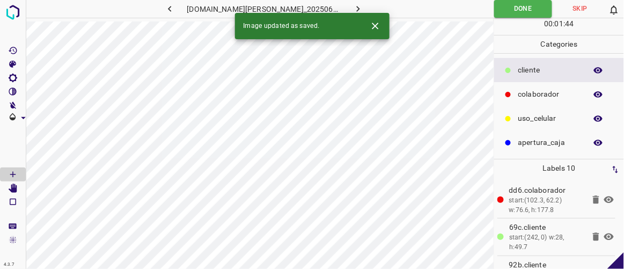
click at [175, 11] on icon "button" at bounding box center [169, 8] width 11 height 11
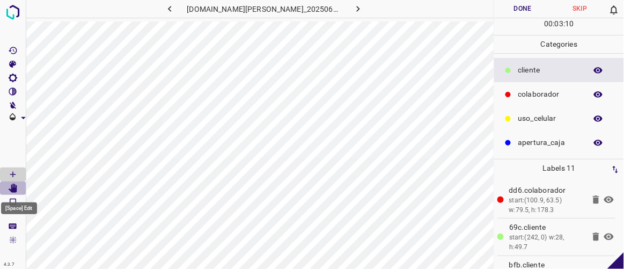
click at [14, 188] on icon "[Space] Edit" at bounding box center [13, 189] width 9 height 10
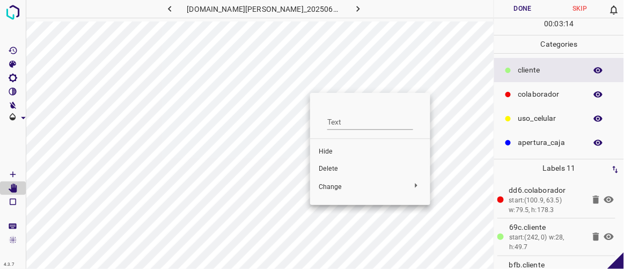
click at [332, 170] on span "Delete" at bounding box center [370, 169] width 103 height 10
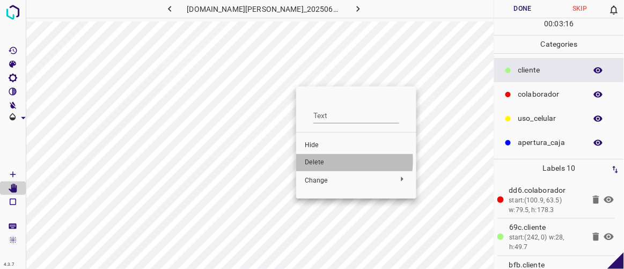
click at [316, 160] on span "Delete" at bounding box center [356, 163] width 103 height 10
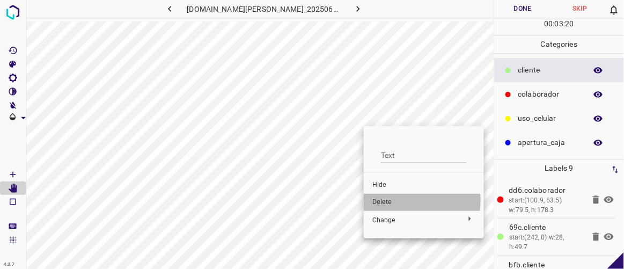
click at [385, 200] on span "Delete" at bounding box center [423, 202] width 103 height 10
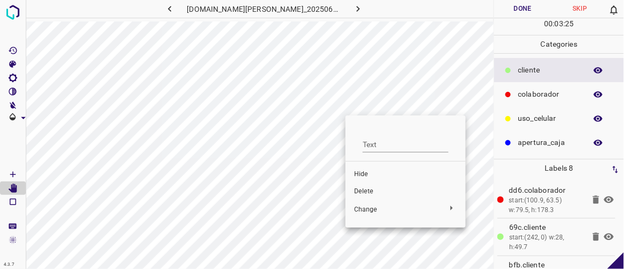
click at [363, 189] on span "Delete" at bounding box center [405, 192] width 103 height 10
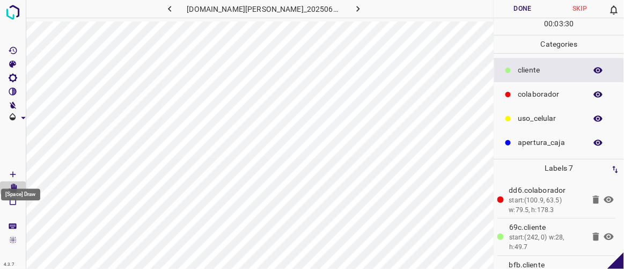
click at [14, 173] on icon "[Space] Draw" at bounding box center [13, 175] width 10 height 10
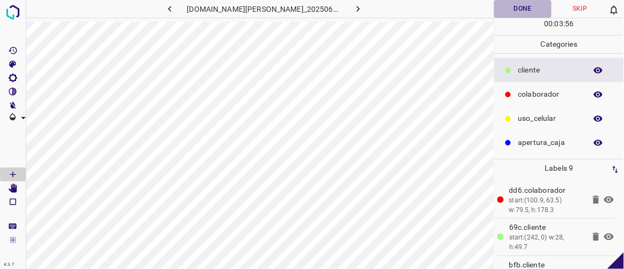
click at [536, 10] on button "Done" at bounding box center [522, 9] width 57 height 18
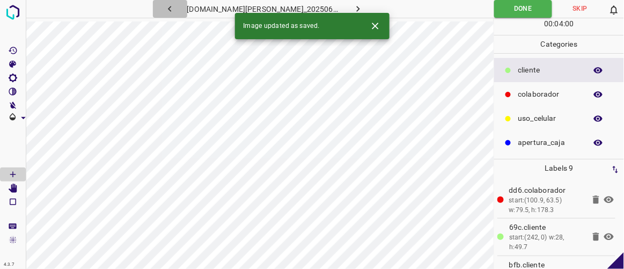
click at [175, 9] on icon "button" at bounding box center [169, 8] width 11 height 11
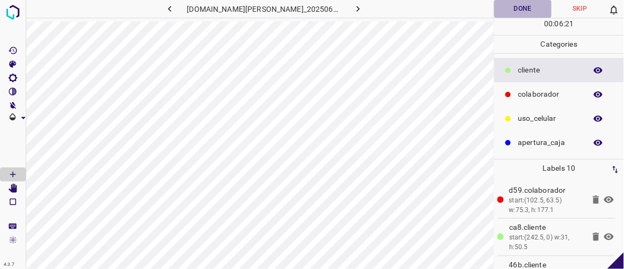
click at [517, 11] on button "Done" at bounding box center [522, 9] width 57 height 18
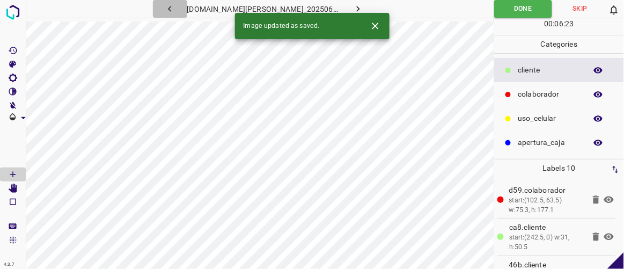
click at [175, 3] on icon "button" at bounding box center [169, 8] width 11 height 11
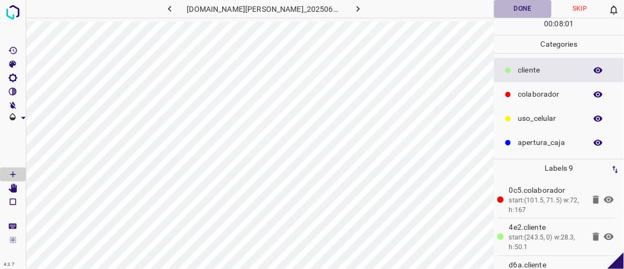
click at [522, 11] on button "Done" at bounding box center [522, 9] width 57 height 18
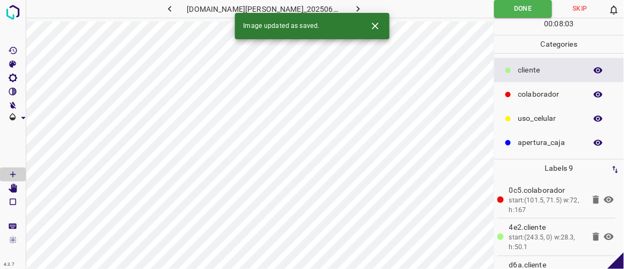
click at [175, 4] on icon "button" at bounding box center [169, 8] width 11 height 11
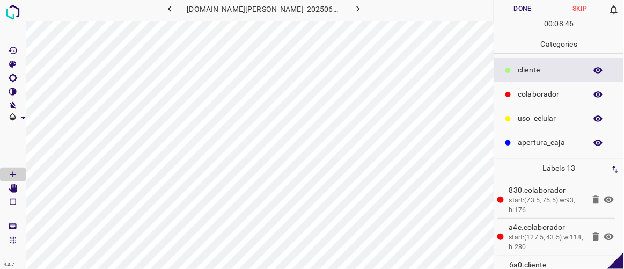
click at [12, 186] on icon "[Space] Edit" at bounding box center [13, 189] width 10 height 10
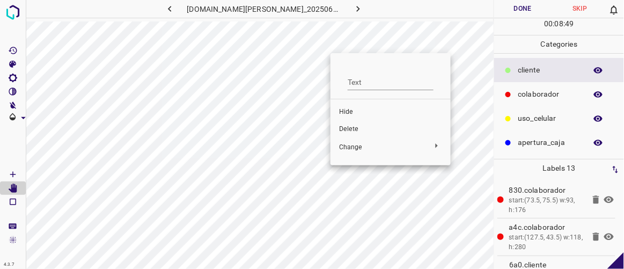
click at [343, 126] on span "Delete" at bounding box center [390, 130] width 103 height 10
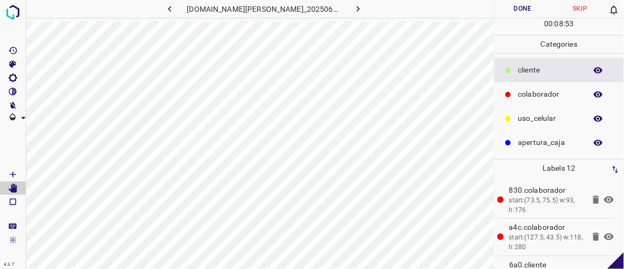
click at [353, 3] on icon "button" at bounding box center [358, 8] width 11 height 11
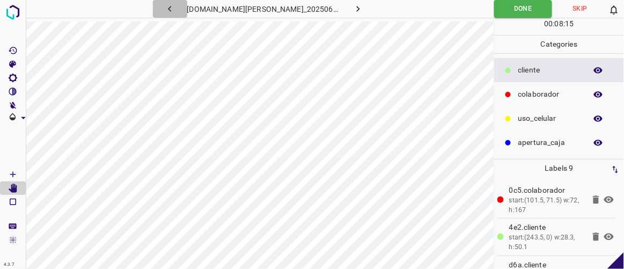
click at [175, 10] on icon "button" at bounding box center [169, 8] width 11 height 11
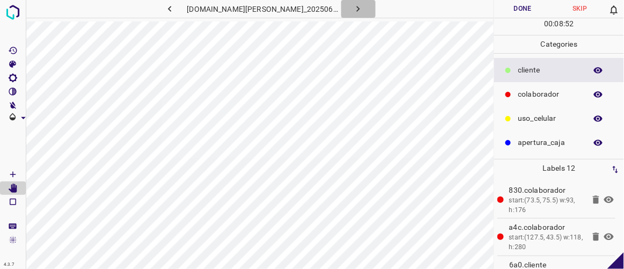
click at [353, 7] on icon "button" at bounding box center [358, 8] width 11 height 11
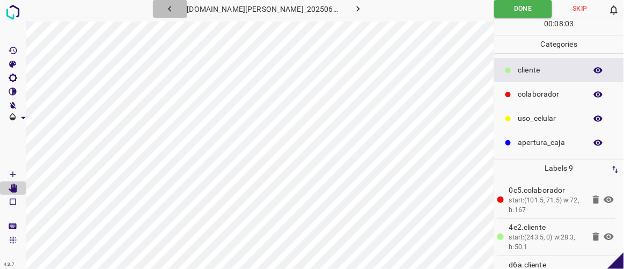
click at [175, 9] on icon "button" at bounding box center [169, 8] width 11 height 11
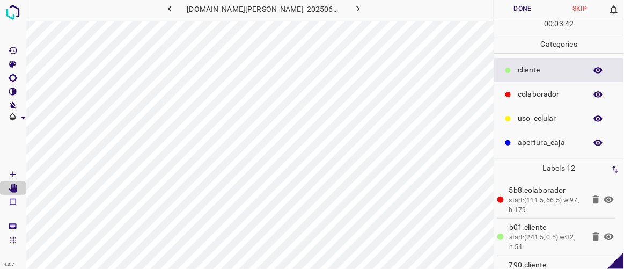
click at [527, 9] on button "Done" at bounding box center [522, 9] width 57 height 18
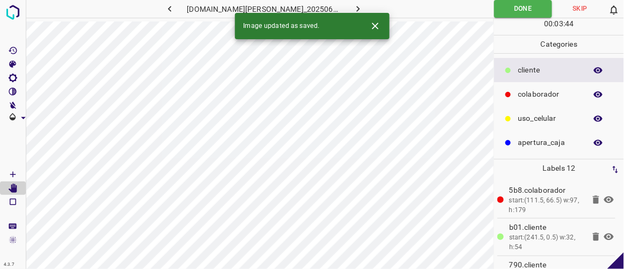
click at [171, 11] on icon "button" at bounding box center [169, 9] width 3 height 6
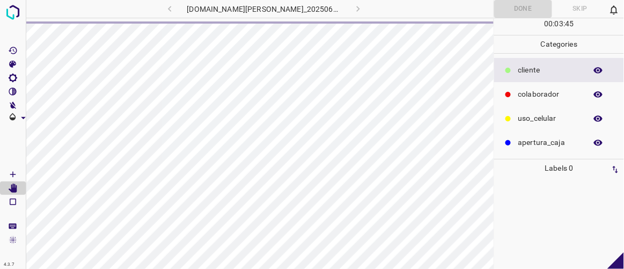
click at [347, 7] on div "[DOMAIN_NAME][PERSON_NAME]_20250613_111336_000002070.jpg" at bounding box center [264, 9] width 308 height 18
click at [14, 14] on img at bounding box center [12, 12] width 19 height 19
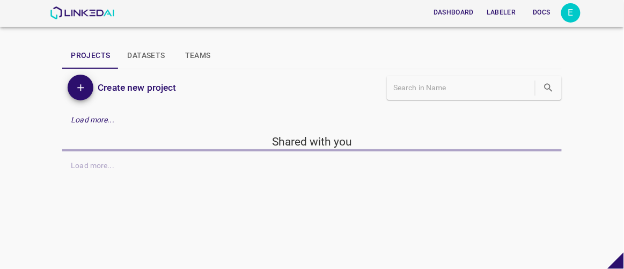
click at [508, 8] on button "Labeler" at bounding box center [501, 13] width 38 height 18
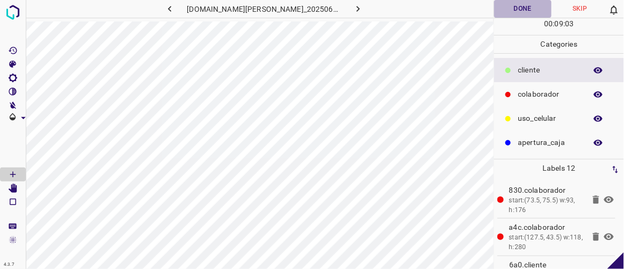
click at [515, 10] on button "Done" at bounding box center [522, 9] width 57 height 18
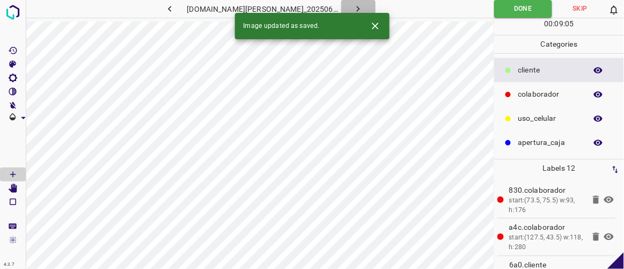
click at [353, 9] on icon "button" at bounding box center [358, 8] width 11 height 11
